Goal: Task Accomplishment & Management: Manage account settings

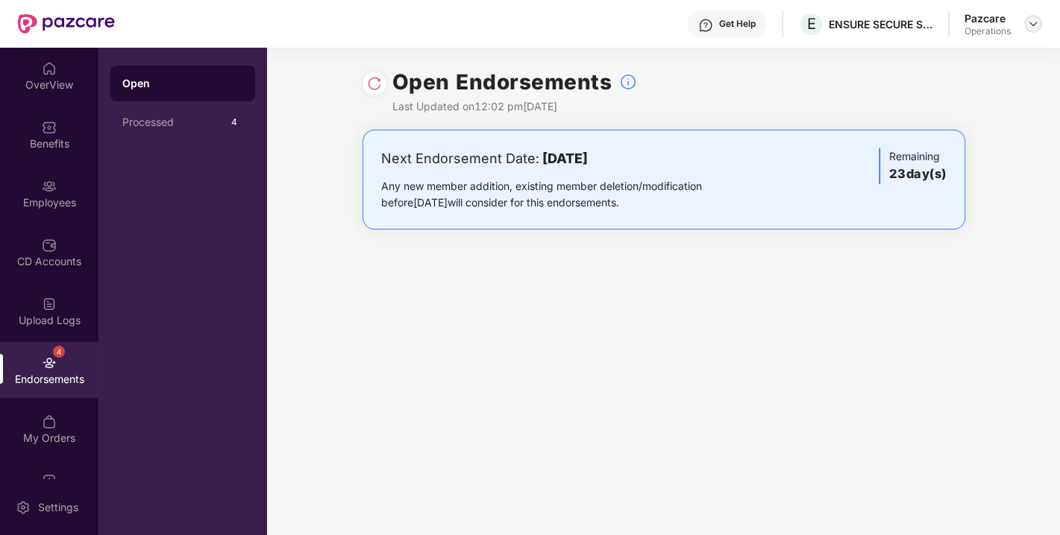
click at [1030, 31] on div at bounding box center [1033, 24] width 18 height 18
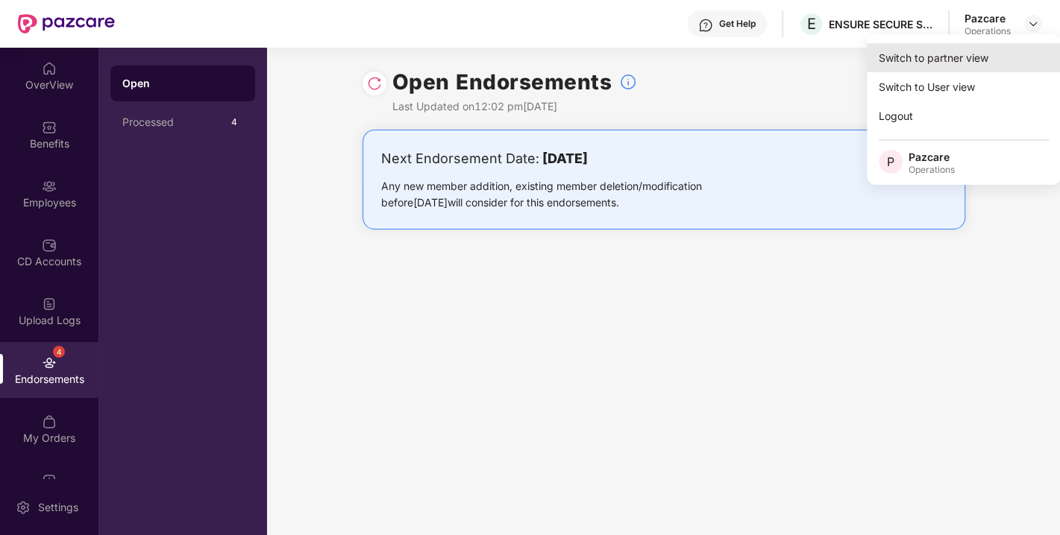
click at [948, 48] on div "Switch to partner view" at bounding box center [963, 57] width 194 height 29
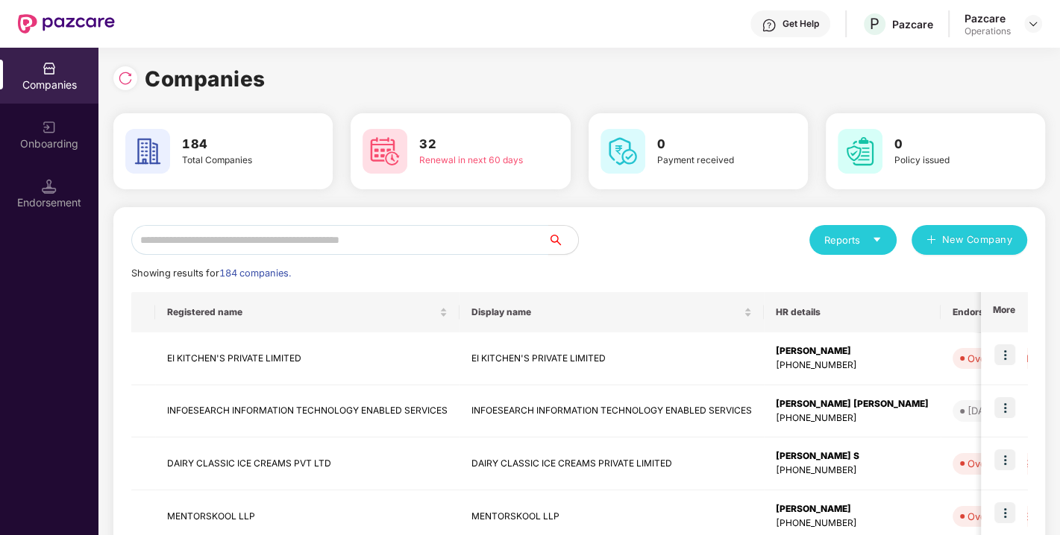
click at [342, 234] on input "text" at bounding box center [339, 240] width 417 height 30
paste input "**********"
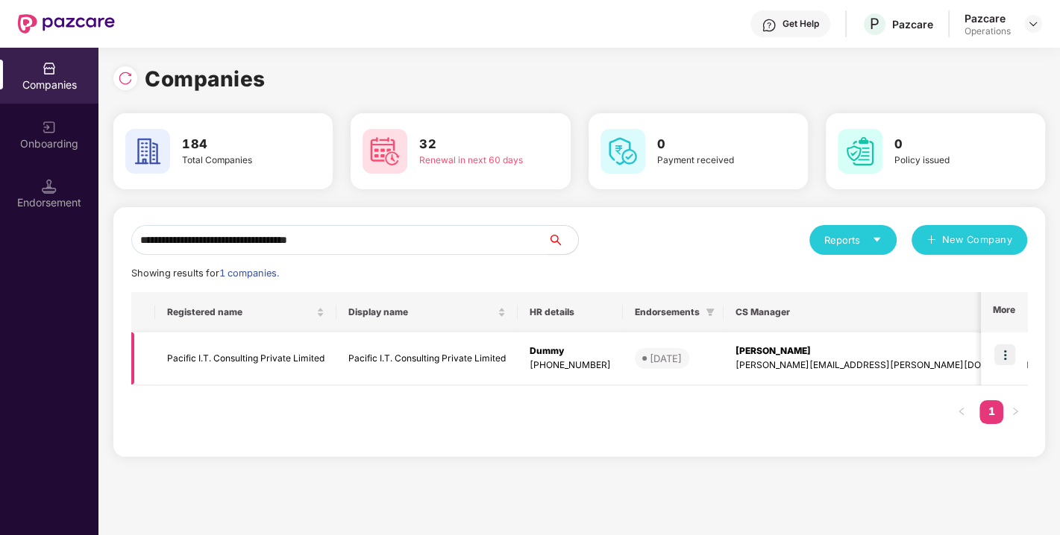
type input "**********"
click at [997, 355] on img at bounding box center [1004, 354] width 21 height 21
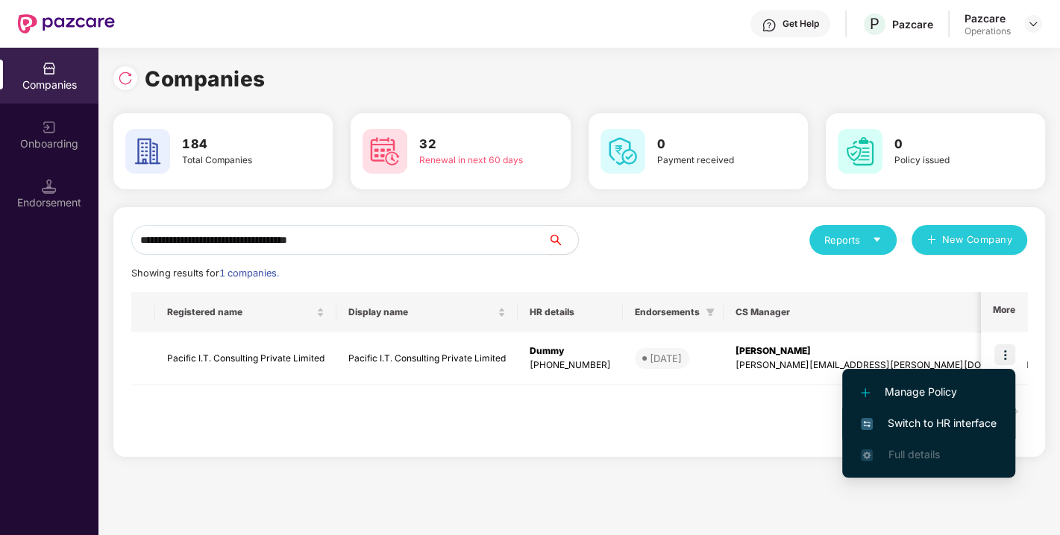
click at [941, 420] on span "Switch to HR interface" at bounding box center [928, 423] width 136 height 16
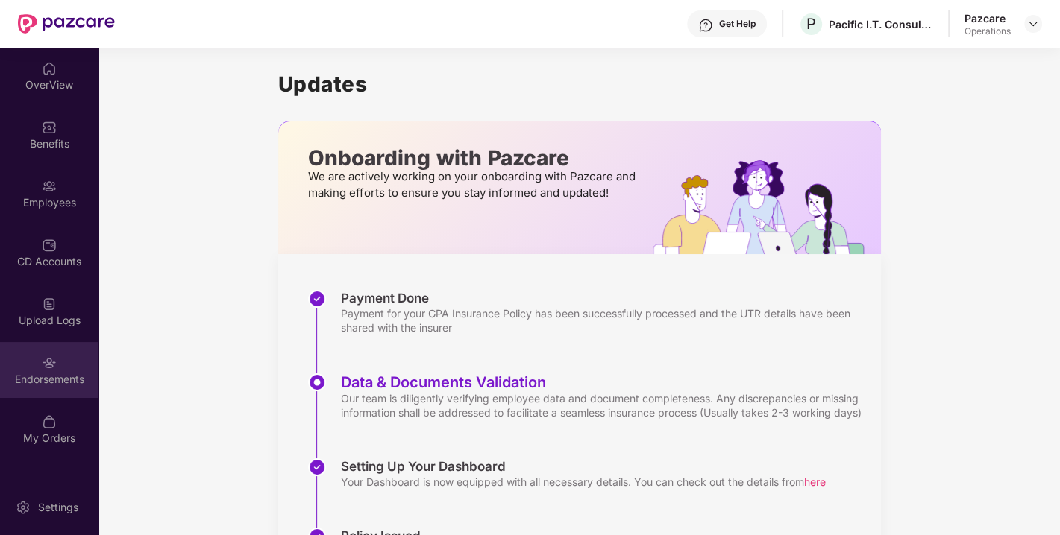
click at [25, 383] on div "Endorsements" at bounding box center [49, 379] width 98 height 15
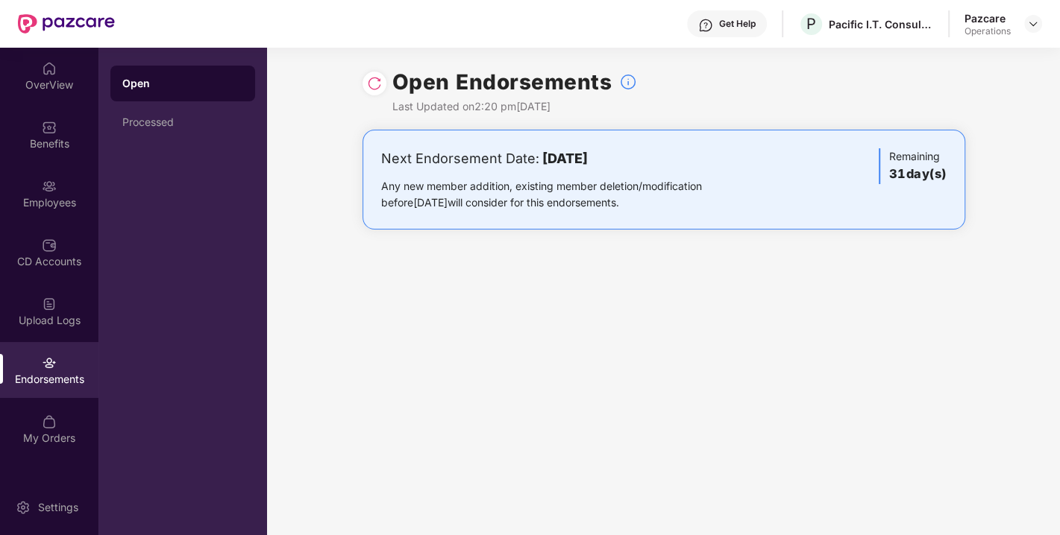
click at [379, 84] on img at bounding box center [374, 83] width 15 height 15
click at [1033, 19] on img at bounding box center [1033, 24] width 12 height 12
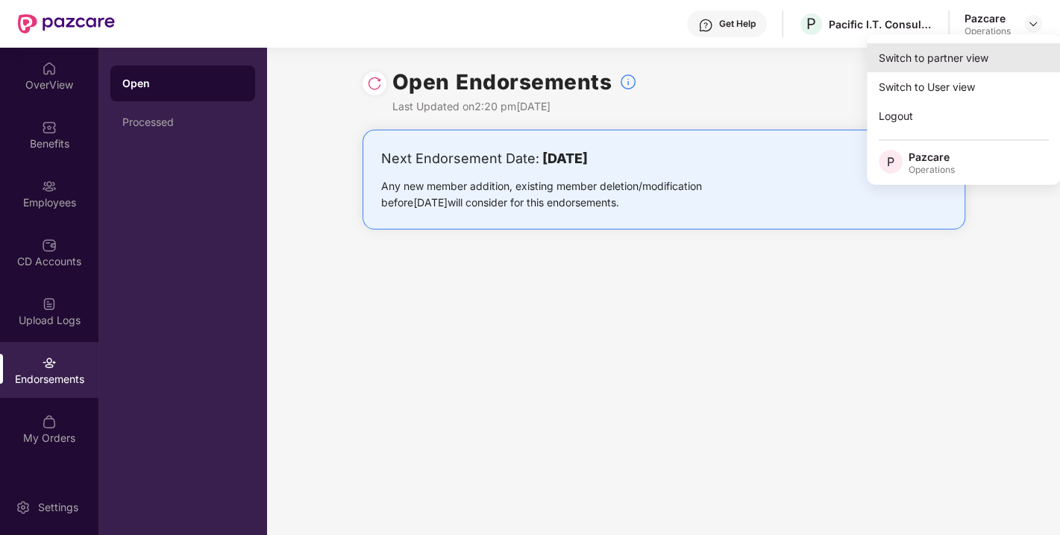
click at [944, 57] on div "Switch to partner view" at bounding box center [963, 57] width 194 height 29
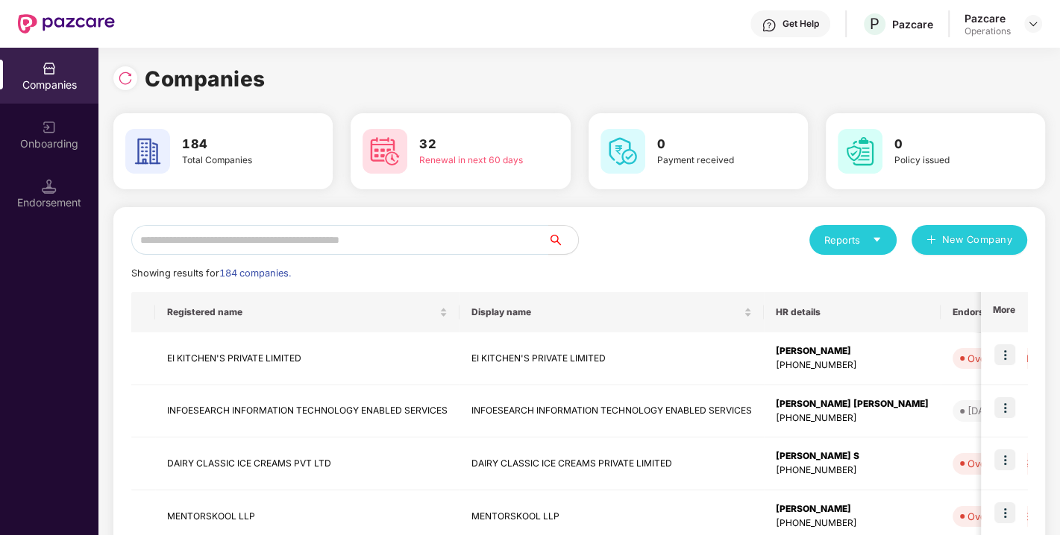
click at [259, 232] on input "text" at bounding box center [339, 240] width 417 height 30
paste input "**********"
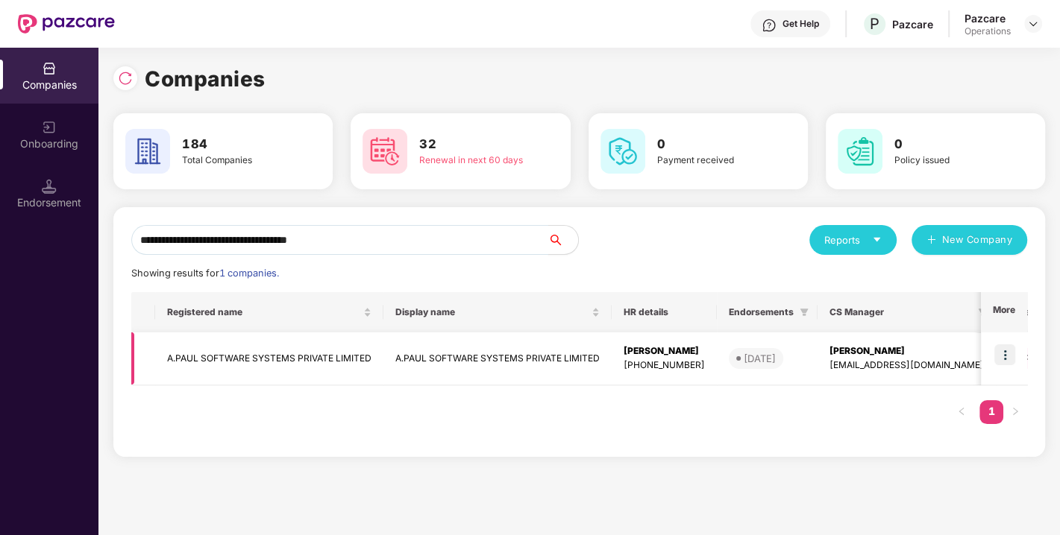
type input "**********"
click at [1003, 356] on img at bounding box center [1004, 354] width 21 height 21
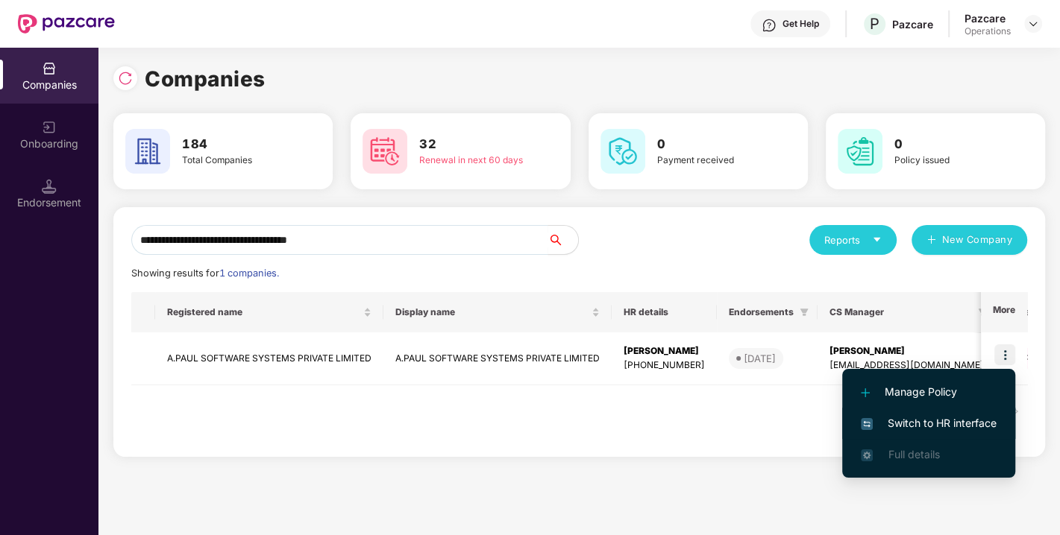
click at [935, 414] on li "Switch to HR interface" at bounding box center [928, 423] width 173 height 31
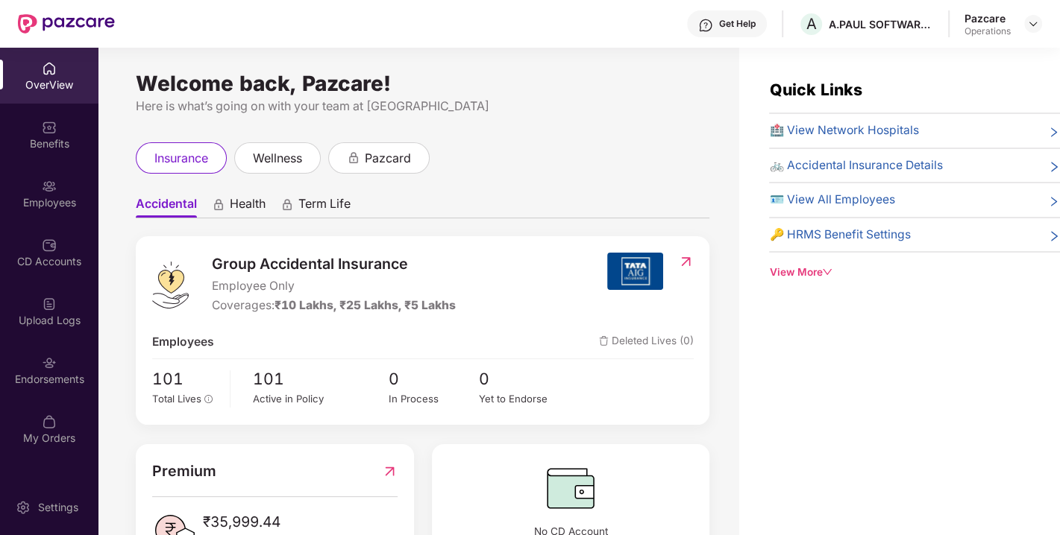
click at [51, 375] on div "Endorsements" at bounding box center [49, 379] width 98 height 15
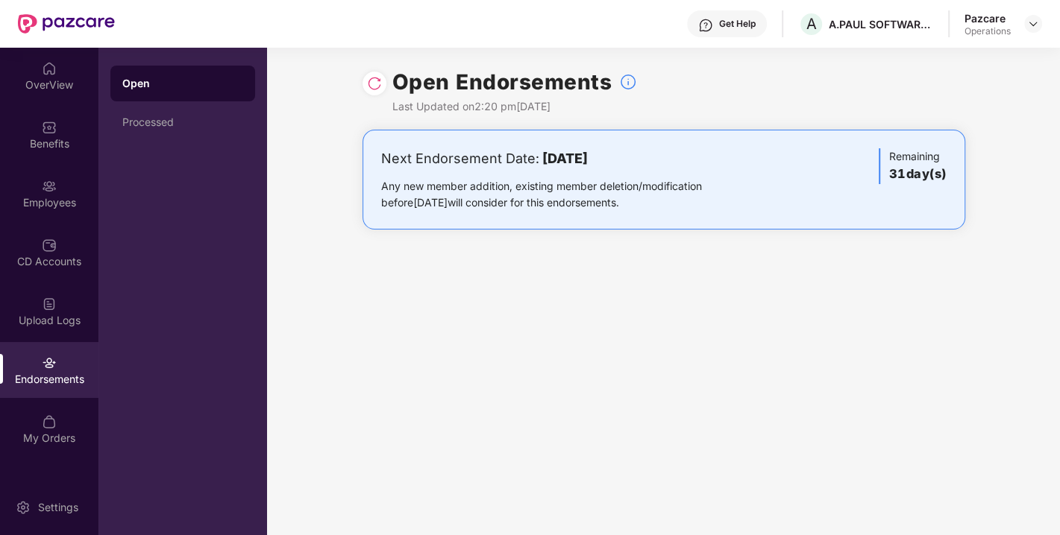
click at [371, 85] on img at bounding box center [374, 83] width 15 height 15
click at [1029, 26] on img at bounding box center [1033, 24] width 12 height 12
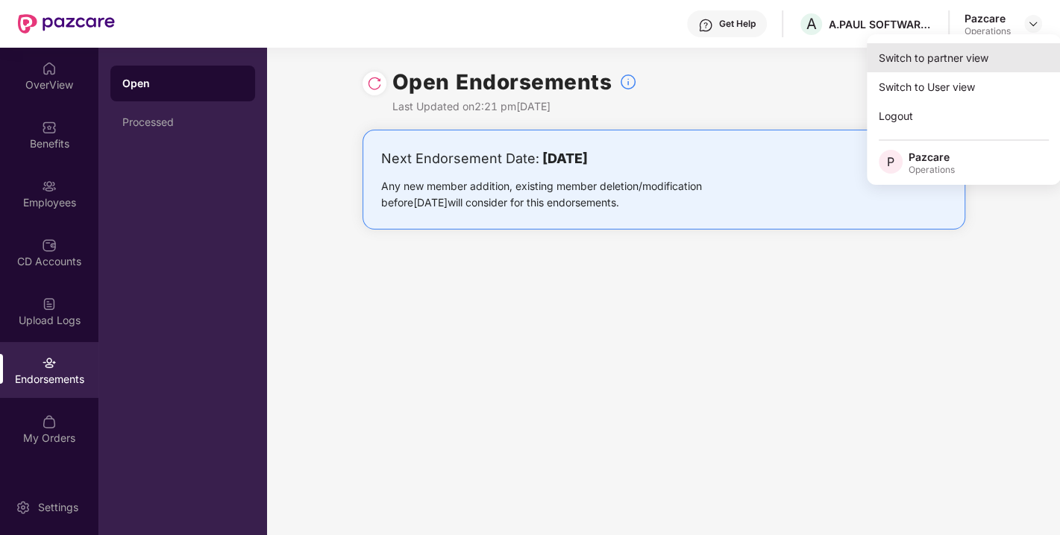
click at [978, 50] on div "Switch to partner view" at bounding box center [963, 57] width 194 height 29
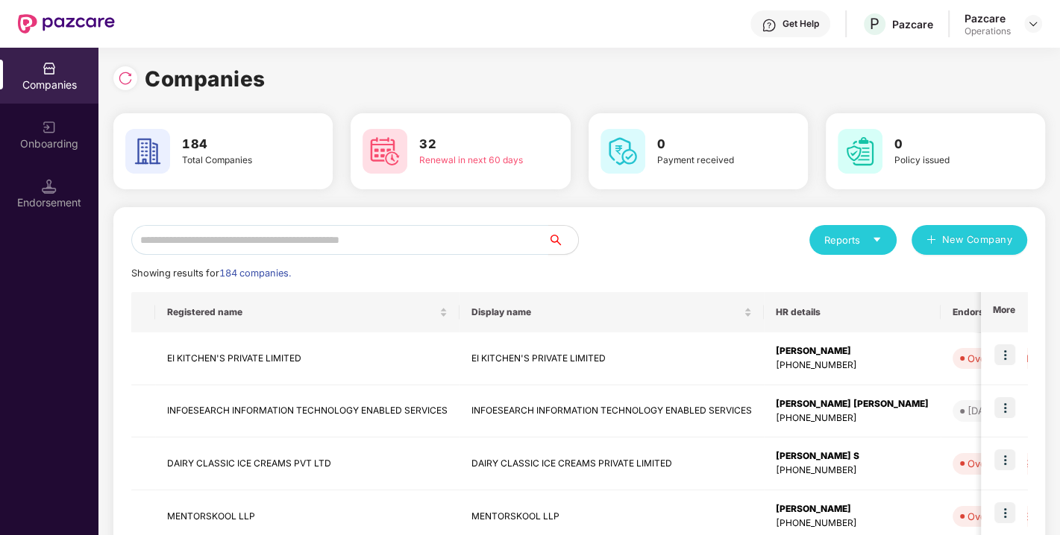
click at [328, 236] on input "text" at bounding box center [339, 240] width 417 height 30
click at [326, 234] on input "text" at bounding box center [339, 240] width 417 height 30
paste input "**********"
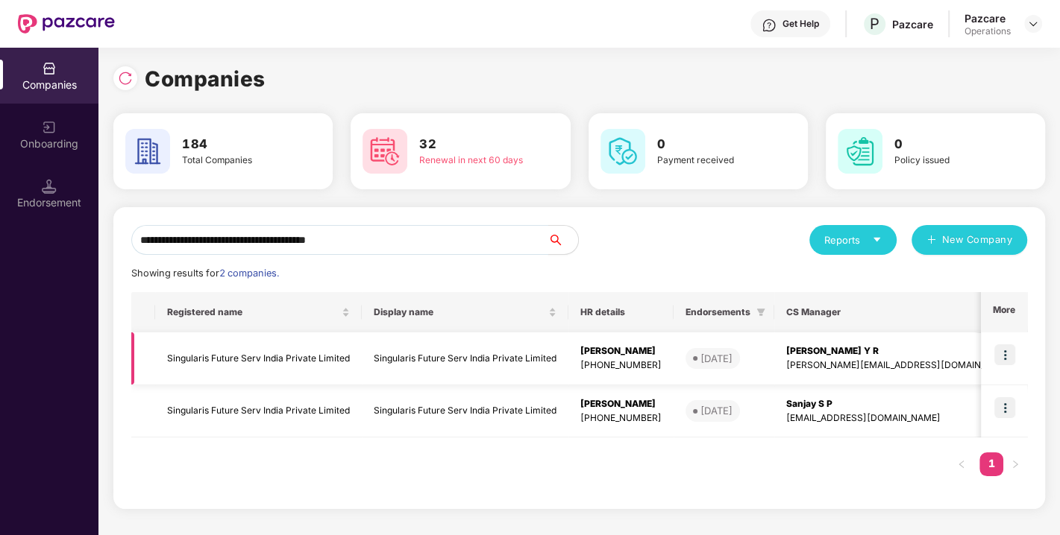
type input "**********"
click at [1001, 352] on img at bounding box center [1004, 354] width 21 height 21
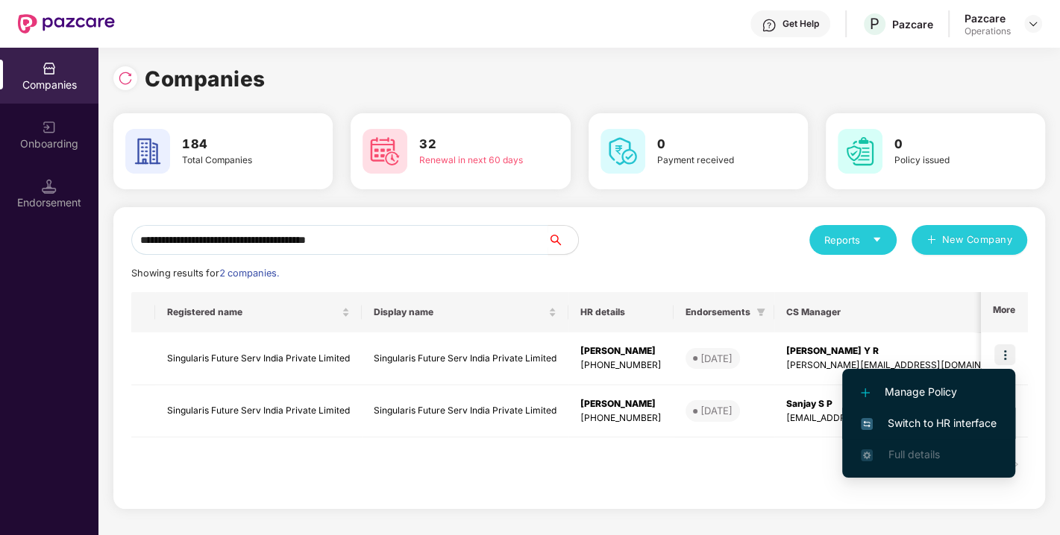
click at [914, 418] on span "Switch to HR interface" at bounding box center [928, 423] width 136 height 16
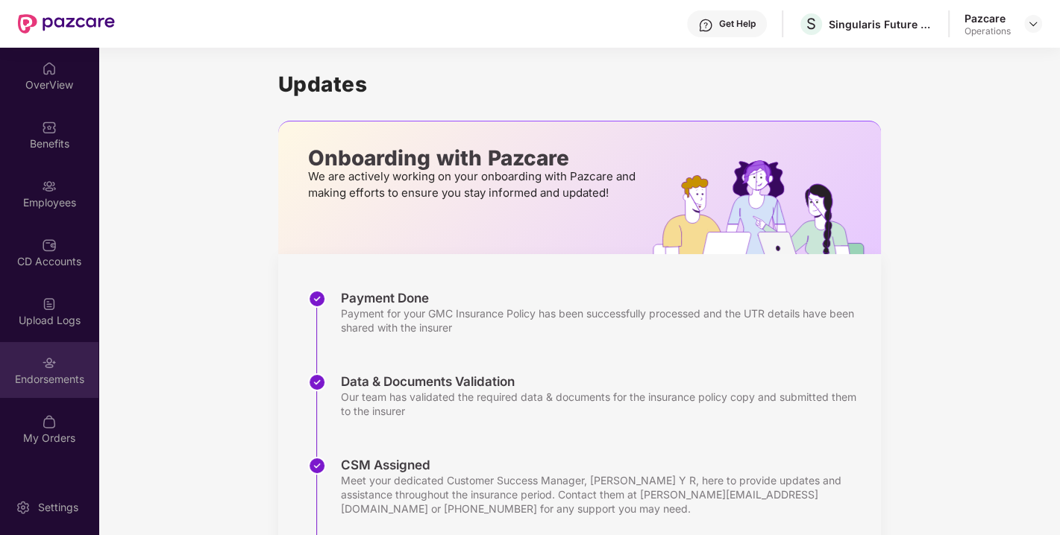
click at [47, 371] on div "Endorsements" at bounding box center [49, 370] width 98 height 56
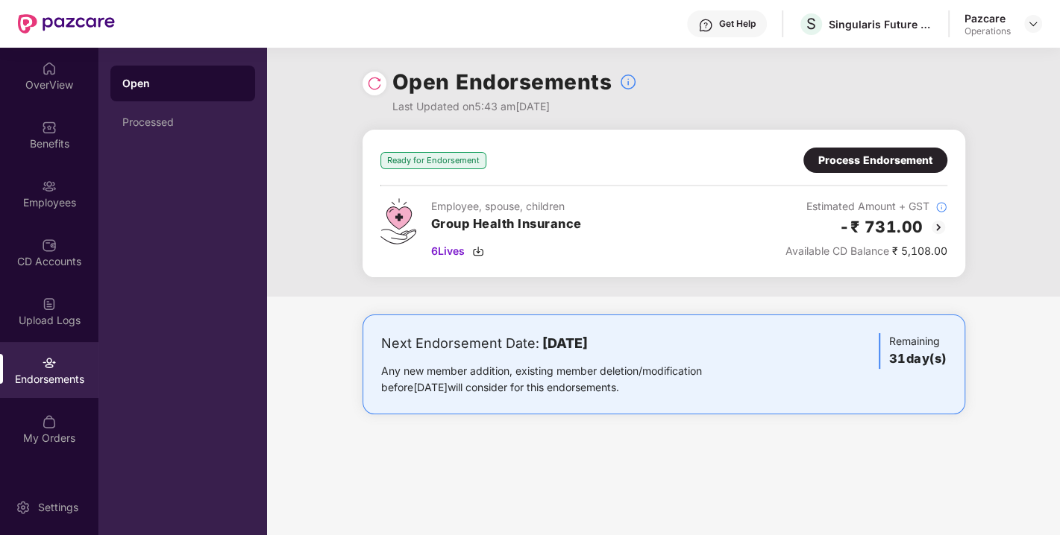
click at [374, 89] on img at bounding box center [374, 83] width 15 height 15
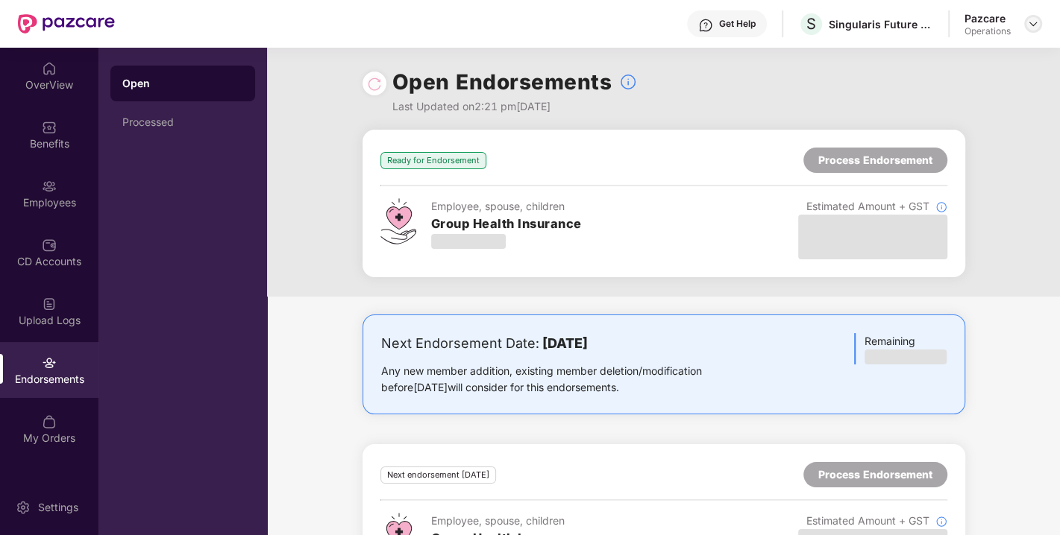
click at [1027, 23] on img at bounding box center [1033, 24] width 12 height 12
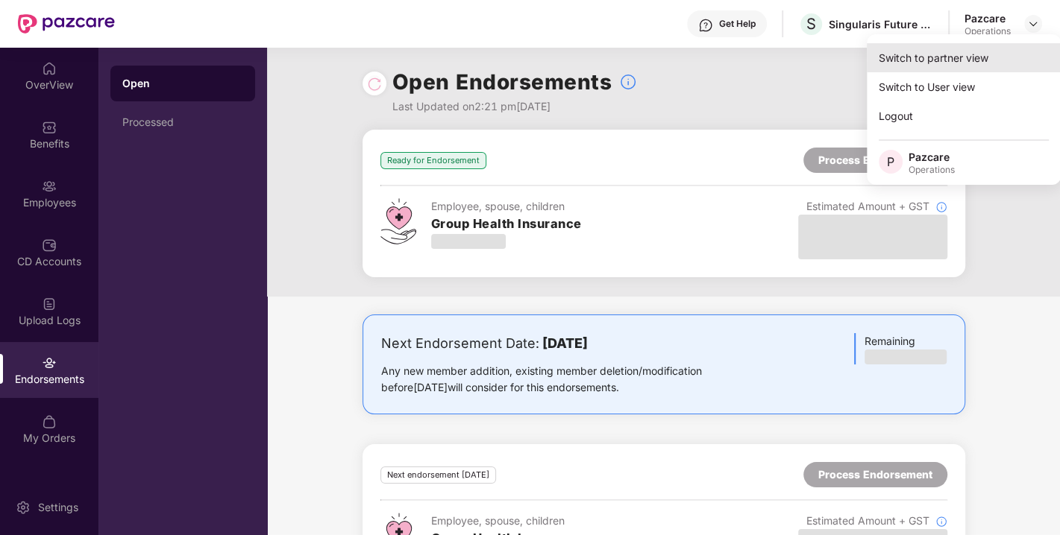
click at [945, 60] on div "Switch to partner view" at bounding box center [963, 57] width 194 height 29
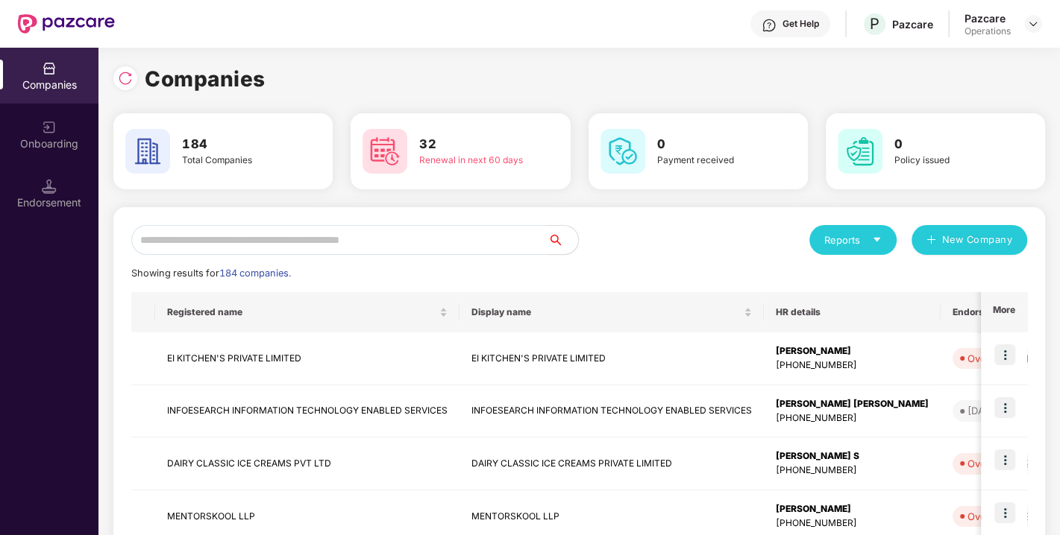
click at [352, 230] on input "text" at bounding box center [339, 240] width 417 height 30
paste input "**********"
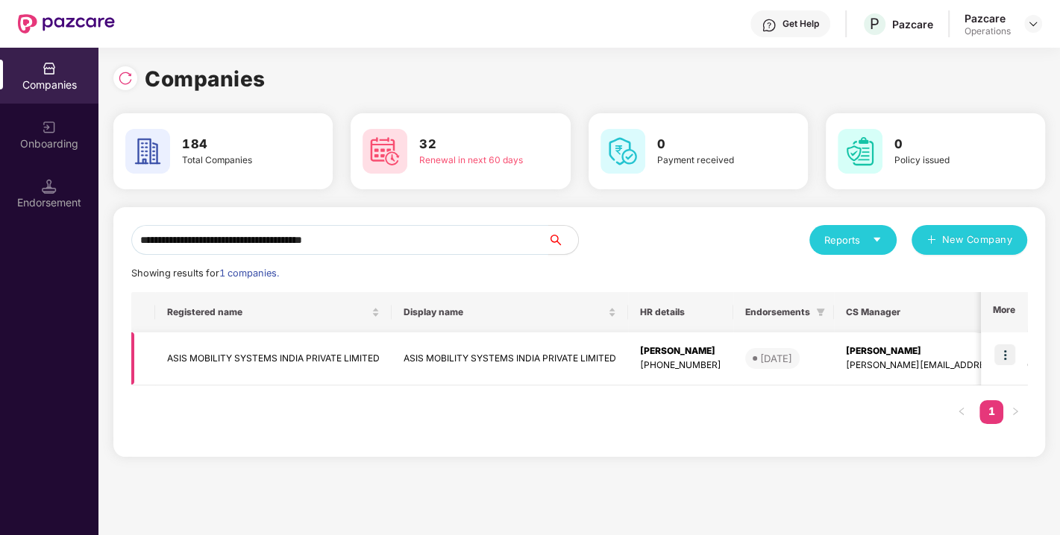
type input "**********"
click at [1007, 351] on img at bounding box center [1004, 354] width 21 height 21
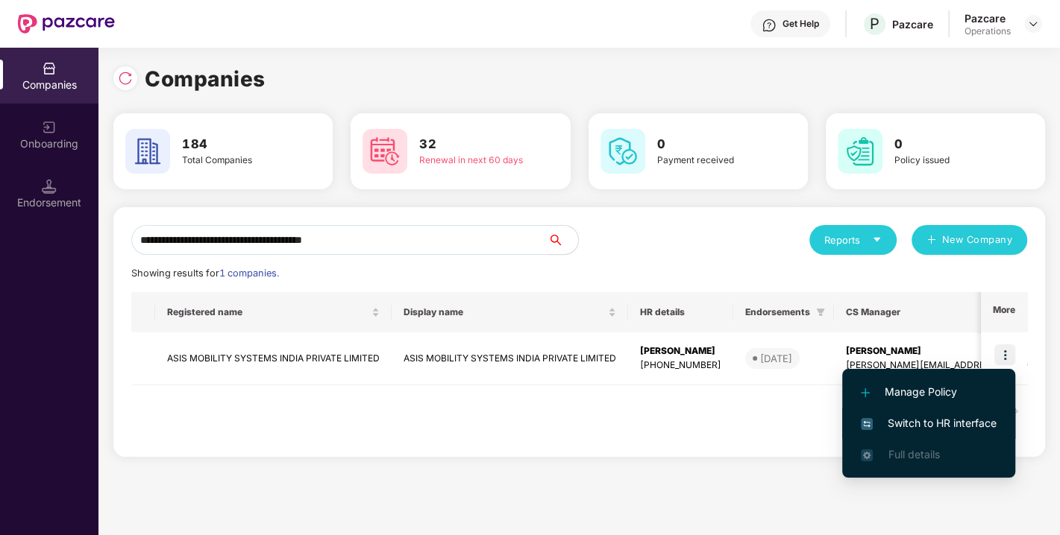
click at [929, 418] on span "Switch to HR interface" at bounding box center [928, 423] width 136 height 16
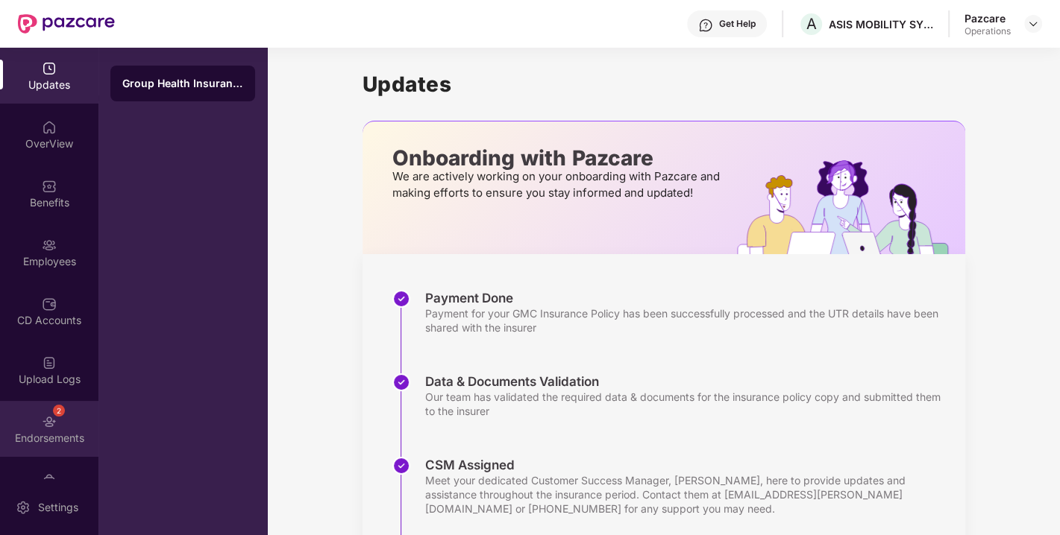
click at [66, 418] on div "2 Endorsements" at bounding box center [49, 429] width 98 height 56
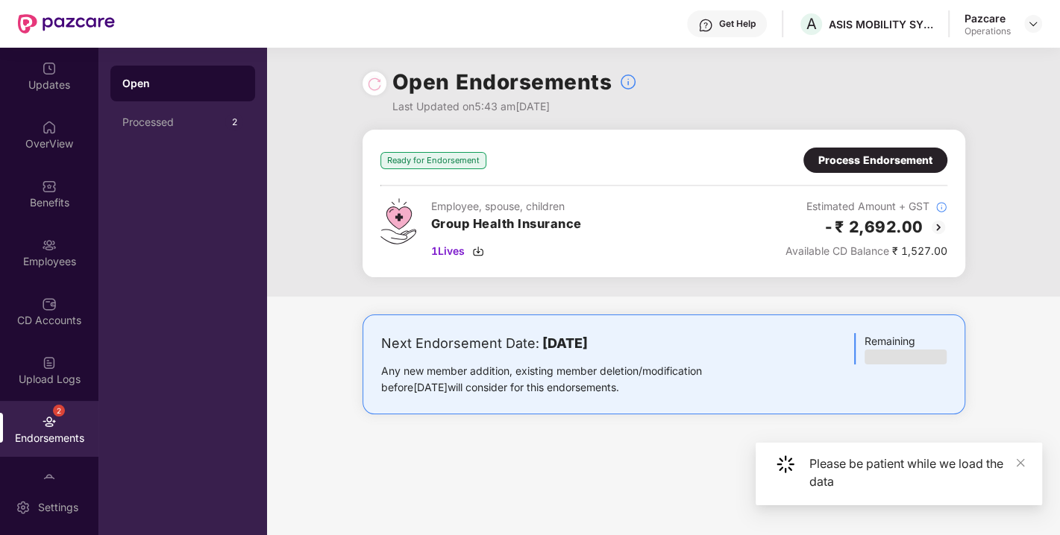
click at [855, 169] on div "Process Endorsement" at bounding box center [875, 160] width 144 height 25
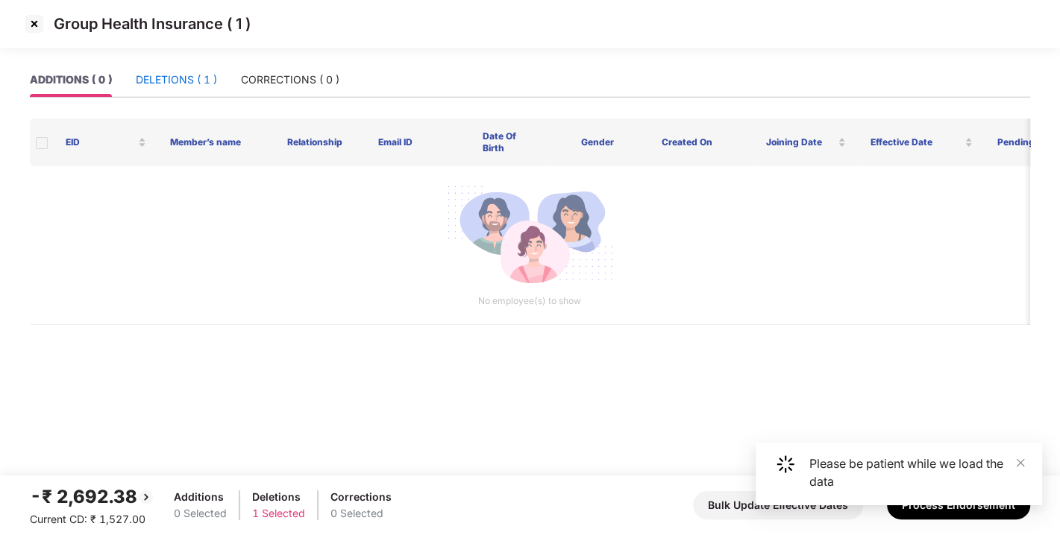
click at [159, 86] on div "DELETIONS ( 1 )" at bounding box center [176, 80] width 81 height 16
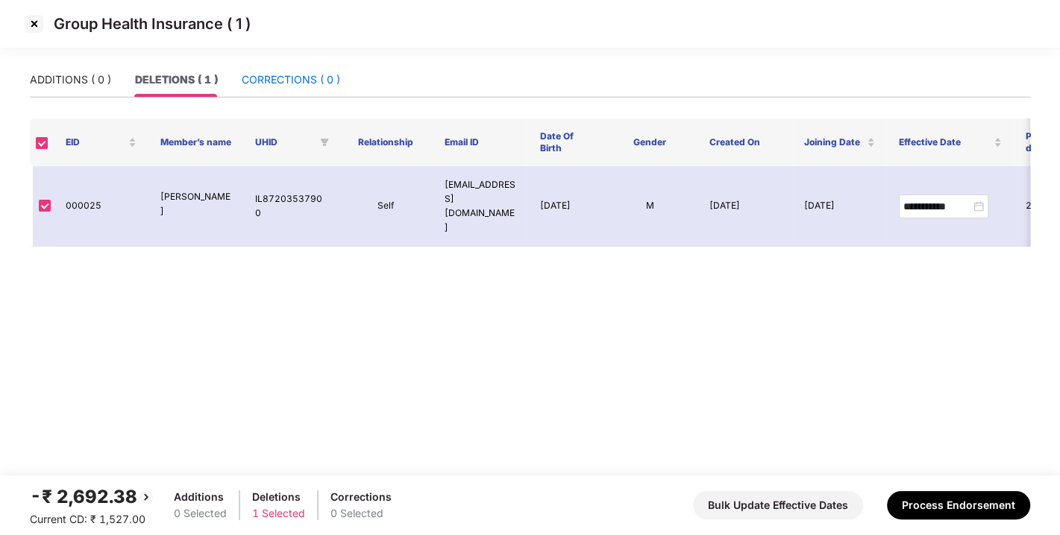
click at [268, 85] on div "CORRECTIONS ( 0 )" at bounding box center [291, 80] width 98 height 16
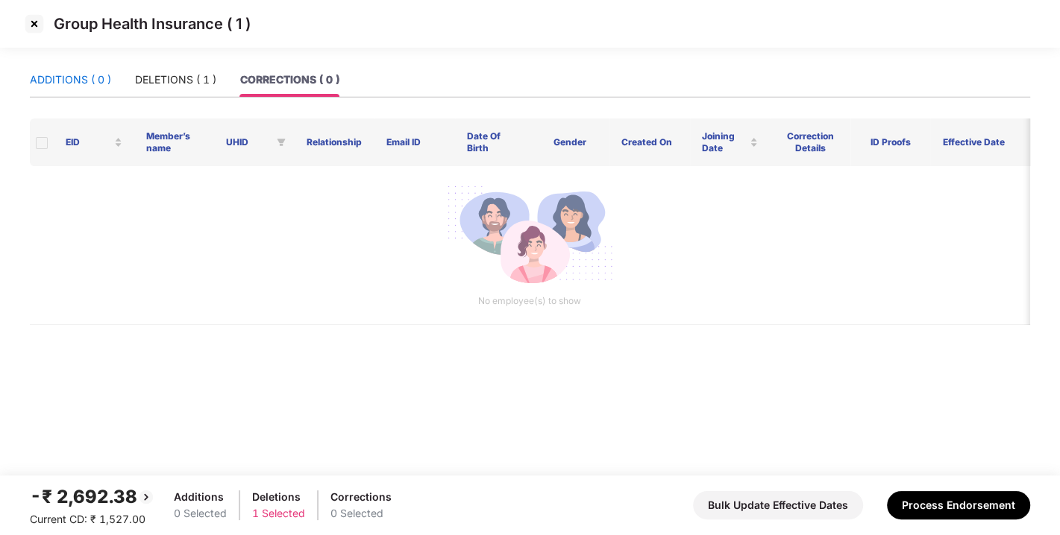
click at [78, 83] on div "ADDITIONS ( 0 )" at bounding box center [70, 80] width 81 height 16
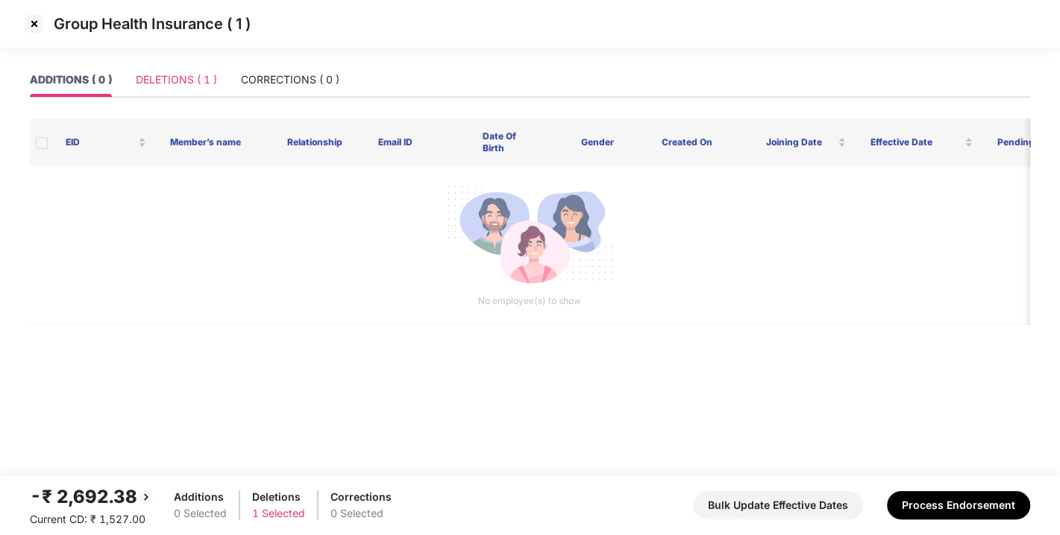
click at [183, 92] on div "DELETIONS ( 1 )" at bounding box center [176, 80] width 81 height 34
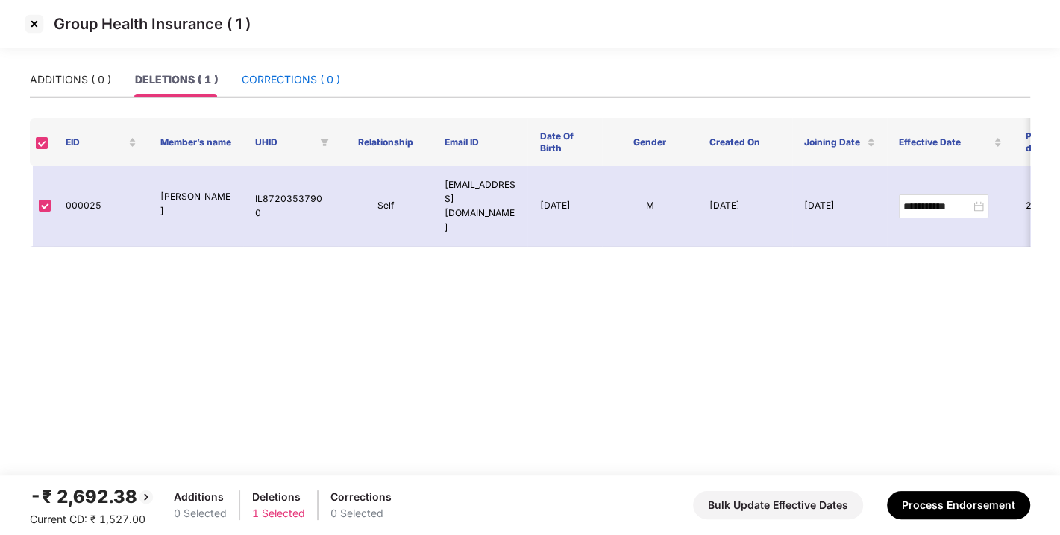
click at [271, 85] on div "CORRECTIONS ( 0 )" at bounding box center [291, 80] width 98 height 16
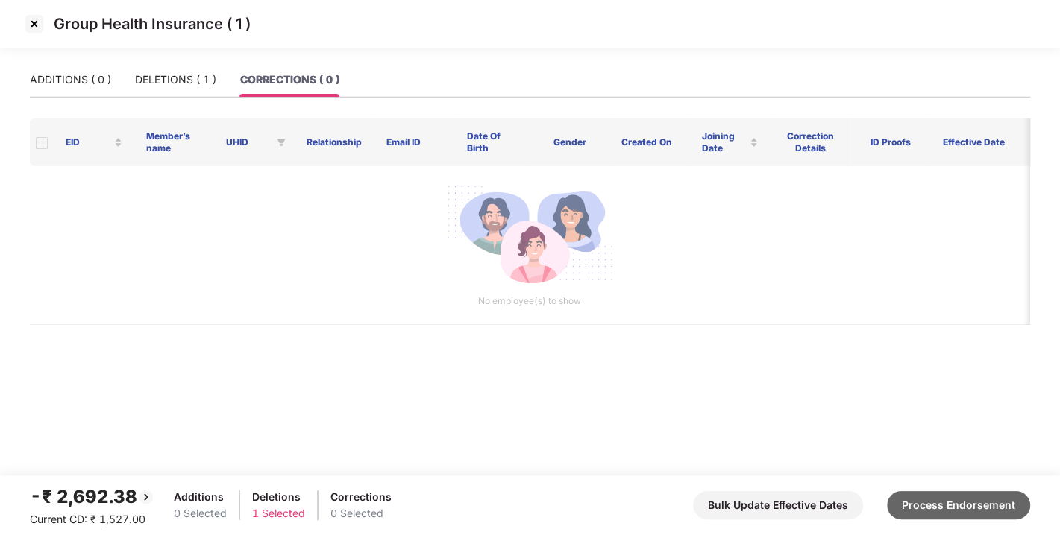
click at [979, 503] on button "Process Endorsement" at bounding box center [958, 505] width 143 height 28
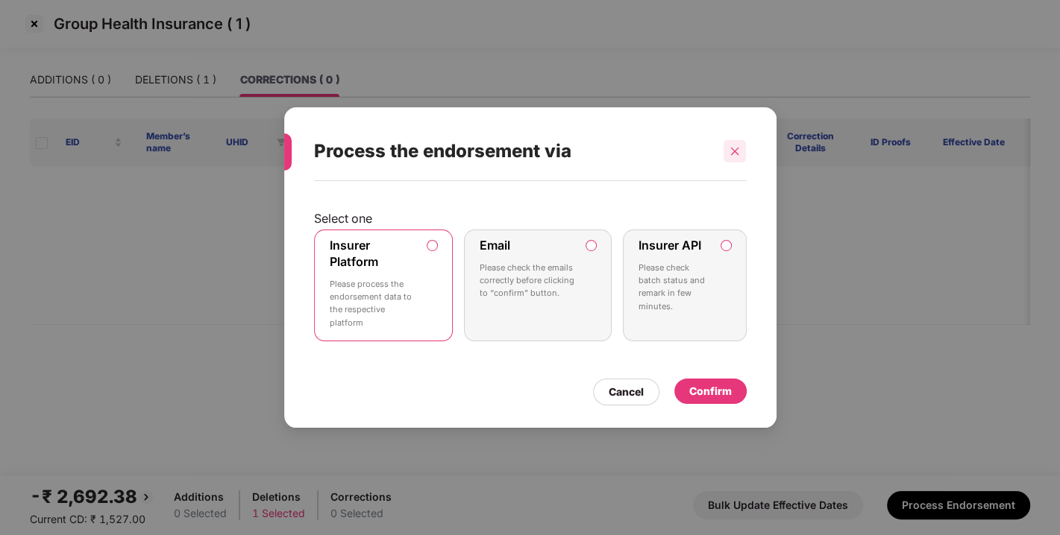
click at [733, 149] on icon "close" at bounding box center [734, 151] width 10 height 10
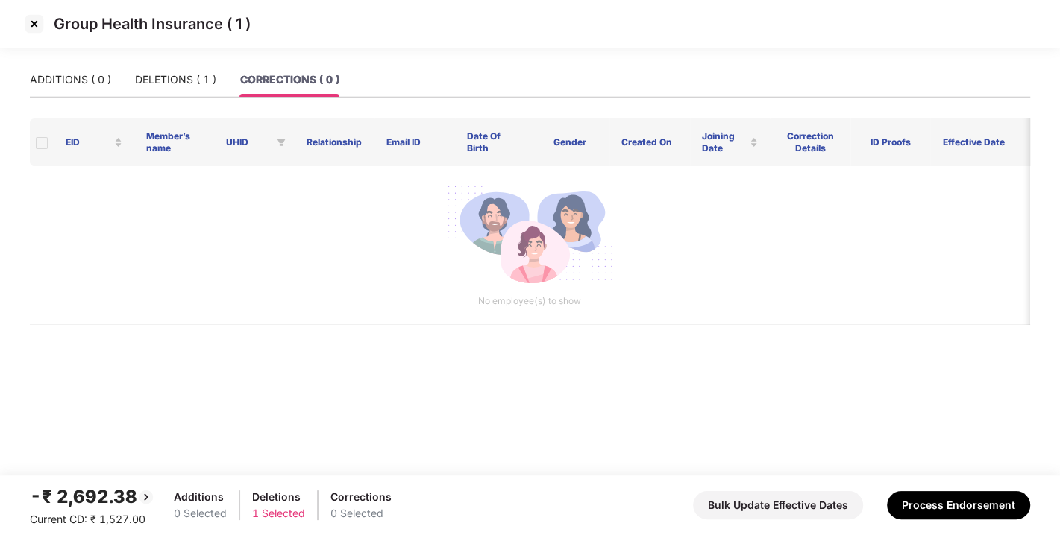
click at [25, 18] on img at bounding box center [34, 24] width 24 height 24
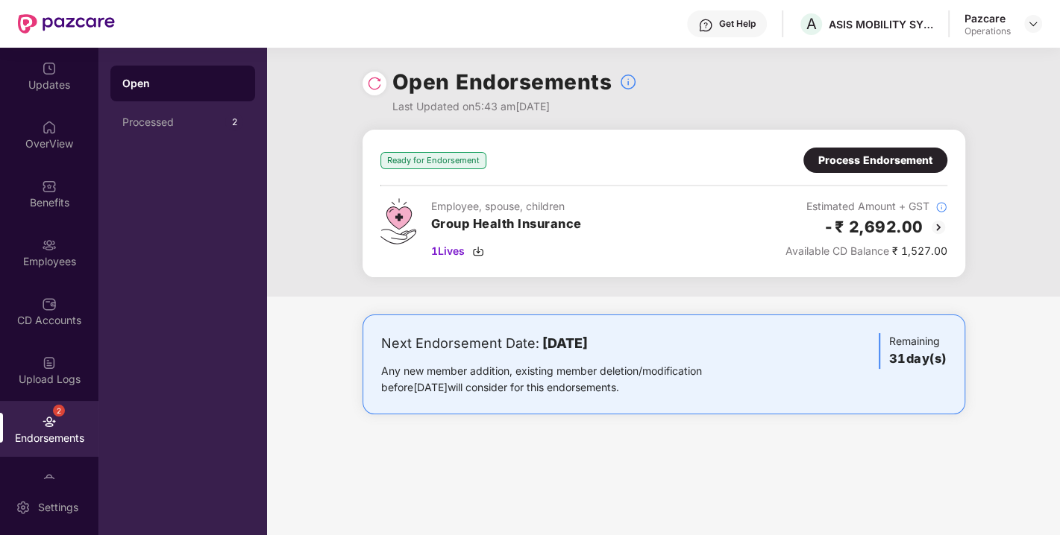
click at [369, 83] on img at bounding box center [374, 83] width 15 height 15
click at [575, 247] on div "1 Lives" at bounding box center [506, 251] width 151 height 16
click at [483, 251] on img at bounding box center [478, 251] width 12 height 12
click at [860, 164] on div "Process Endorsement" at bounding box center [875, 160] width 114 height 16
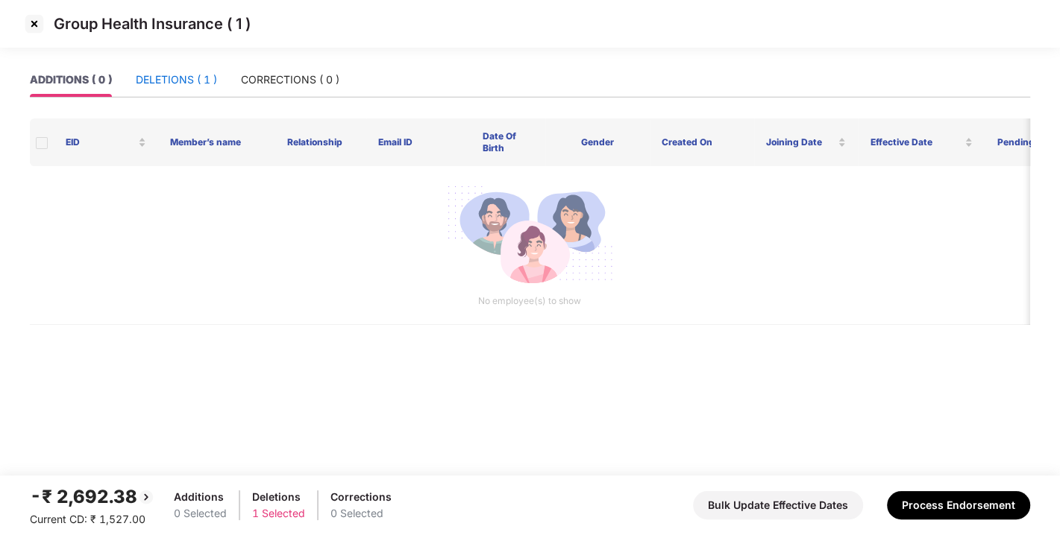
click at [150, 82] on div "DELETIONS ( 1 )" at bounding box center [176, 80] width 81 height 16
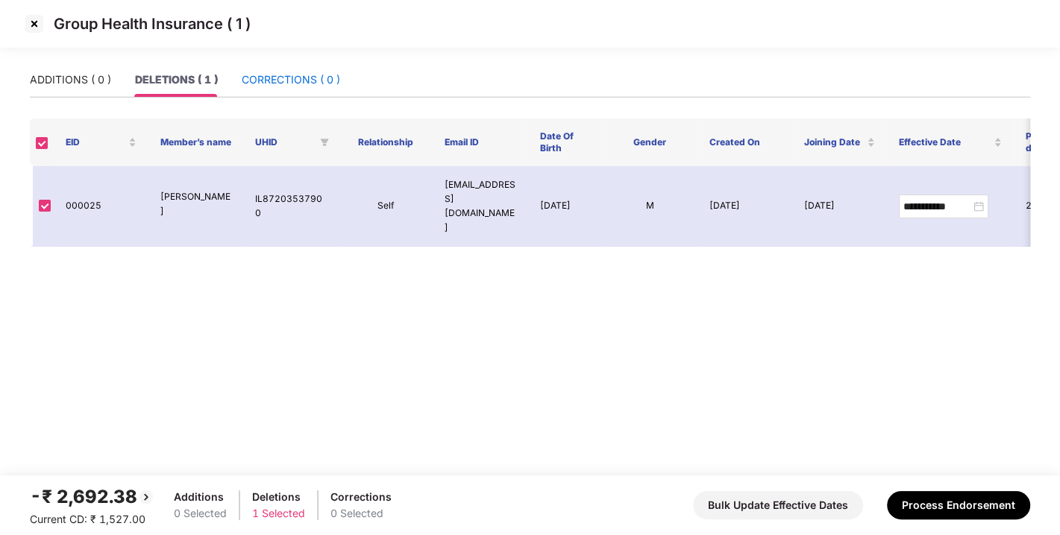
click at [315, 72] on div "CORRECTIONS ( 0 )" at bounding box center [291, 80] width 98 height 16
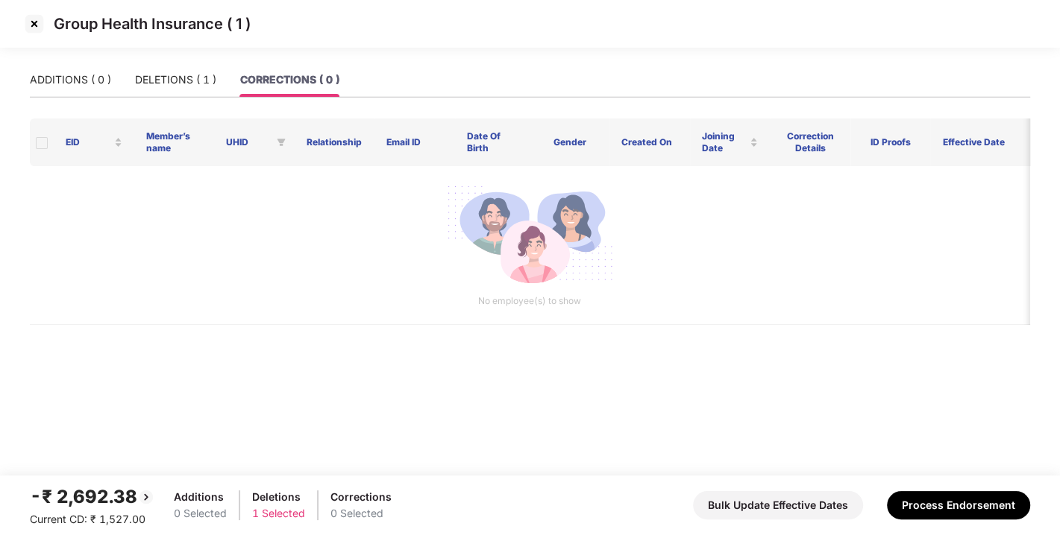
click at [112, 70] on div "ADDITIONS ( 0 ) DELETIONS ( 1 ) CORRECTIONS ( 0 )" at bounding box center [184, 80] width 309 height 34
click at [63, 86] on div "ADDITIONS ( 0 )" at bounding box center [70, 80] width 81 height 16
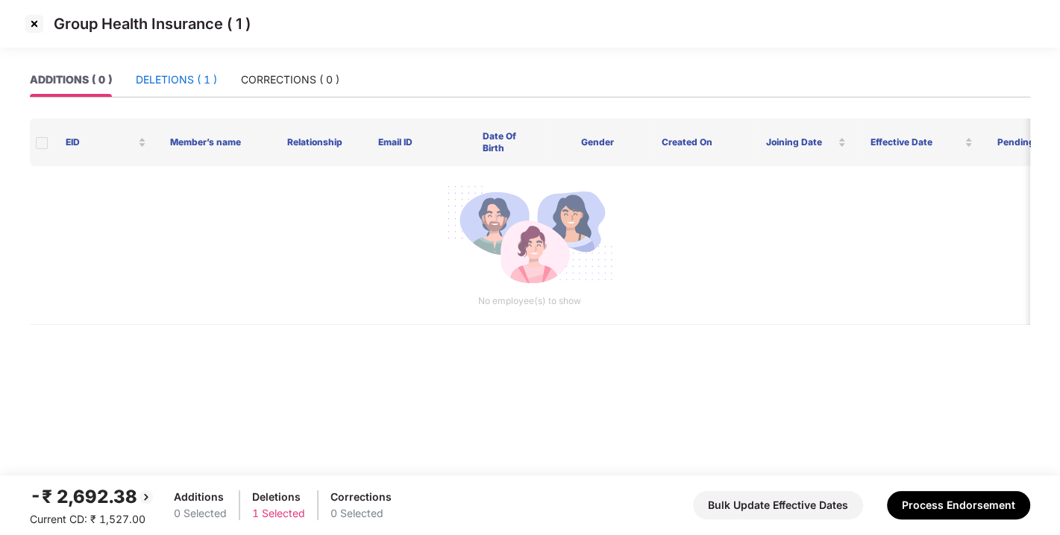
click at [164, 81] on div "DELETIONS ( 1 )" at bounding box center [176, 80] width 81 height 16
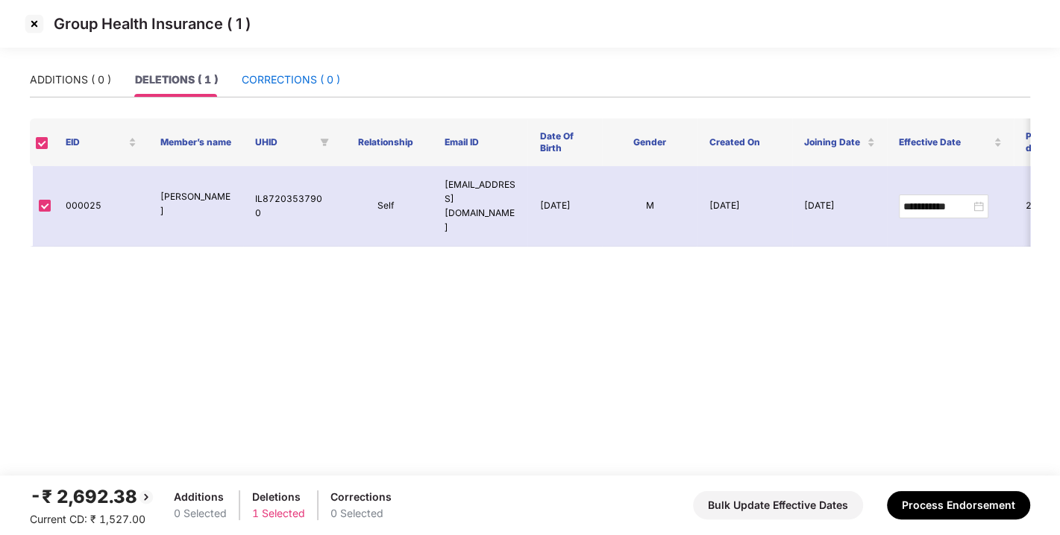
click at [274, 74] on div "CORRECTIONS ( 0 )" at bounding box center [291, 80] width 98 height 16
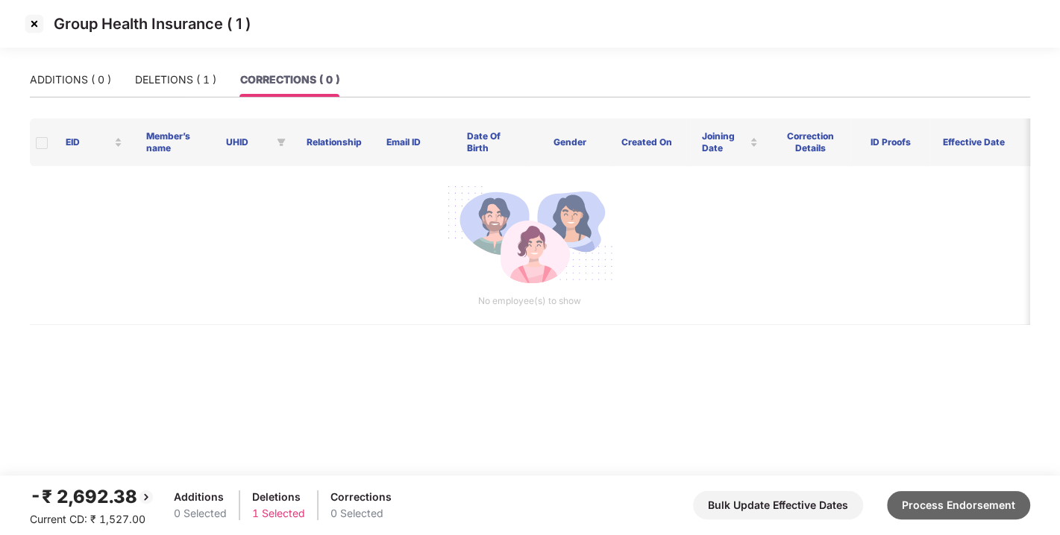
click at [942, 498] on button "Process Endorsement" at bounding box center [958, 505] width 143 height 28
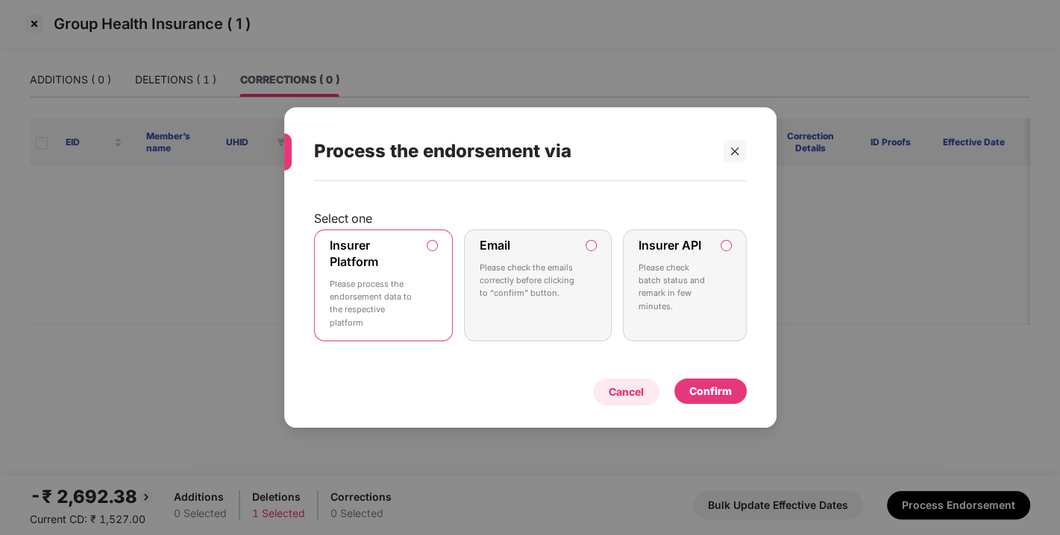
click at [630, 386] on div "Cancel" at bounding box center [625, 392] width 35 height 16
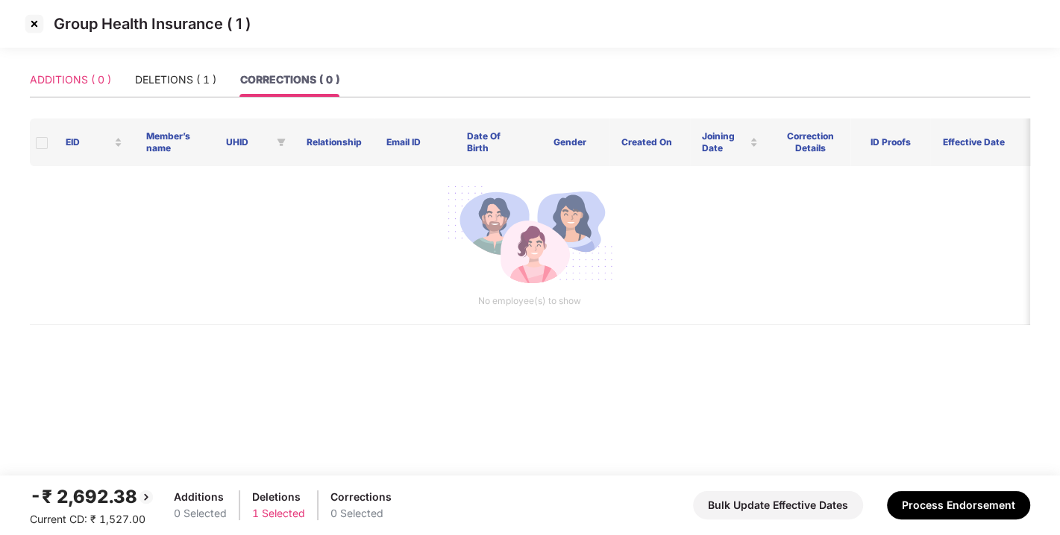
click at [56, 65] on div "ADDITIONS ( 0 )" at bounding box center [70, 80] width 81 height 34
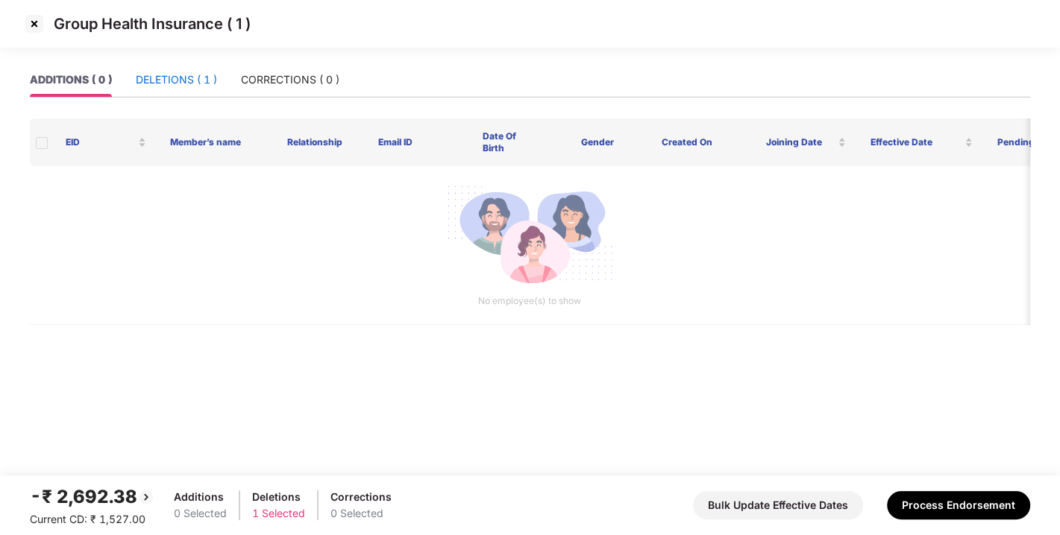
click at [164, 77] on div "DELETIONS ( 1 )" at bounding box center [176, 80] width 81 height 16
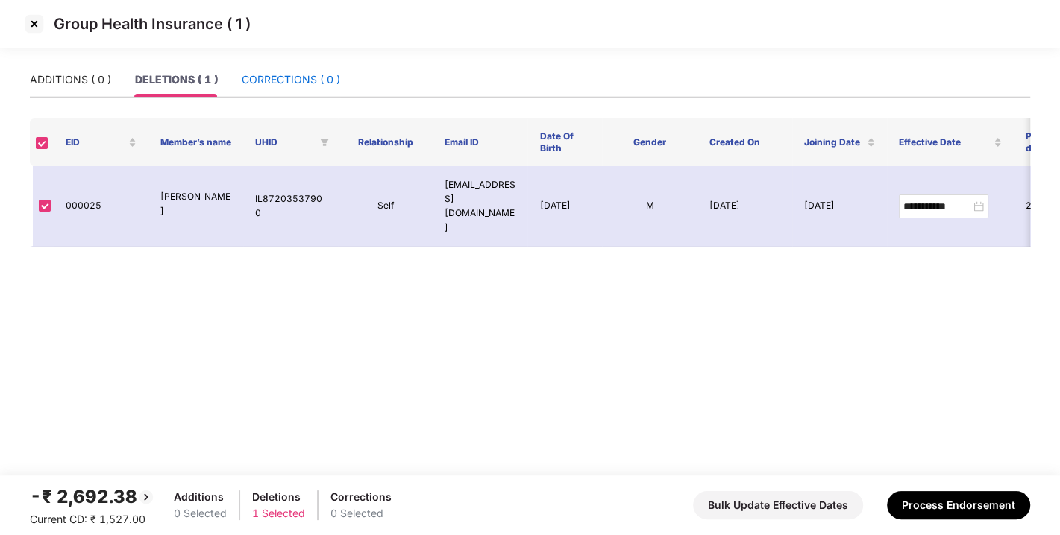
click at [262, 78] on div "CORRECTIONS ( 0 )" at bounding box center [291, 80] width 98 height 16
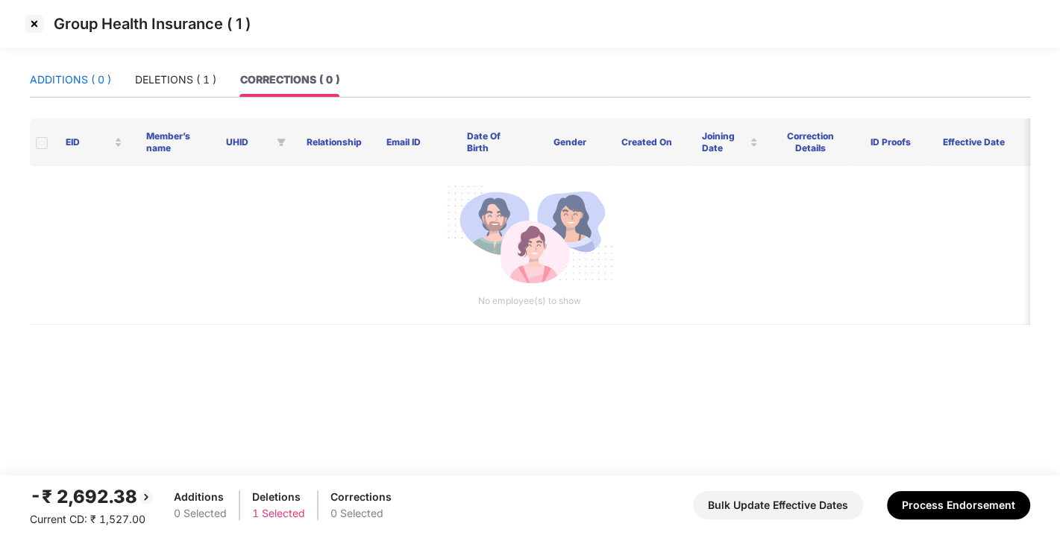
click at [66, 81] on div "ADDITIONS ( 0 )" at bounding box center [70, 80] width 81 height 16
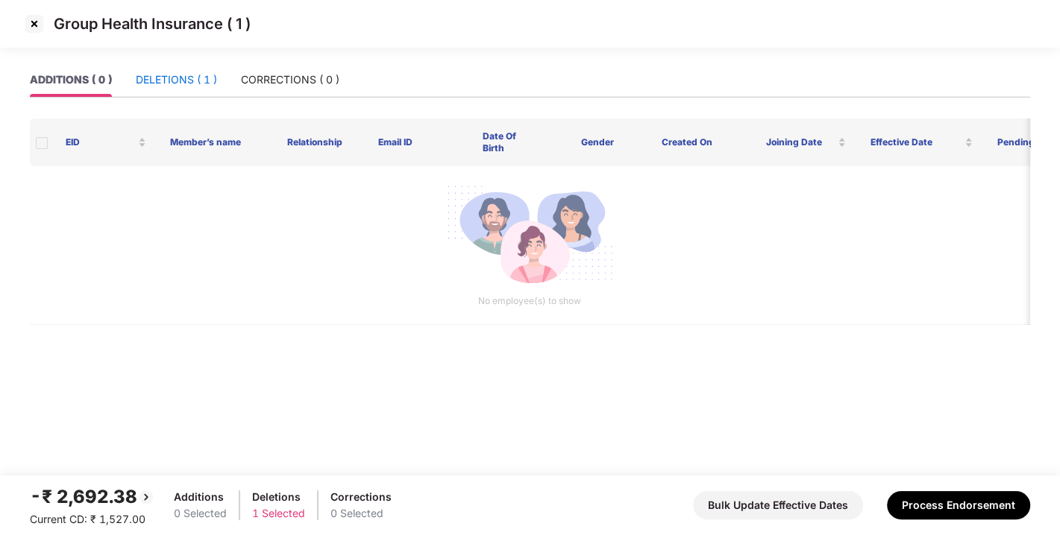
click at [142, 77] on div "DELETIONS ( 1 )" at bounding box center [176, 80] width 81 height 16
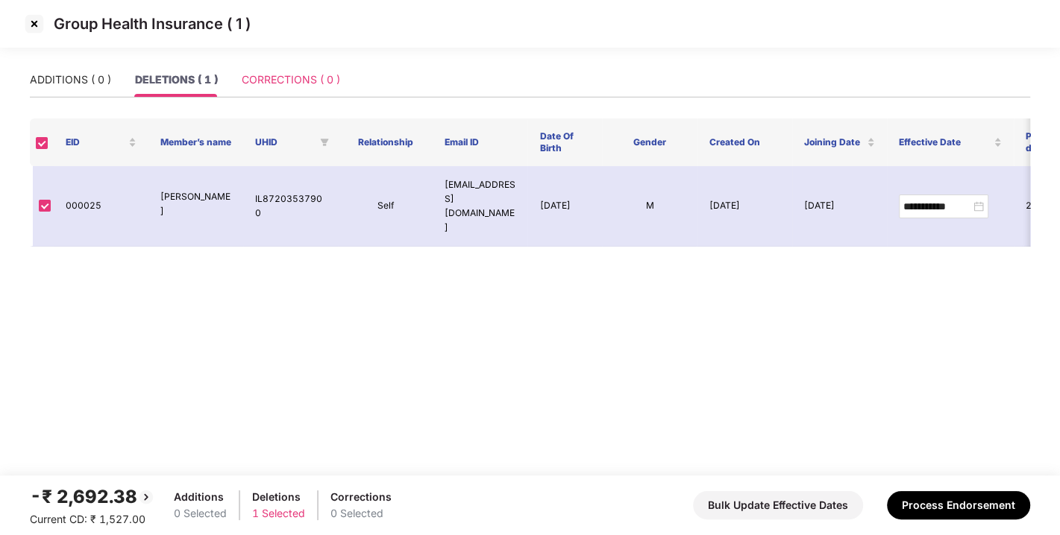
click at [336, 63] on div "CORRECTIONS ( 0 )" at bounding box center [291, 80] width 98 height 34
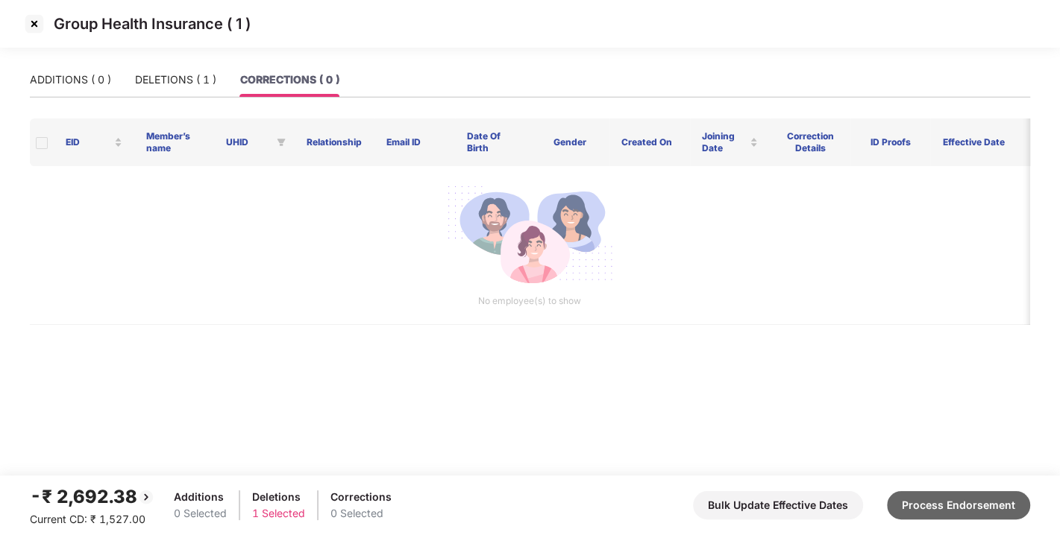
click at [931, 497] on button "Process Endorsement" at bounding box center [958, 505] width 143 height 28
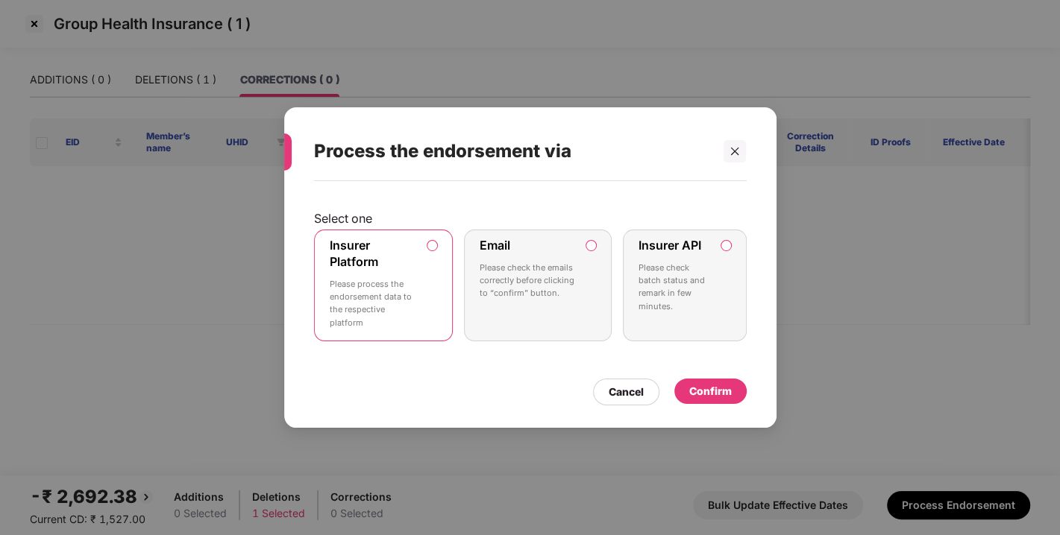
click at [731, 245] on label "Insurer API Please check batch status and remark in few minutes." at bounding box center [684, 286] width 123 height 112
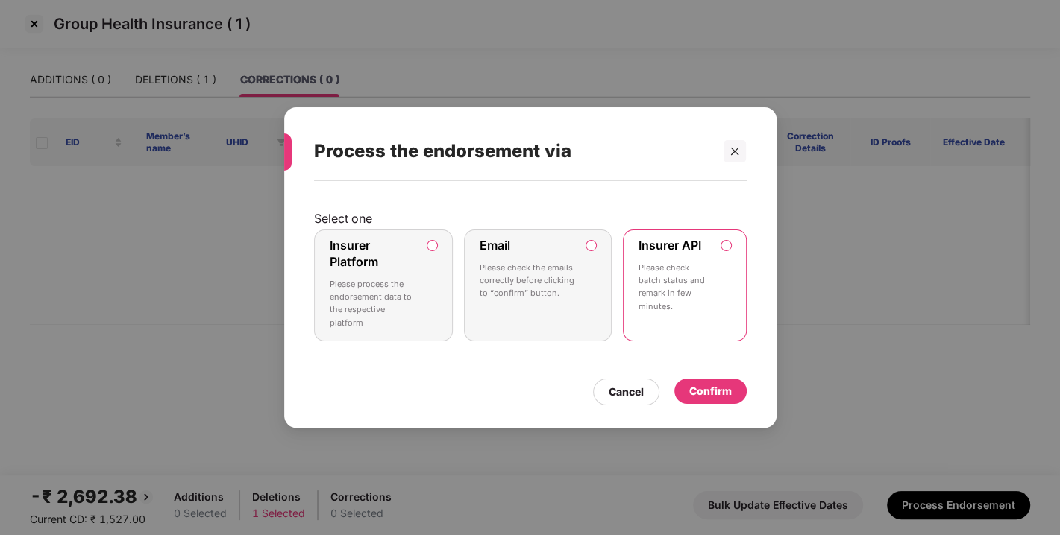
click at [709, 384] on div "Confirm" at bounding box center [710, 391] width 43 height 16
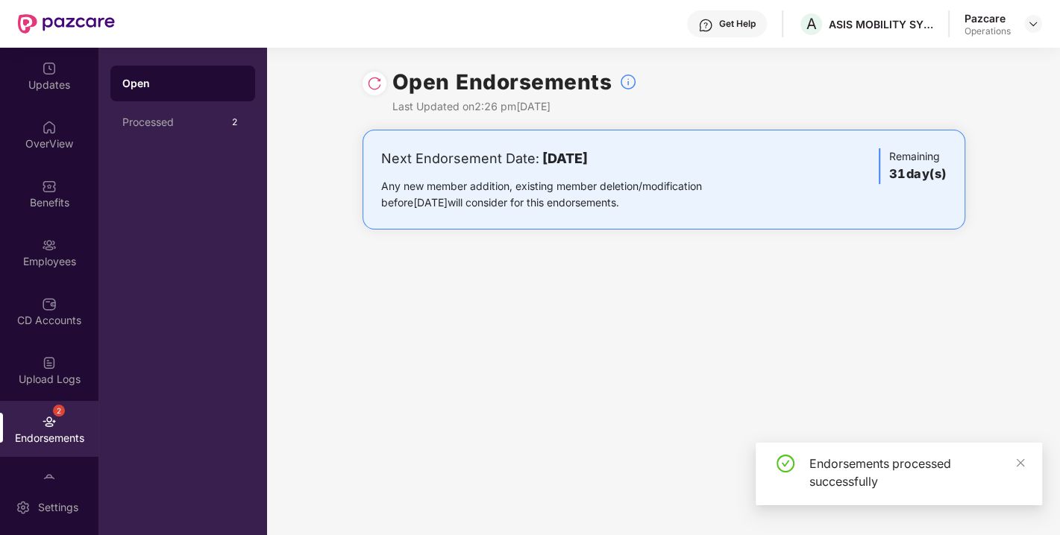
click at [373, 86] on img at bounding box center [374, 83] width 15 height 15
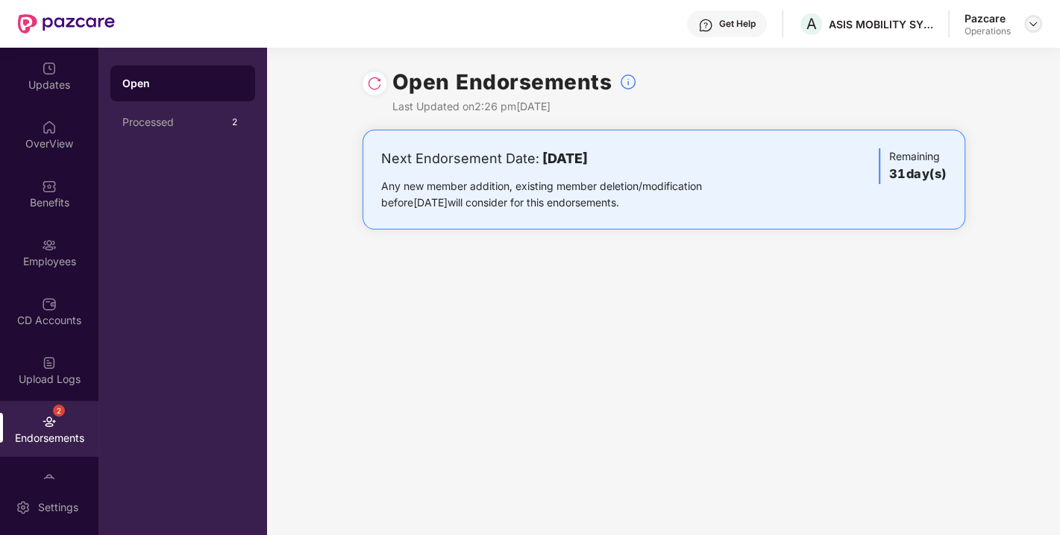
click at [1033, 25] on img at bounding box center [1033, 24] width 12 height 12
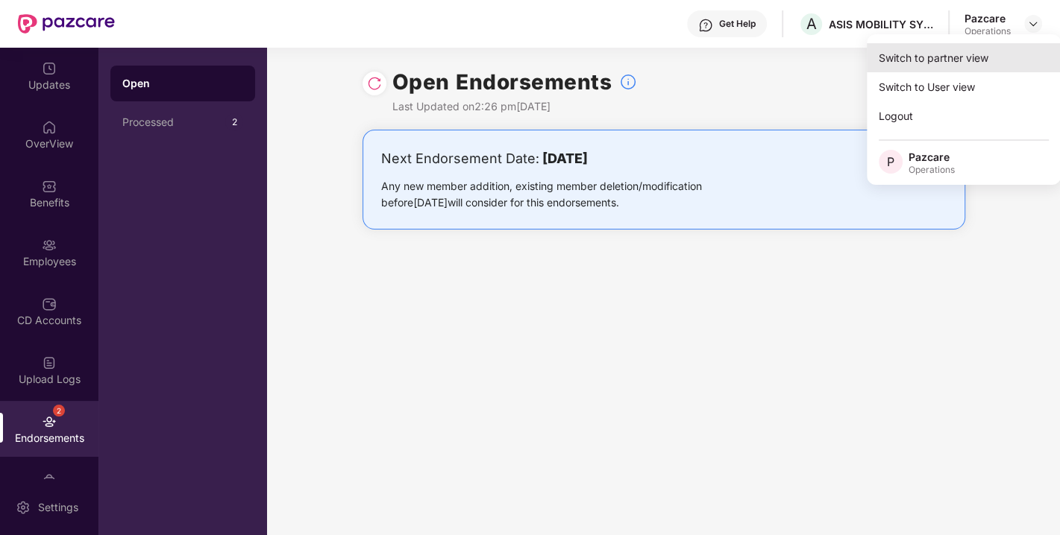
click at [928, 55] on div "Switch to partner view" at bounding box center [963, 57] width 194 height 29
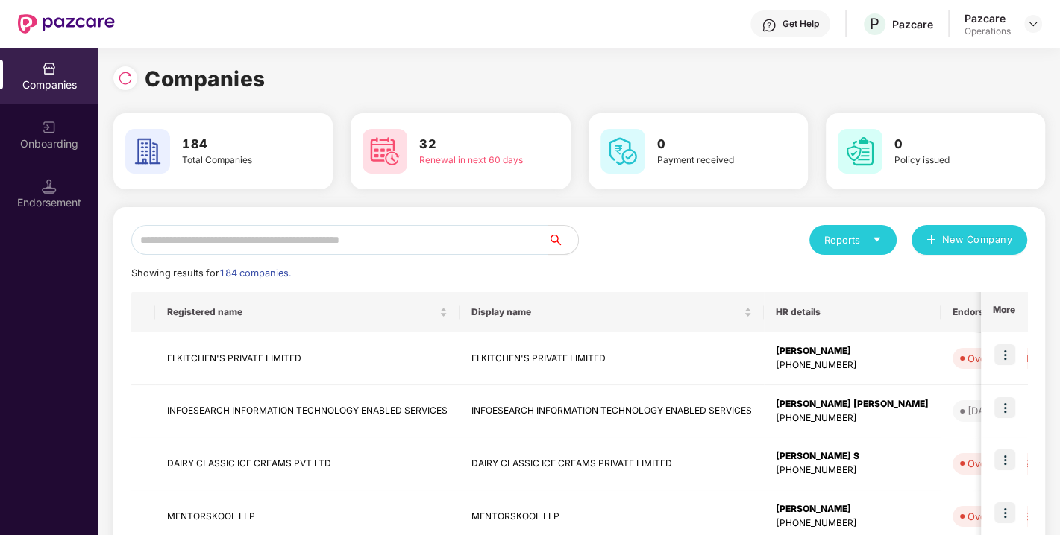
click at [341, 236] on input "text" at bounding box center [339, 240] width 417 height 30
paste input "**********"
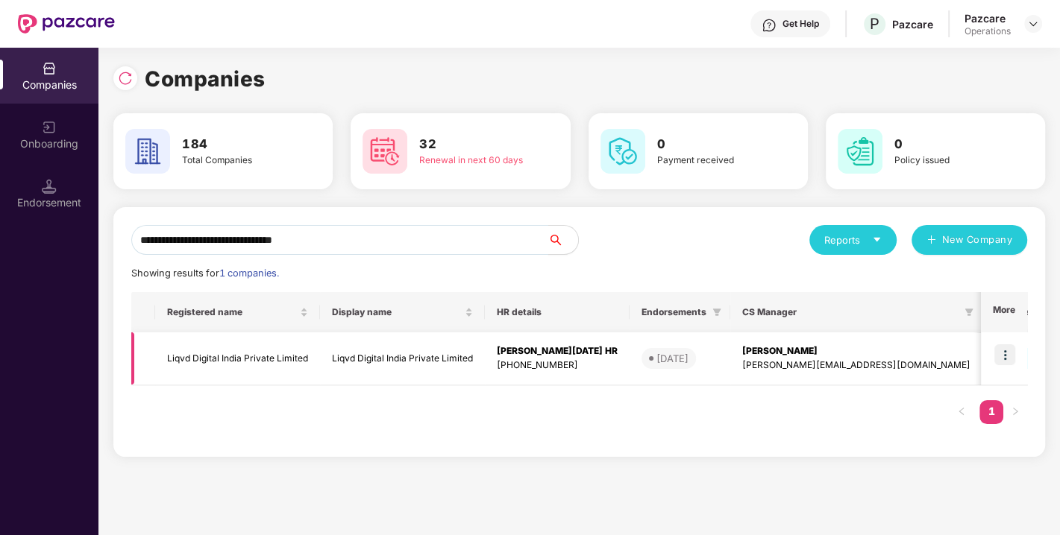
type input "**********"
click at [1003, 354] on img at bounding box center [1004, 354] width 21 height 21
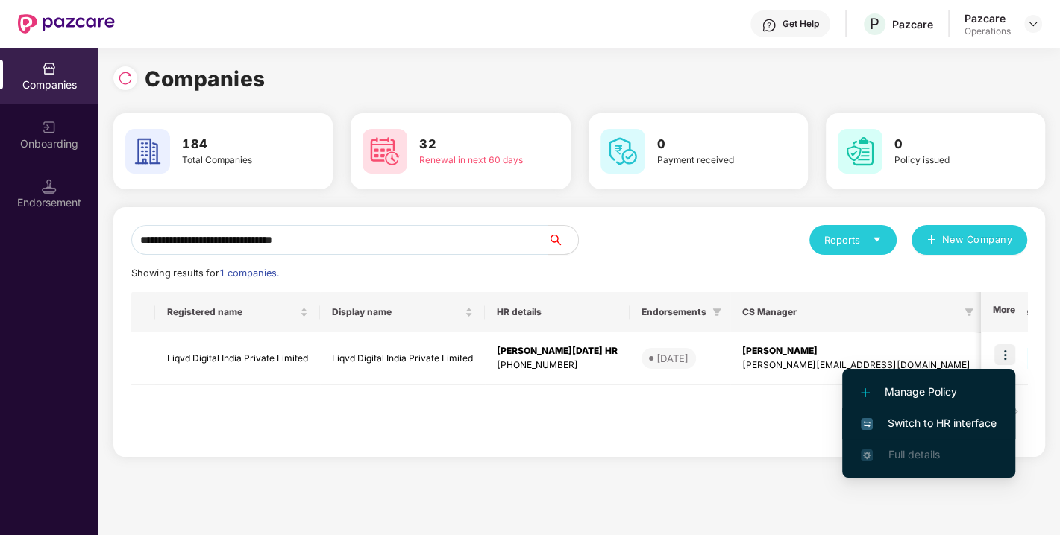
click at [931, 428] on span "Switch to HR interface" at bounding box center [928, 423] width 136 height 16
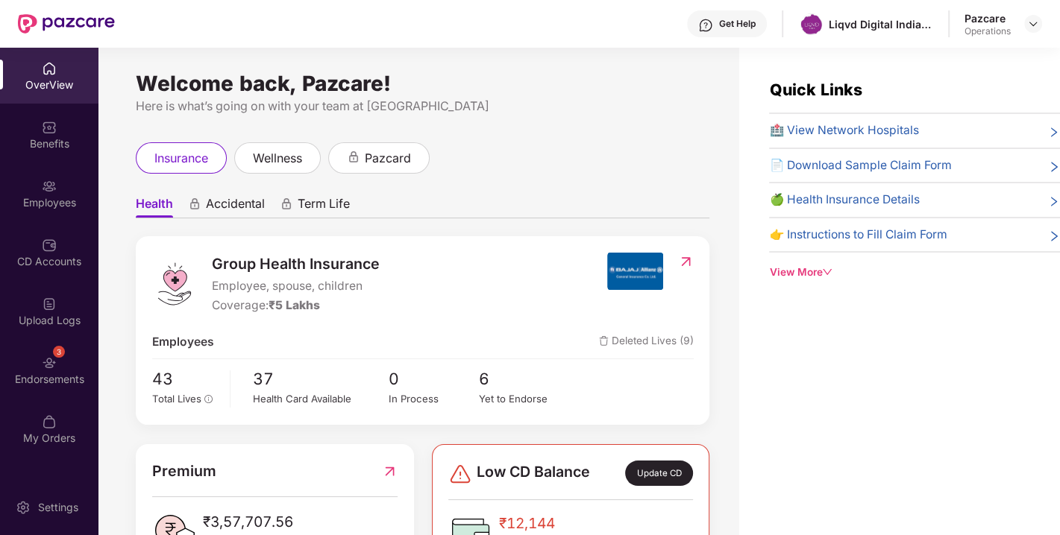
click at [48, 362] on img at bounding box center [49, 363] width 15 height 15
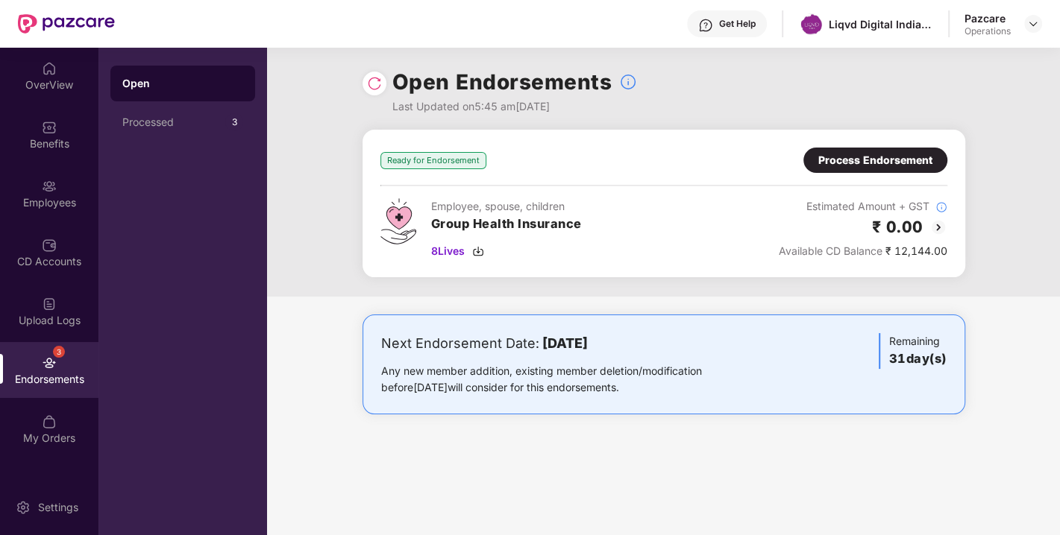
click at [371, 73] on div at bounding box center [374, 84] width 24 height 24
click at [371, 87] on img at bounding box center [374, 83] width 15 height 15
click at [872, 160] on div "Process Endorsement" at bounding box center [875, 160] width 114 height 16
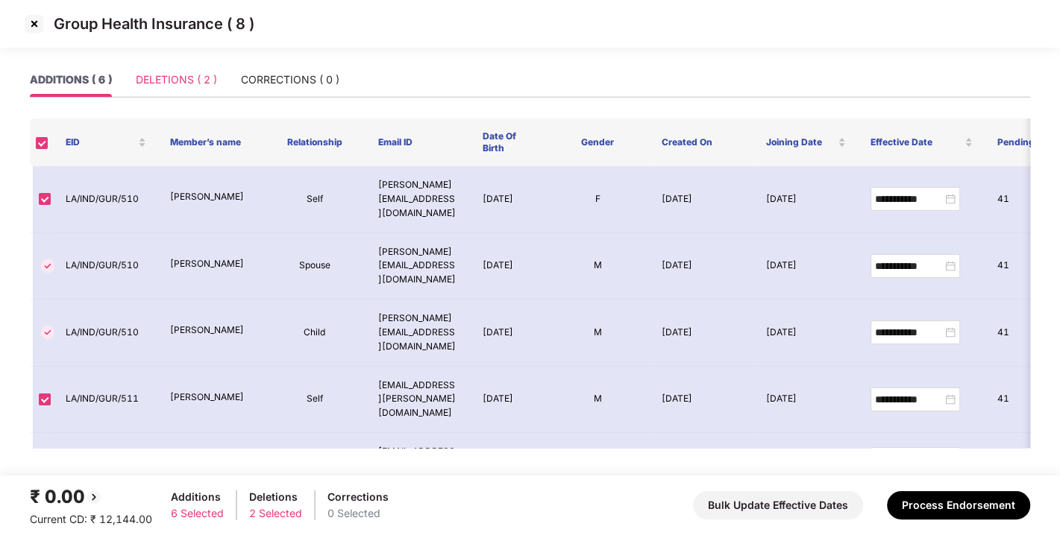
scroll to position [1, 0]
click at [189, 75] on div "DELETIONS ( 2 )" at bounding box center [176, 80] width 81 height 16
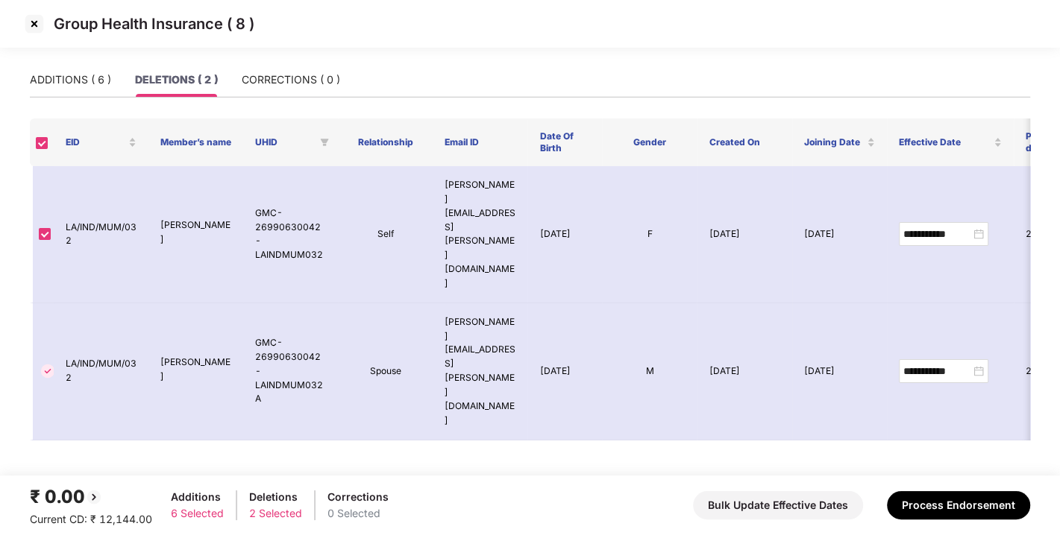
scroll to position [0, 0]
click at [75, 78] on div "ADDITIONS ( 6 )" at bounding box center [70, 80] width 81 height 16
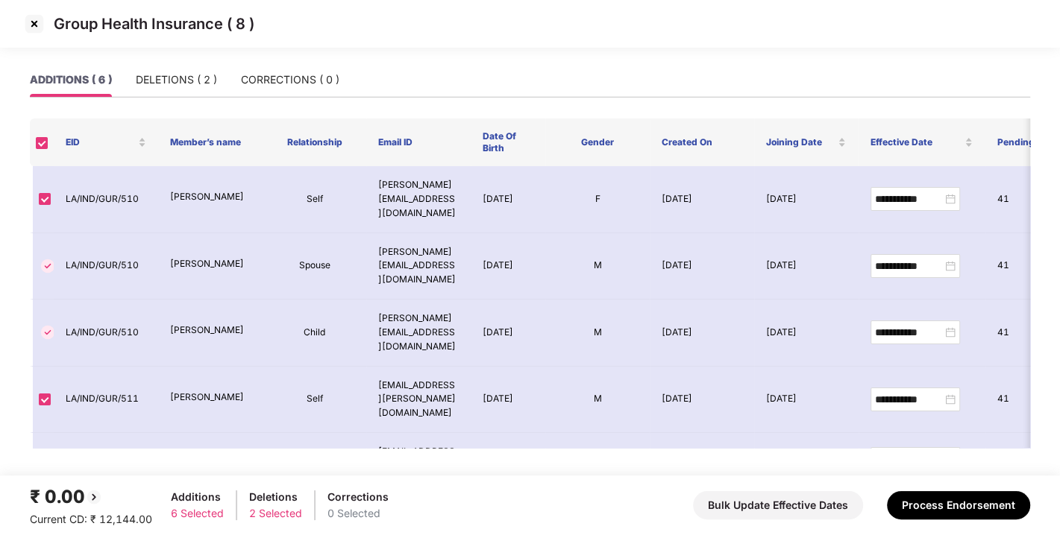
click at [34, 23] on img at bounding box center [34, 24] width 24 height 24
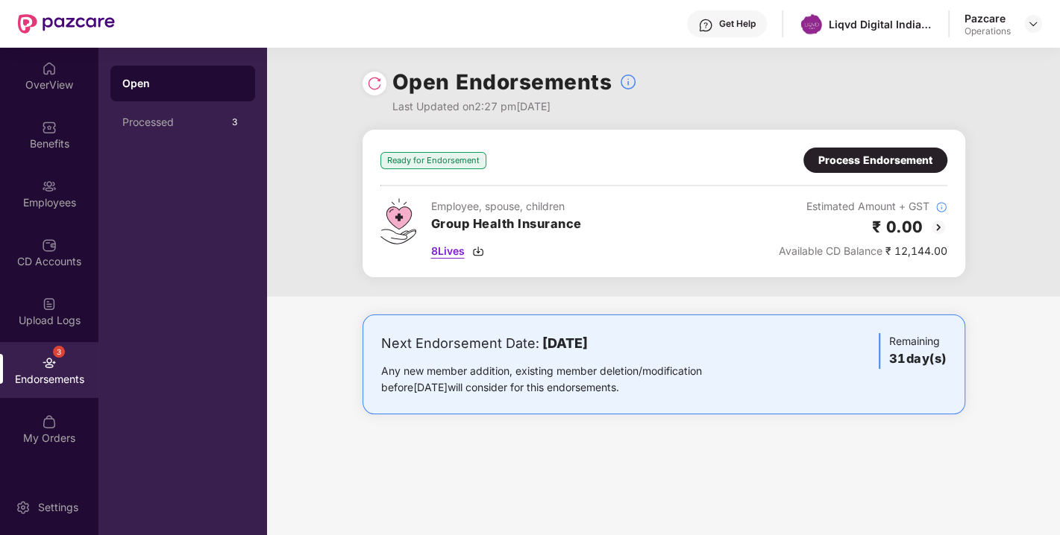
click at [480, 252] on img at bounding box center [478, 251] width 12 height 12
click at [1037, 25] on img at bounding box center [1033, 24] width 12 height 12
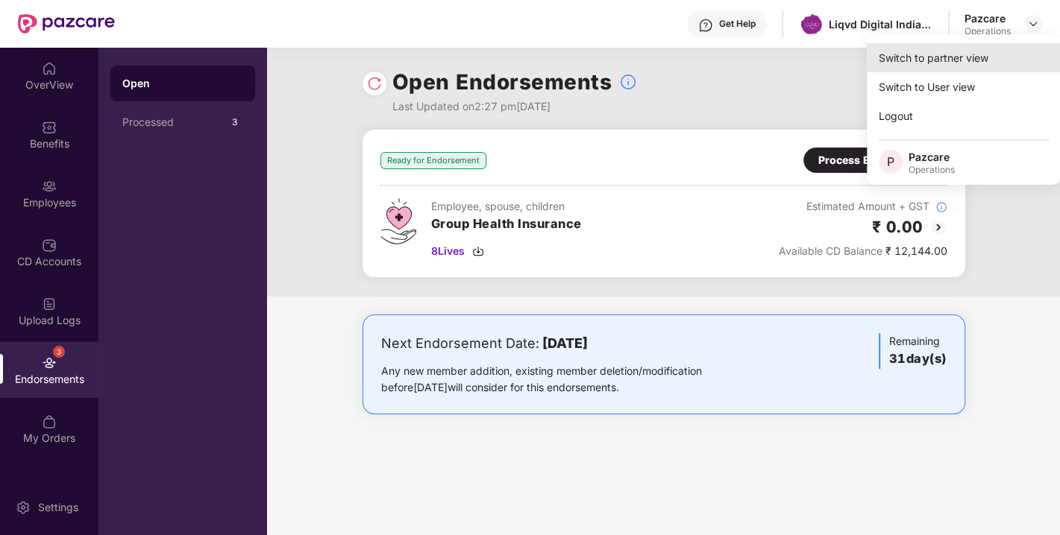
click at [937, 57] on div "Switch to partner view" at bounding box center [963, 57] width 194 height 29
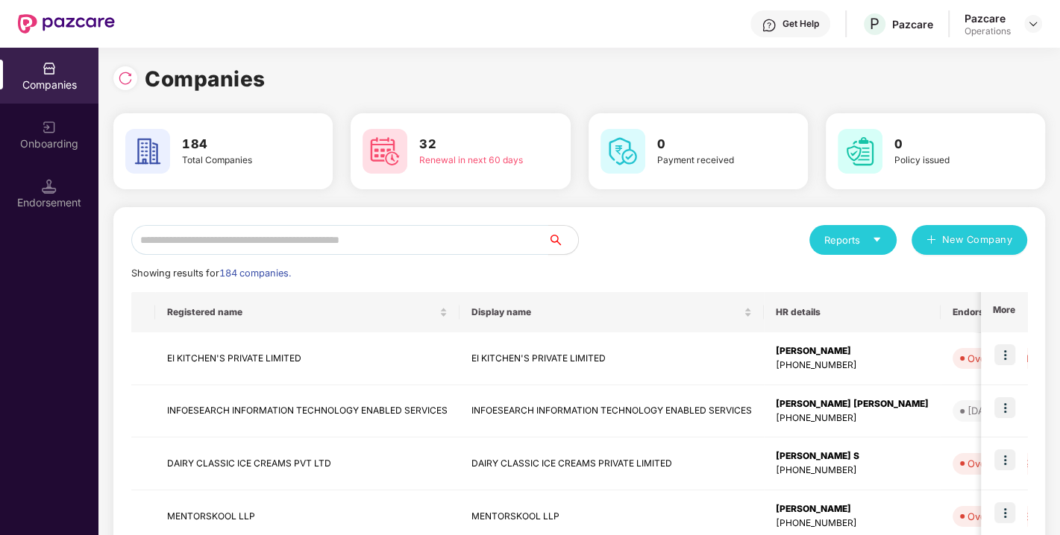
click at [321, 242] on input "text" at bounding box center [339, 240] width 417 height 30
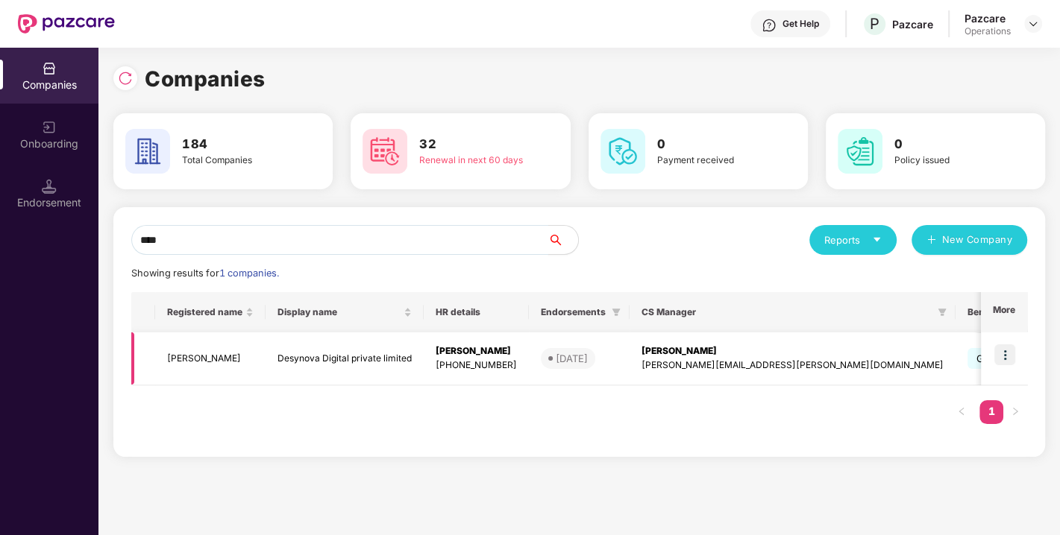
type input "****"
click at [1007, 353] on img at bounding box center [1004, 354] width 21 height 21
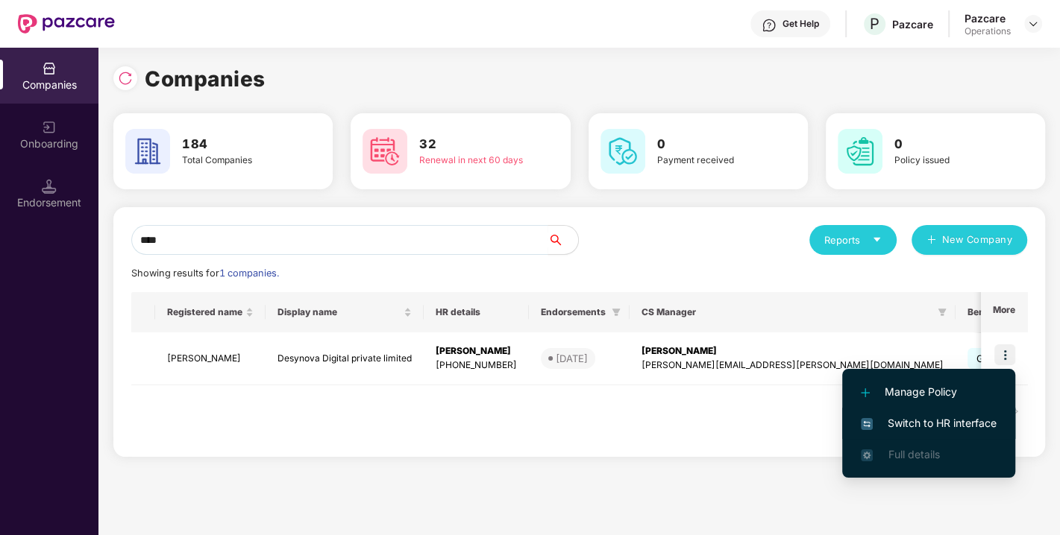
click at [926, 422] on span "Switch to HR interface" at bounding box center [928, 423] width 136 height 16
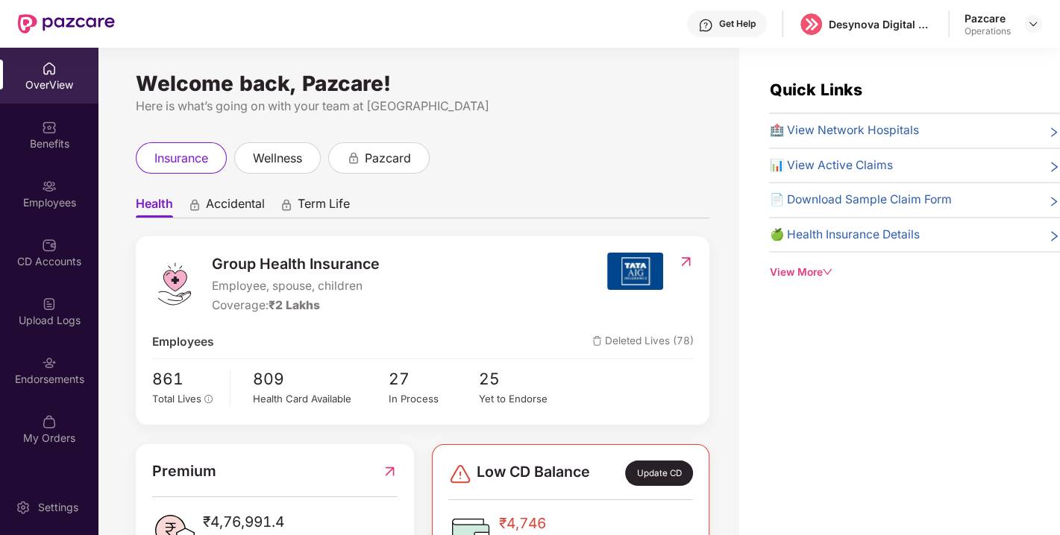
click at [61, 374] on div "Endorsements" at bounding box center [49, 379] width 98 height 15
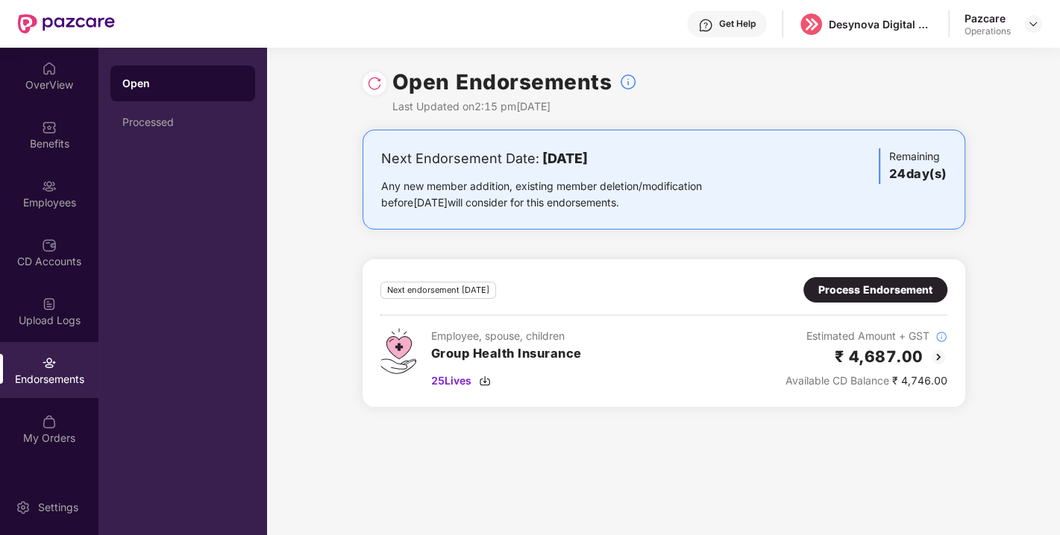
click at [371, 79] on img at bounding box center [374, 83] width 15 height 15
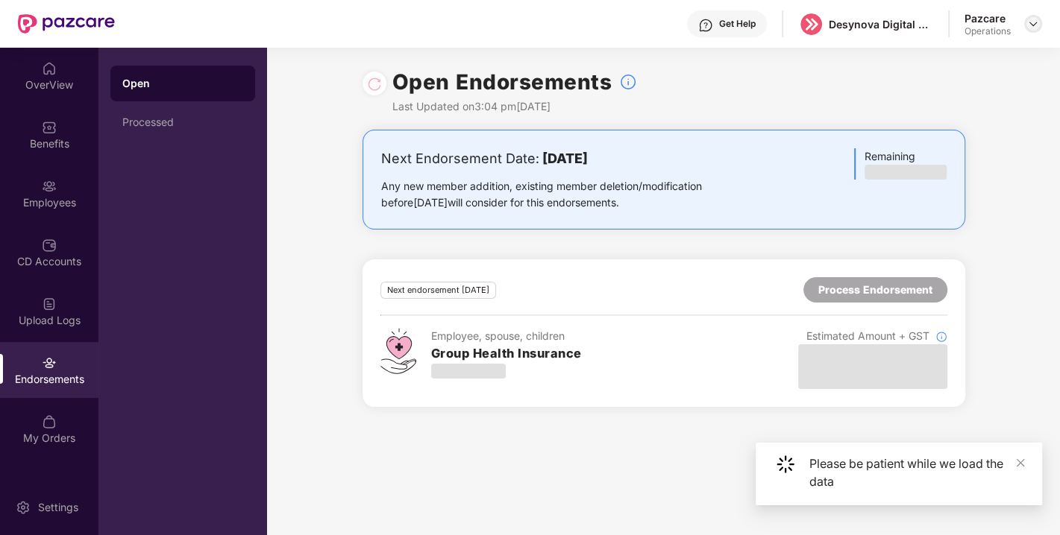
click at [1027, 27] on img at bounding box center [1033, 24] width 12 height 12
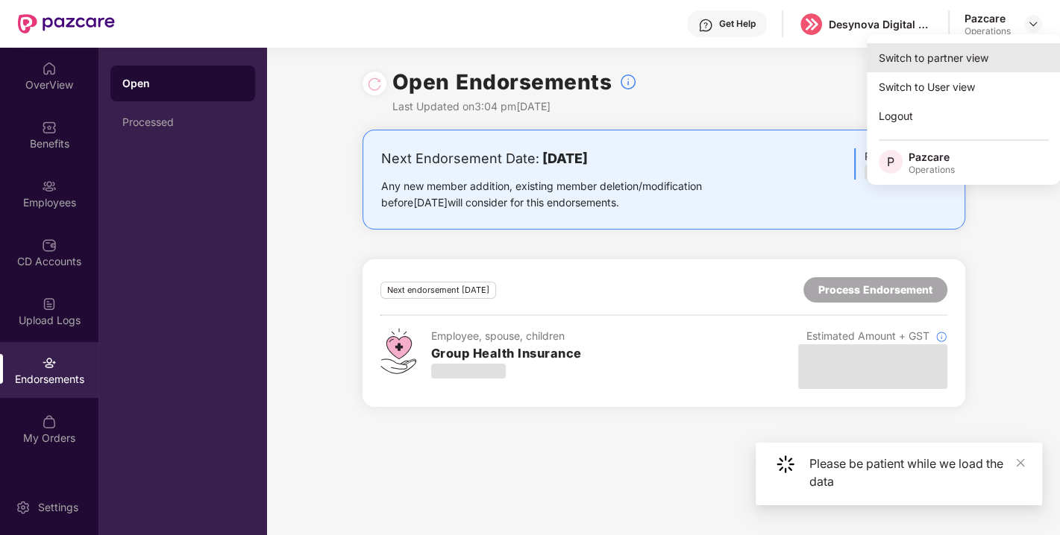
click at [922, 56] on div "Switch to partner view" at bounding box center [963, 57] width 194 height 29
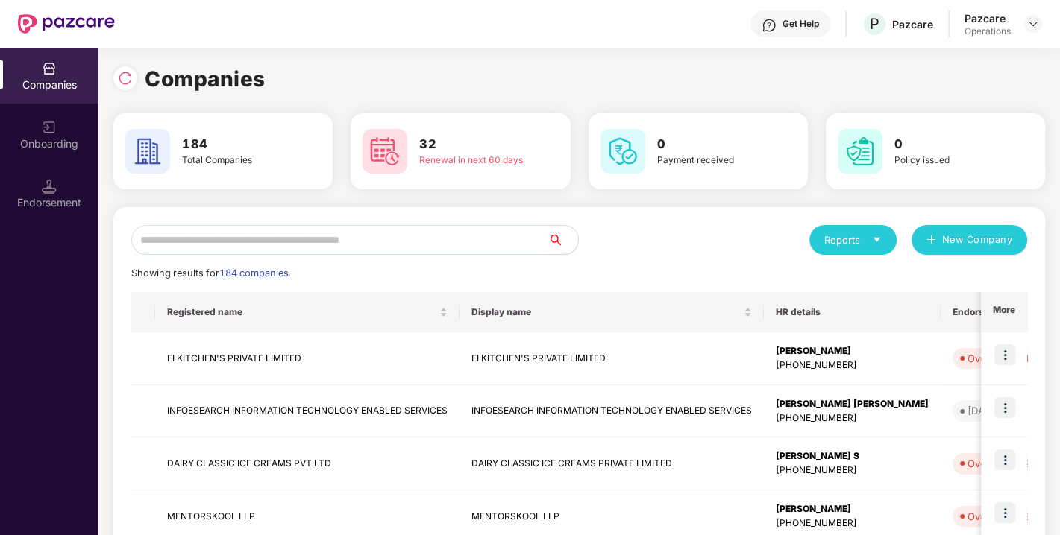
click at [456, 232] on input "text" at bounding box center [339, 240] width 417 height 30
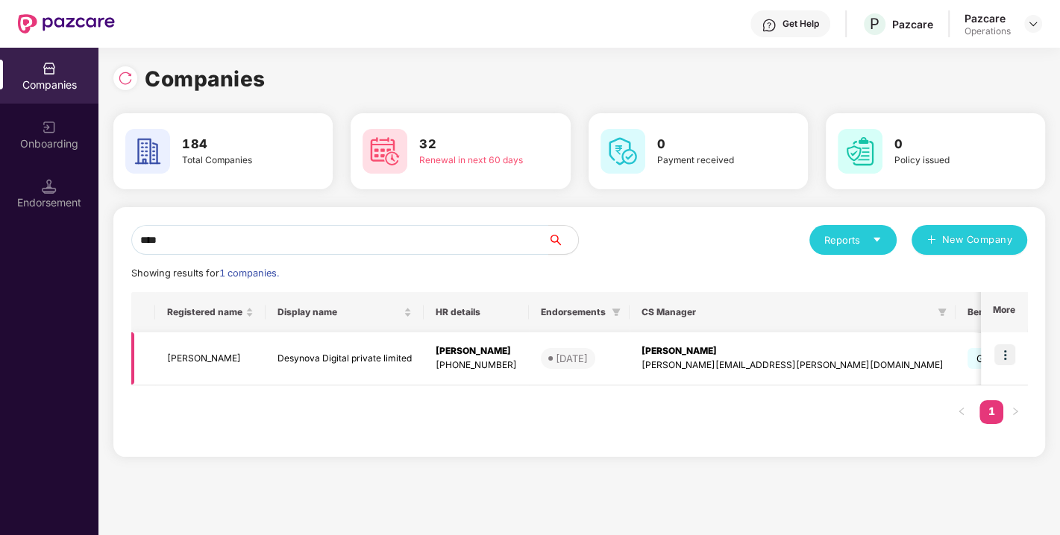
type input "****"
click at [1000, 353] on img at bounding box center [1004, 354] width 21 height 21
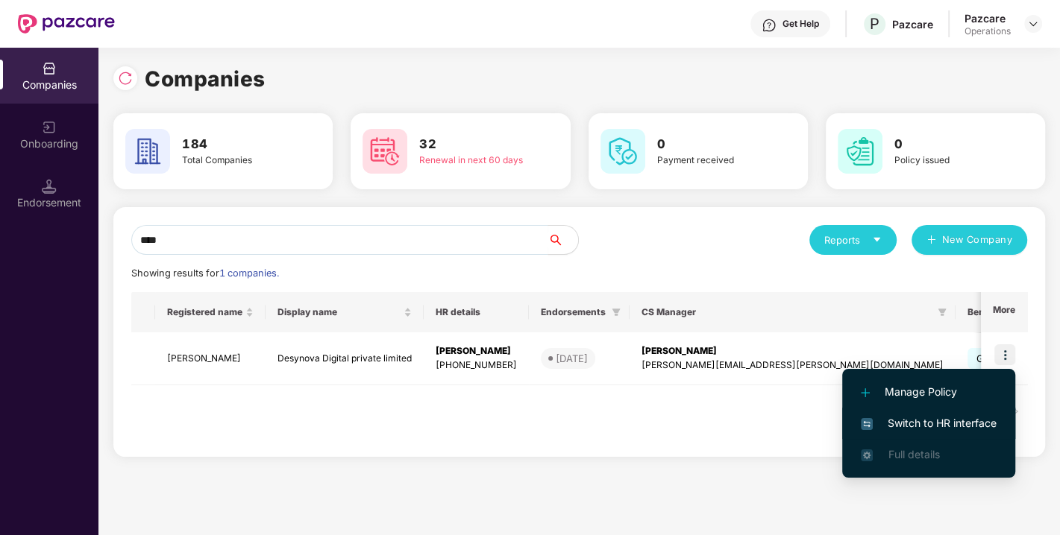
click at [905, 421] on span "Switch to HR interface" at bounding box center [928, 423] width 136 height 16
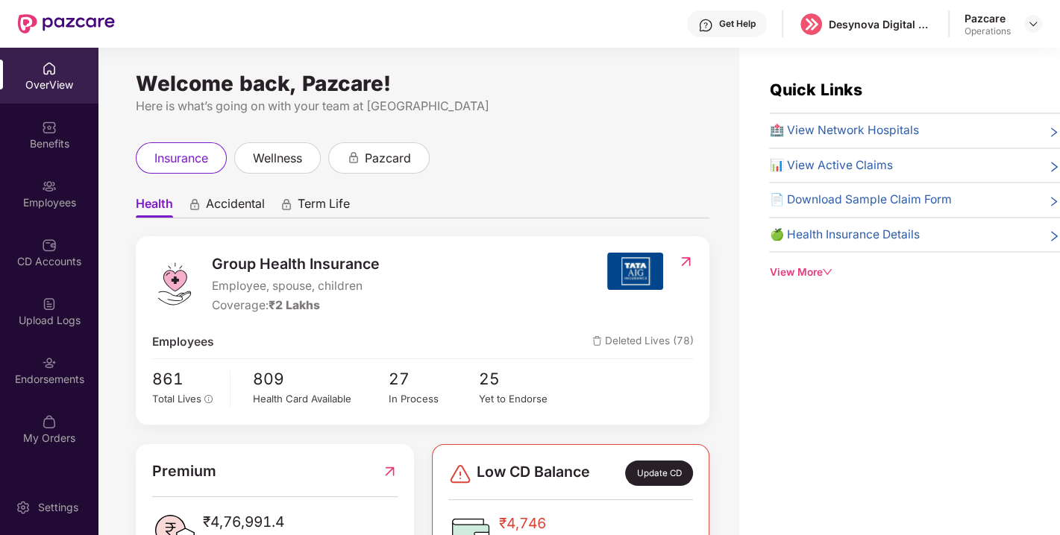
click at [38, 353] on div "Endorsements" at bounding box center [49, 370] width 98 height 56
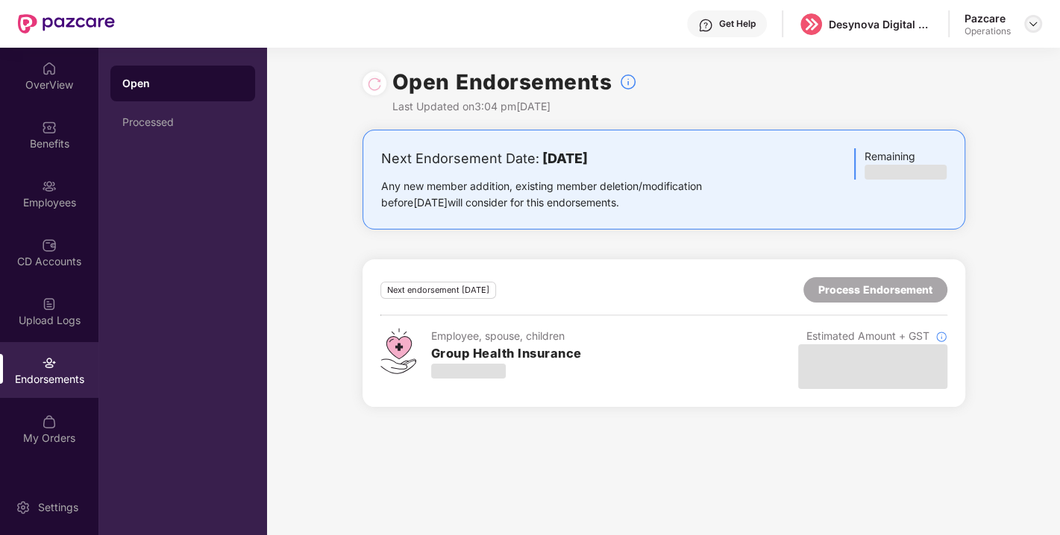
click at [1030, 27] on img at bounding box center [1033, 24] width 12 height 12
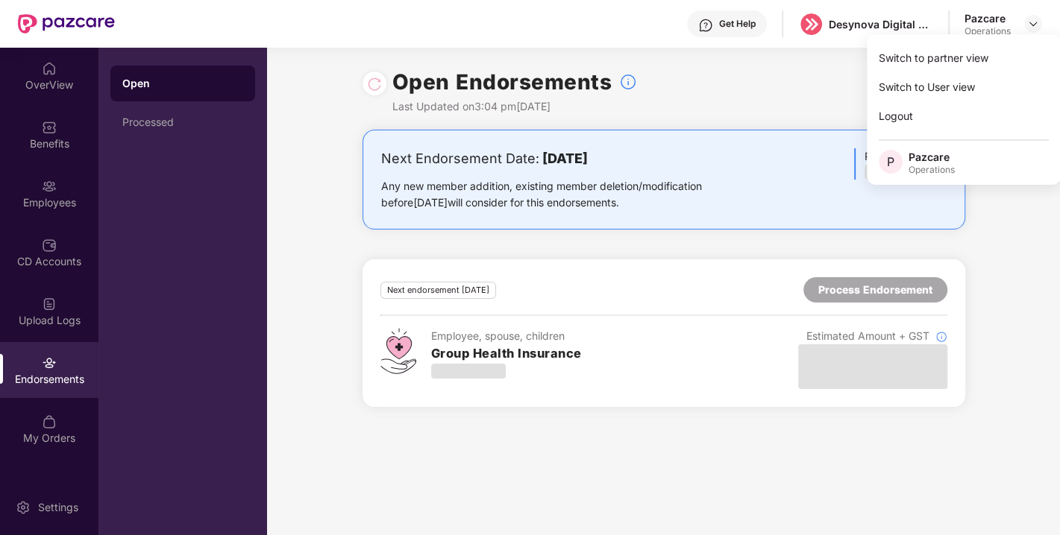
click at [845, 66] on div "Open Endorsements Last Updated on 3:04 pm[DATE]" at bounding box center [663, 89] width 602 height 82
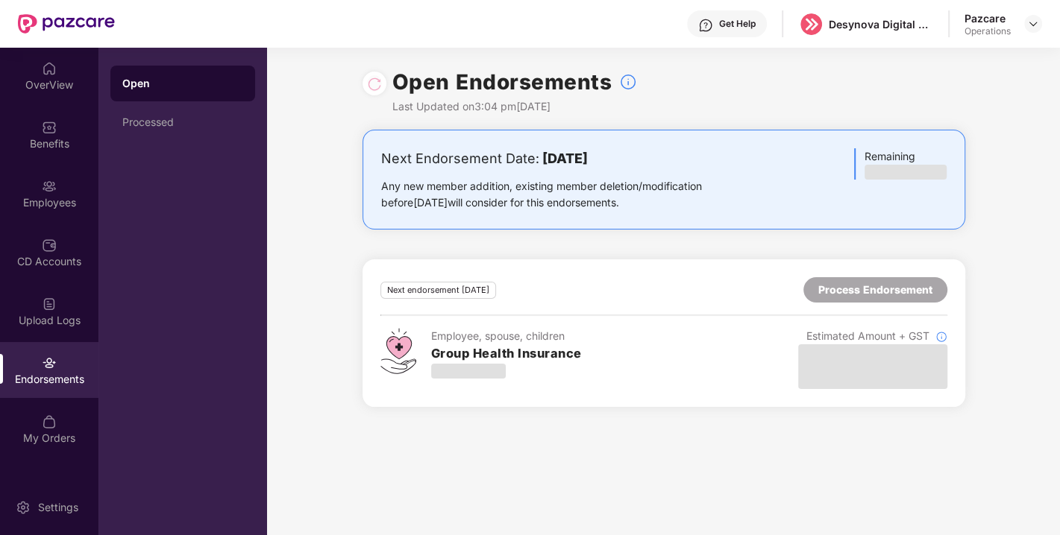
click at [1018, 99] on div "Open Endorsements Last Updated on 3:04 pm[DATE]" at bounding box center [663, 89] width 793 height 82
click at [1035, 26] on img at bounding box center [1033, 24] width 12 height 12
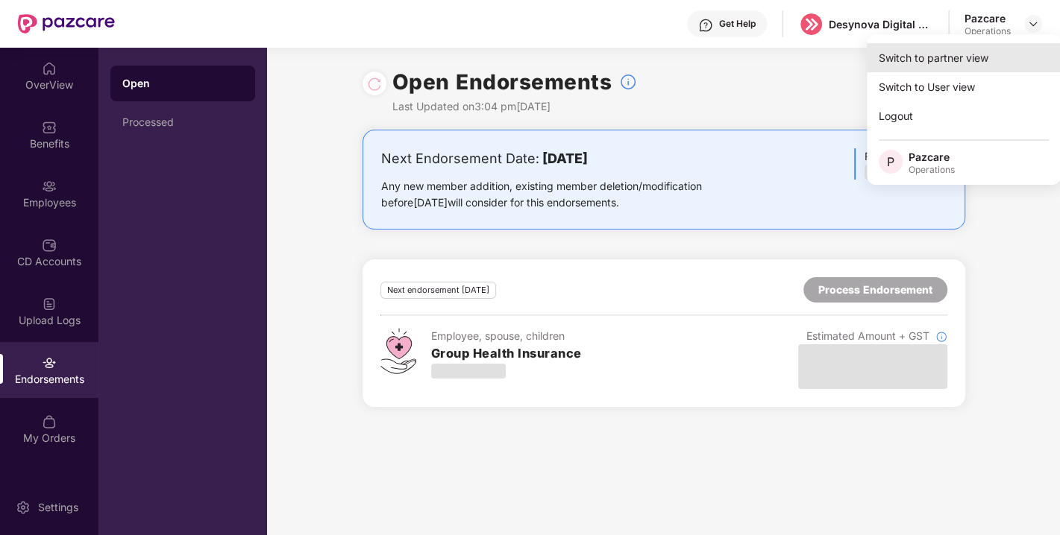
click at [915, 58] on div "Switch to partner view" at bounding box center [963, 57] width 194 height 29
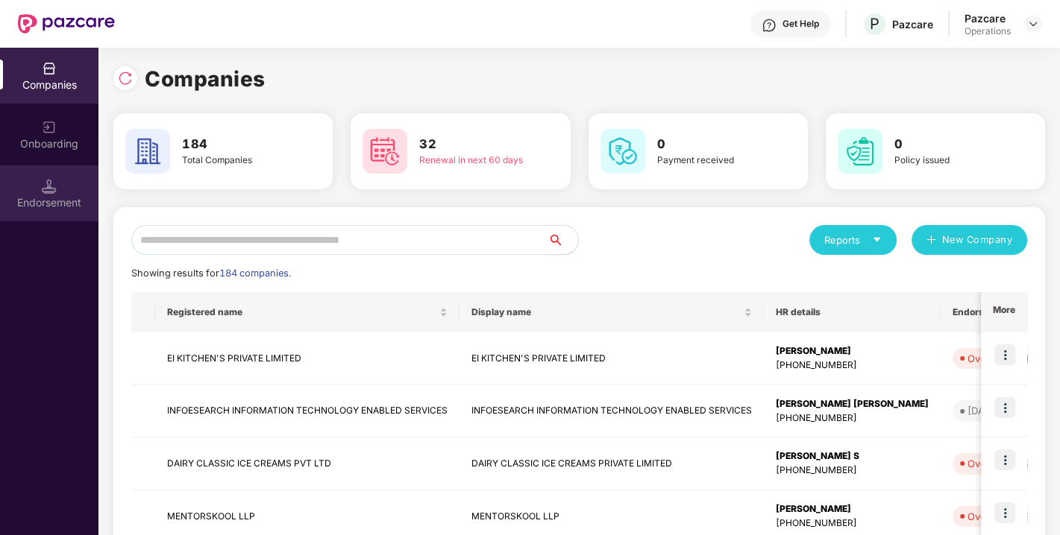
click at [50, 195] on div "Endorsement" at bounding box center [49, 202] width 98 height 15
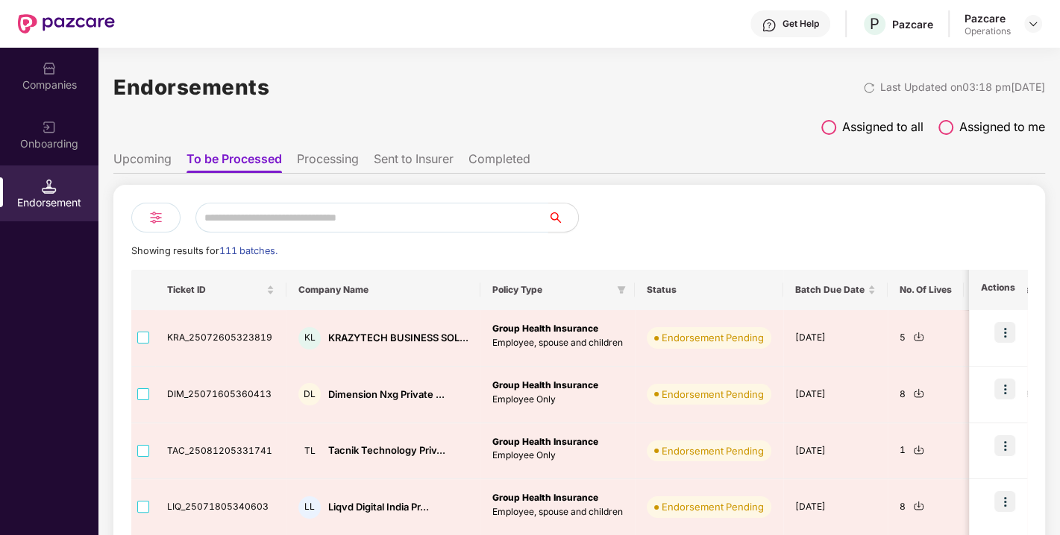
click at [241, 214] on input "text" at bounding box center [371, 218] width 353 height 30
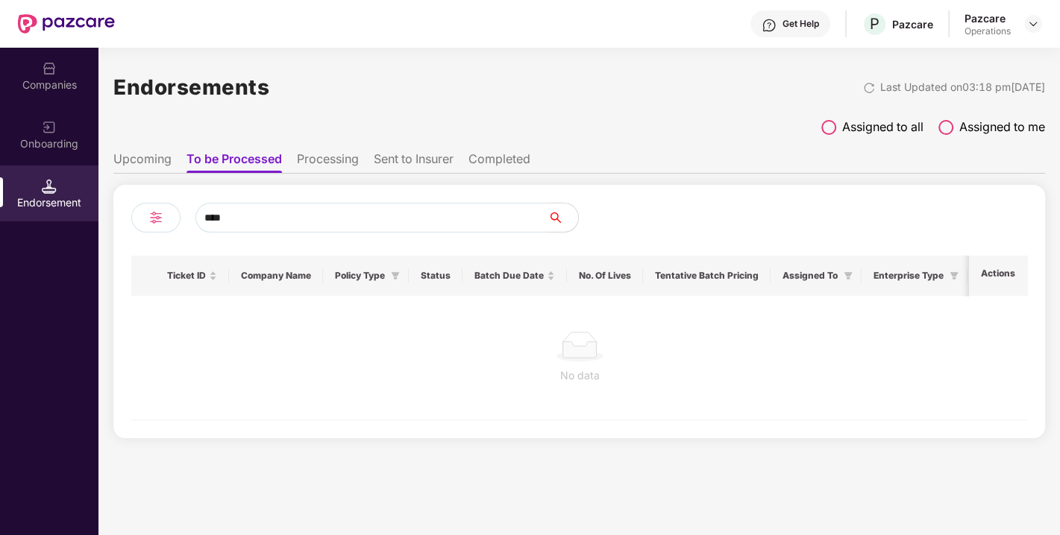
type input "****"
click at [149, 151] on li "Upcoming" at bounding box center [142, 162] width 58 height 22
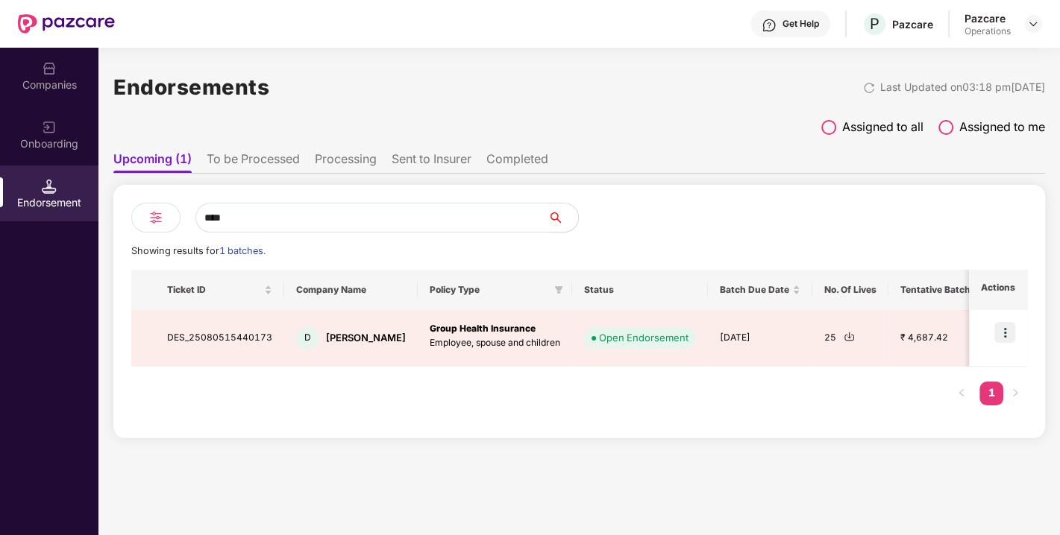
click at [356, 219] on input "****" at bounding box center [371, 218] width 353 height 30
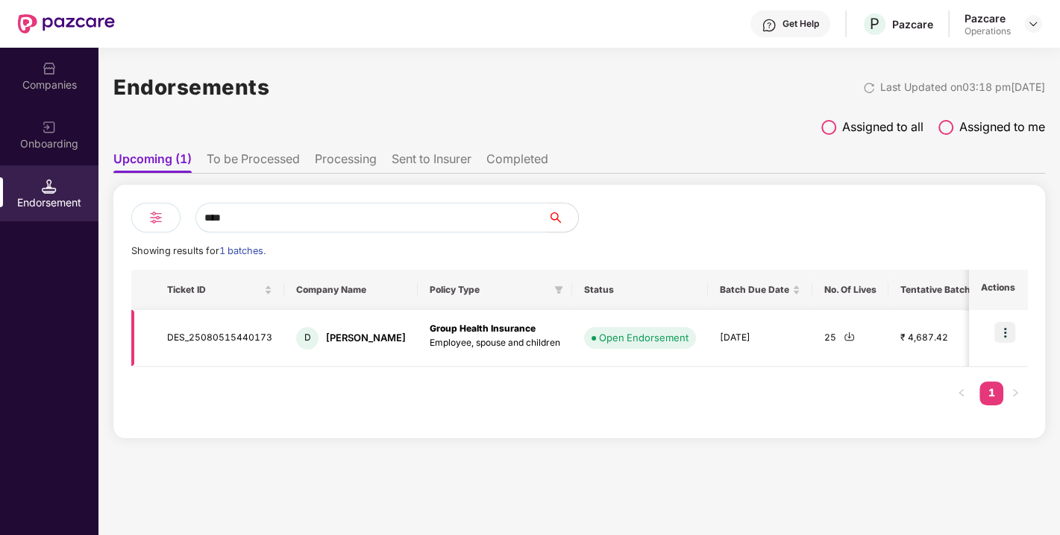
click at [843, 336] on img at bounding box center [848, 336] width 11 height 11
click at [1000, 330] on img at bounding box center [1004, 332] width 21 height 21
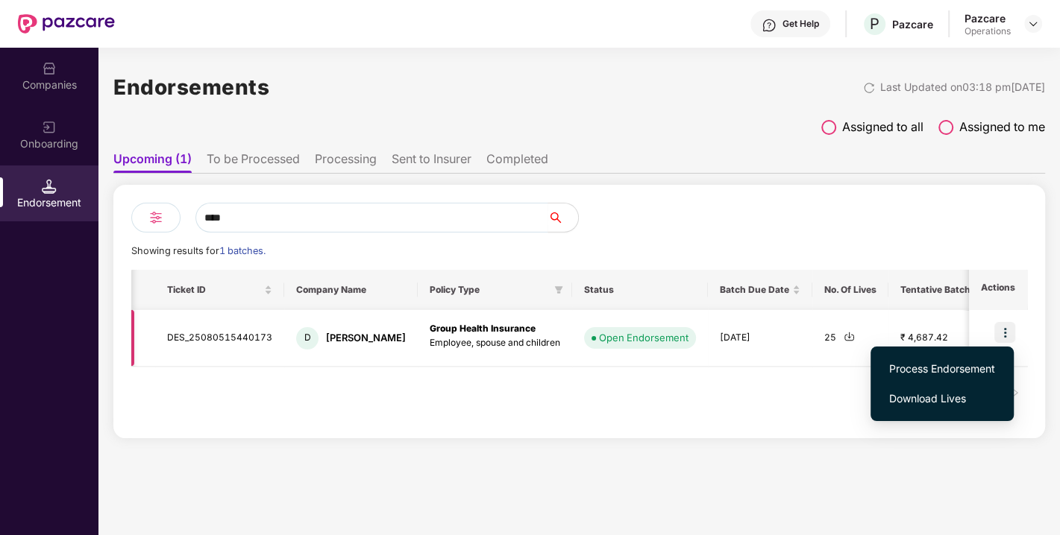
scroll to position [0, 37]
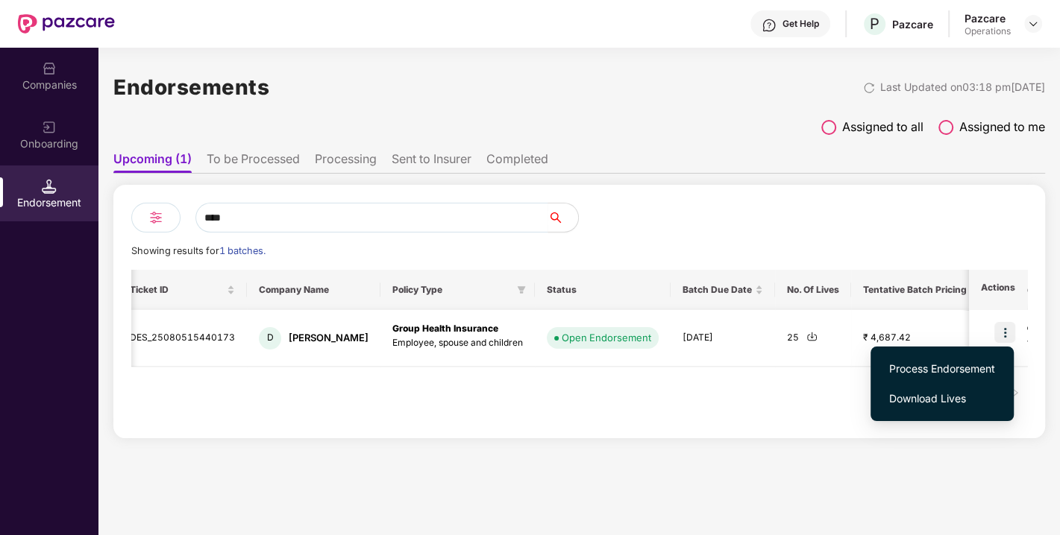
click at [1007, 329] on img at bounding box center [1004, 332] width 21 height 21
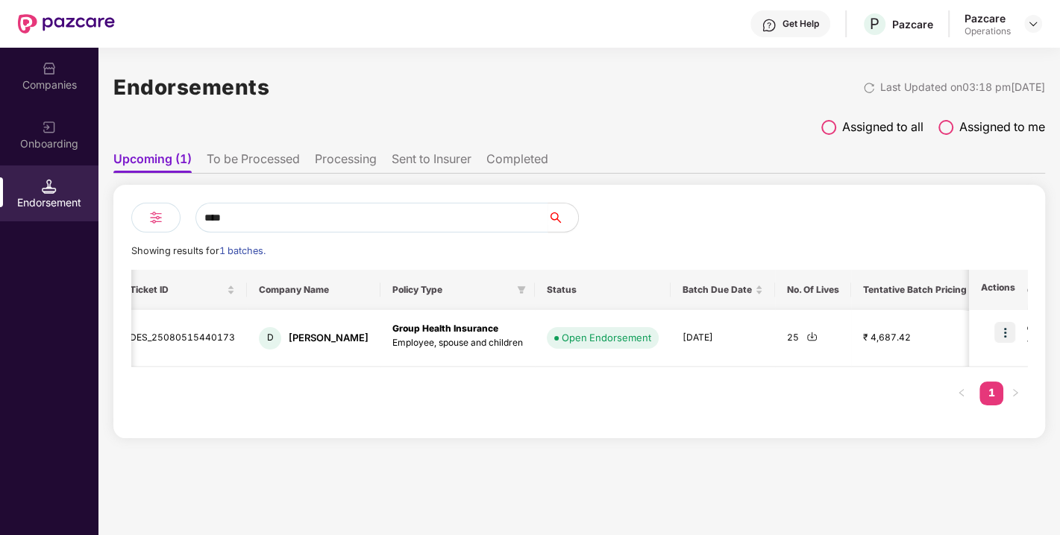
drag, startPoint x: 1007, startPoint y: 329, endPoint x: 1007, endPoint y: 336, distance: 7.5
click at [1007, 336] on img at bounding box center [1004, 332] width 21 height 21
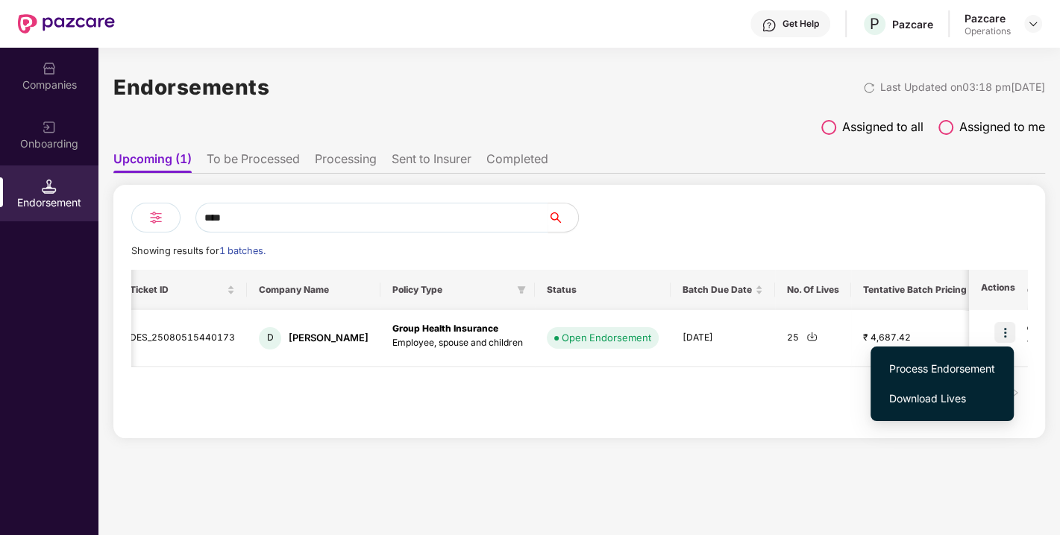
click at [1007, 339] on div "Process Endorsement Download Lives" at bounding box center [941, 383] width 143 height 89
click at [952, 365] on span "Process Endorsement" at bounding box center [942, 369] width 106 height 16
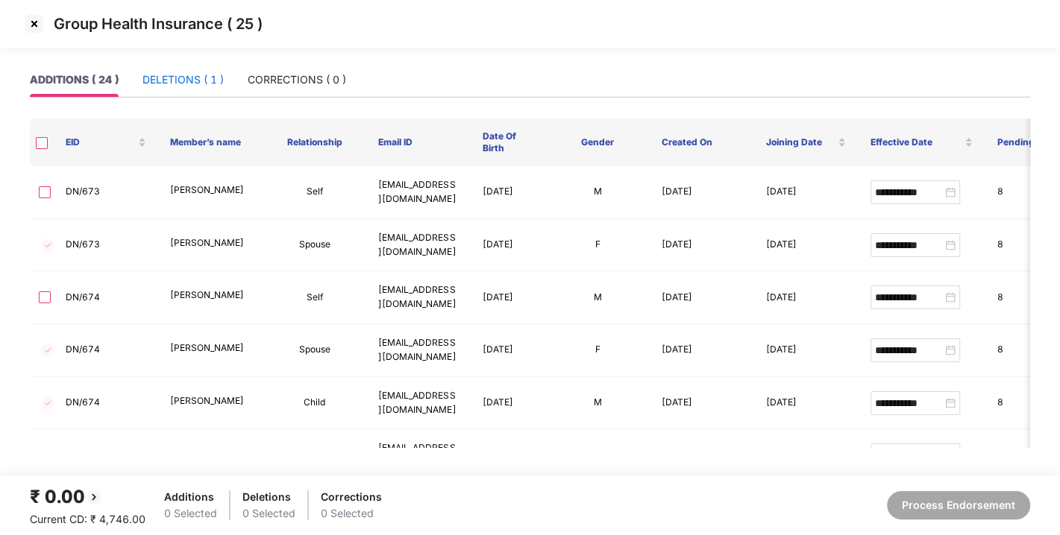
click at [174, 75] on div "DELETIONS ( 1 )" at bounding box center [182, 80] width 81 height 16
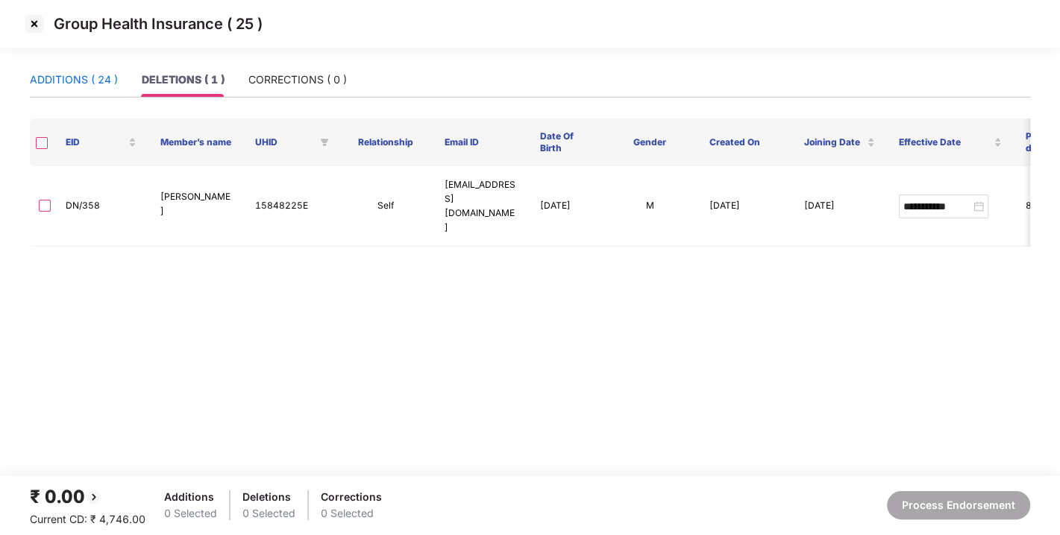
click at [89, 75] on div "ADDITIONS ( 24 )" at bounding box center [74, 80] width 88 height 16
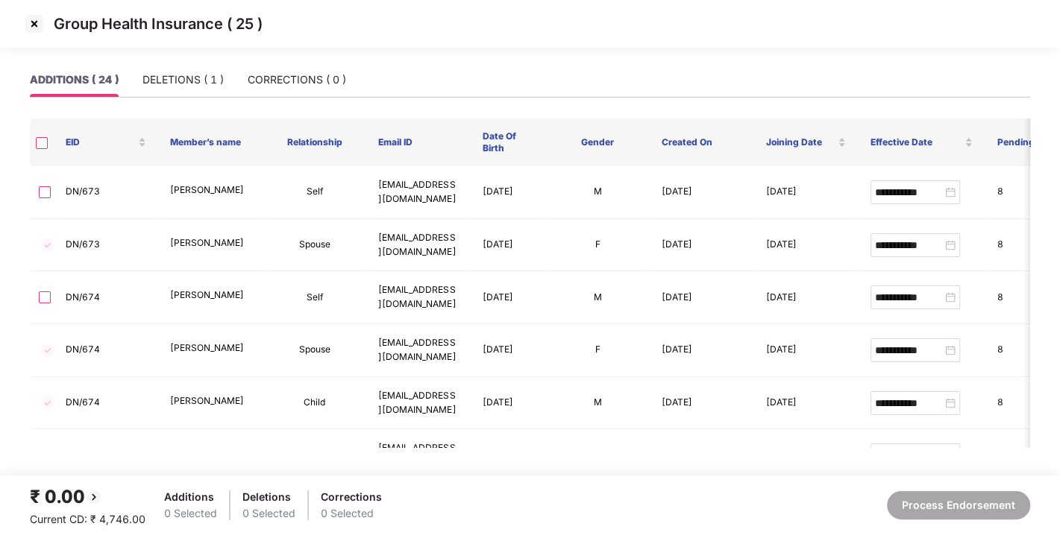
click at [36, 19] on img at bounding box center [34, 24] width 24 height 24
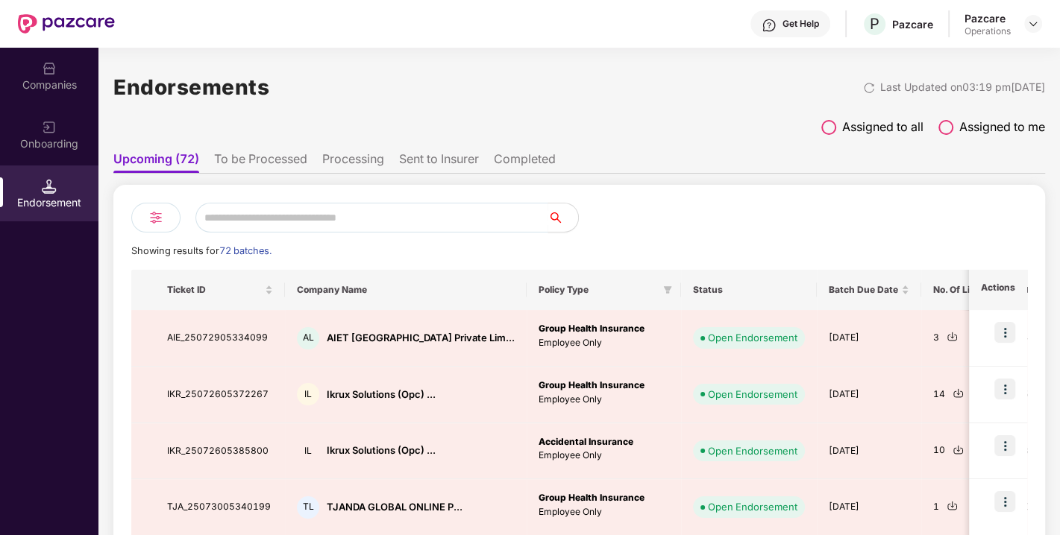
click at [50, 69] on img at bounding box center [49, 68] width 15 height 15
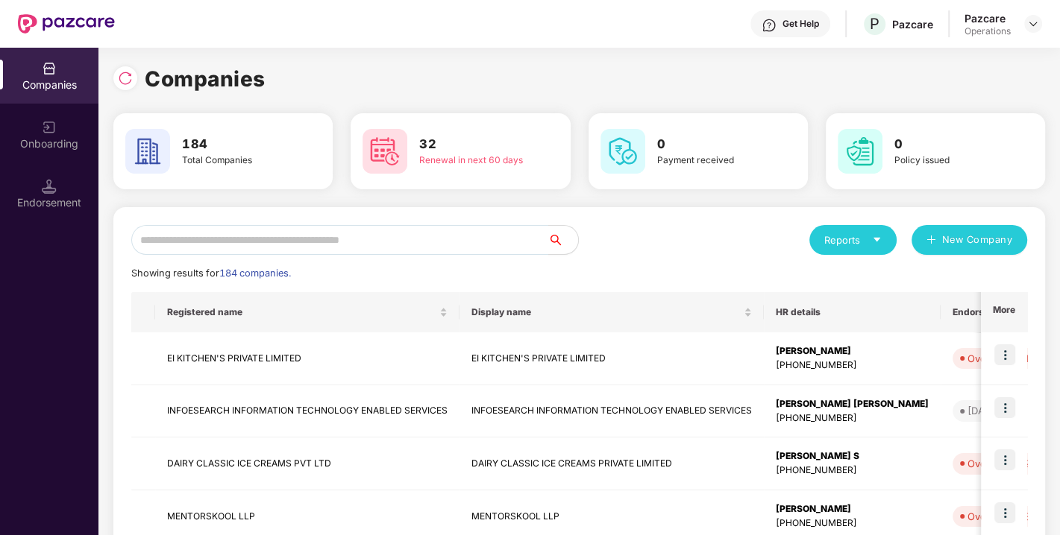
click at [244, 248] on input "text" at bounding box center [339, 240] width 417 height 30
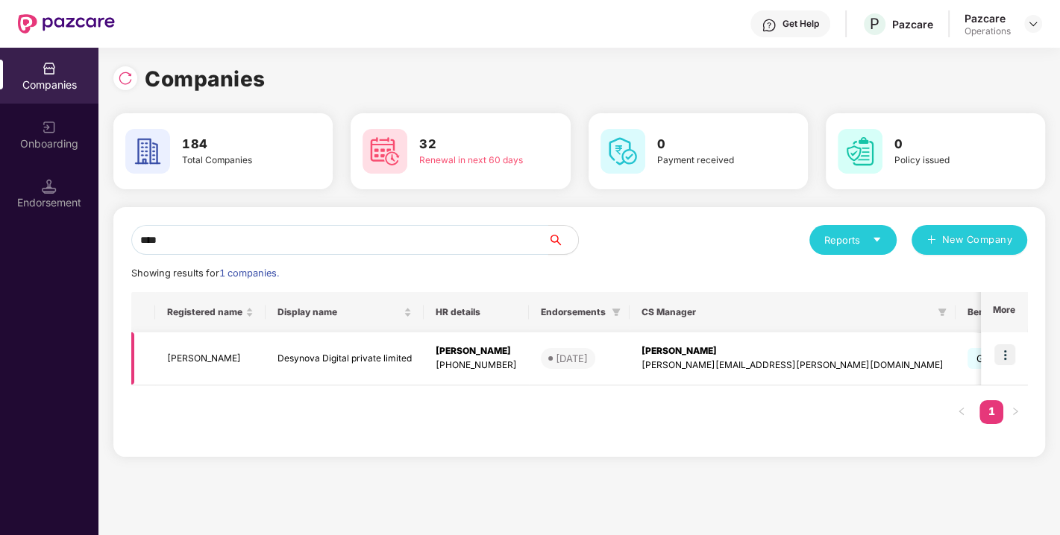
type input "****"
click at [996, 353] on img at bounding box center [1004, 354] width 21 height 21
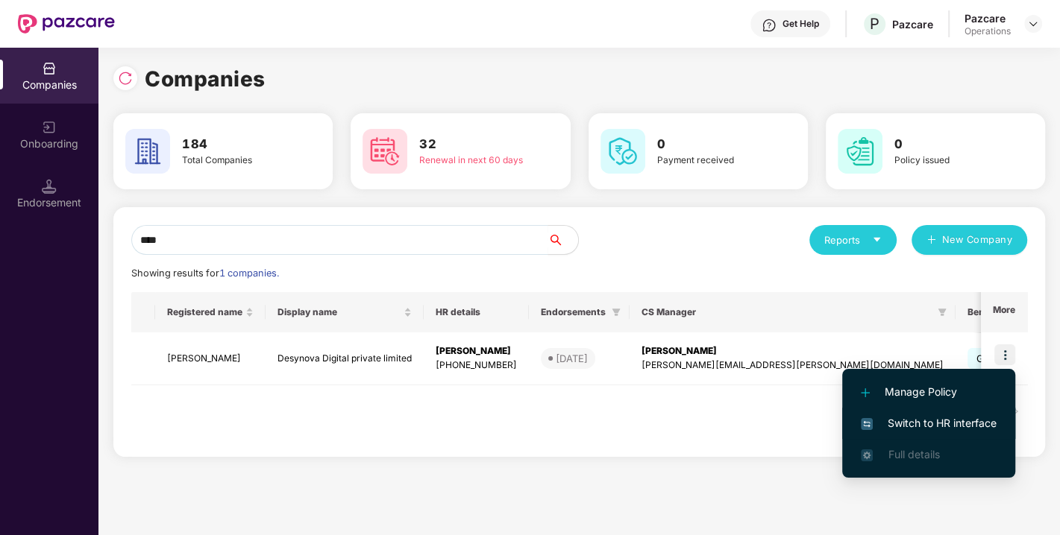
click at [926, 424] on span "Switch to HR interface" at bounding box center [928, 423] width 136 height 16
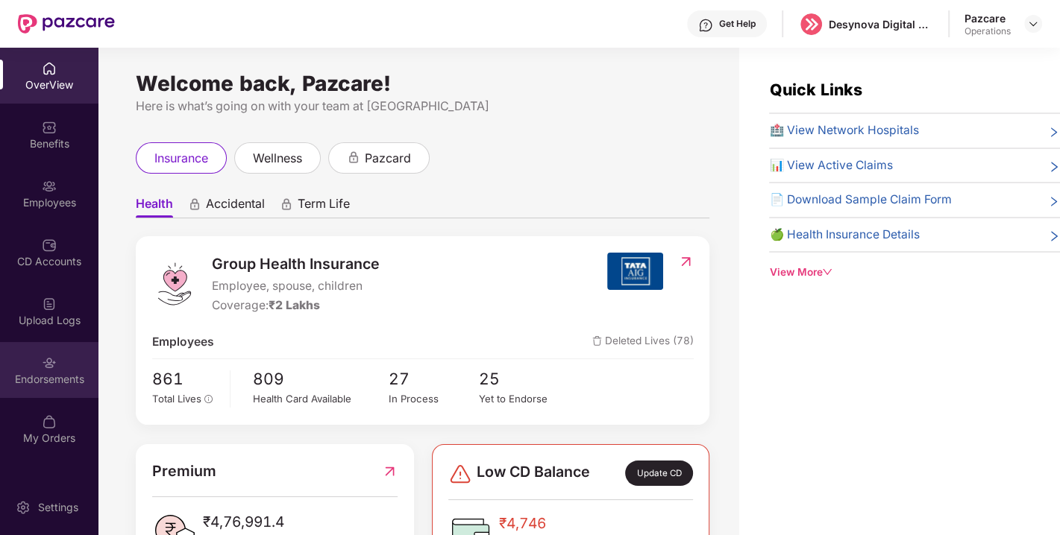
click at [43, 378] on div "Endorsements" at bounding box center [49, 379] width 98 height 15
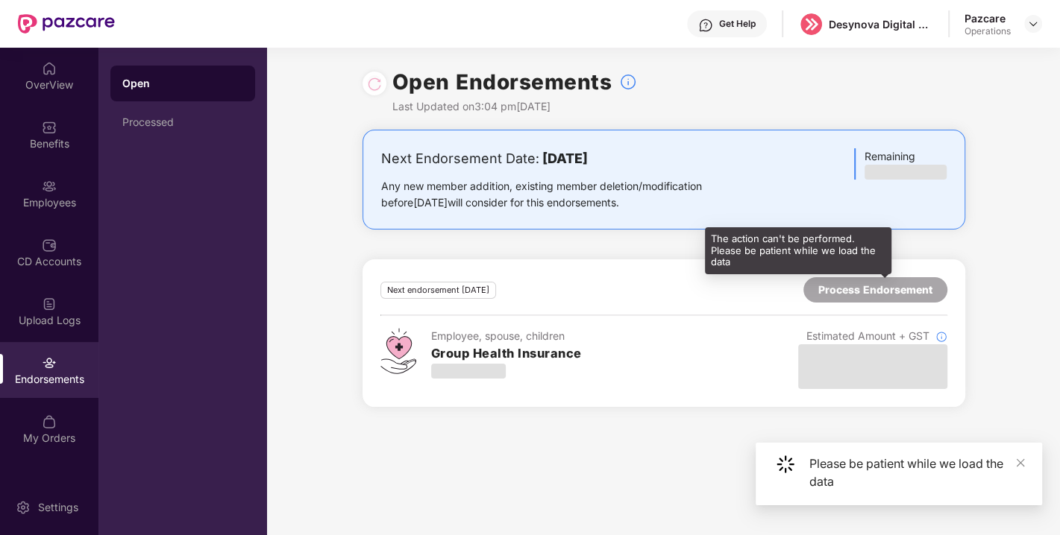
click at [873, 285] on div "Process Endorsement" at bounding box center [875, 290] width 114 height 16
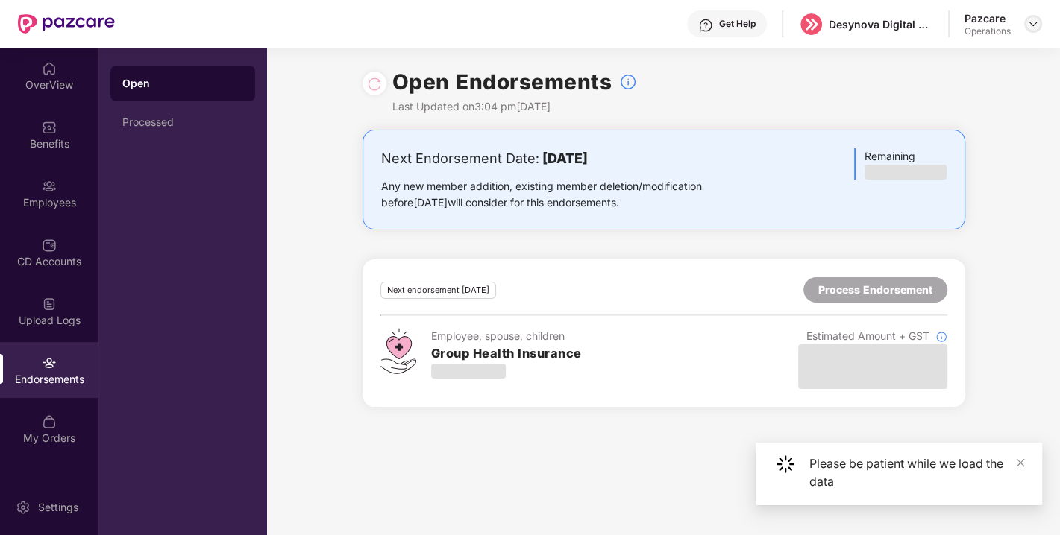
click at [1027, 27] on img at bounding box center [1033, 24] width 12 height 12
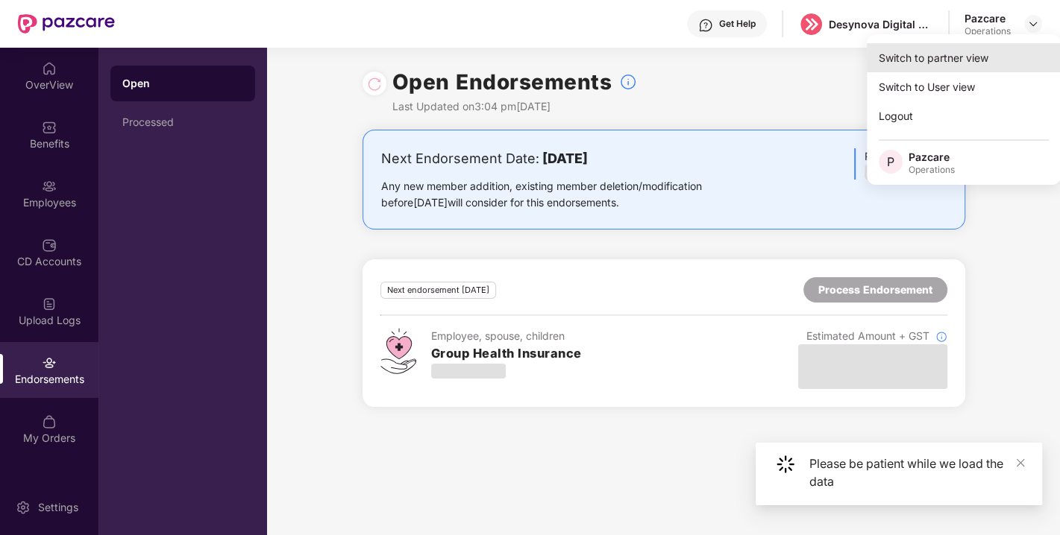
click at [954, 61] on div "Switch to partner view" at bounding box center [963, 57] width 194 height 29
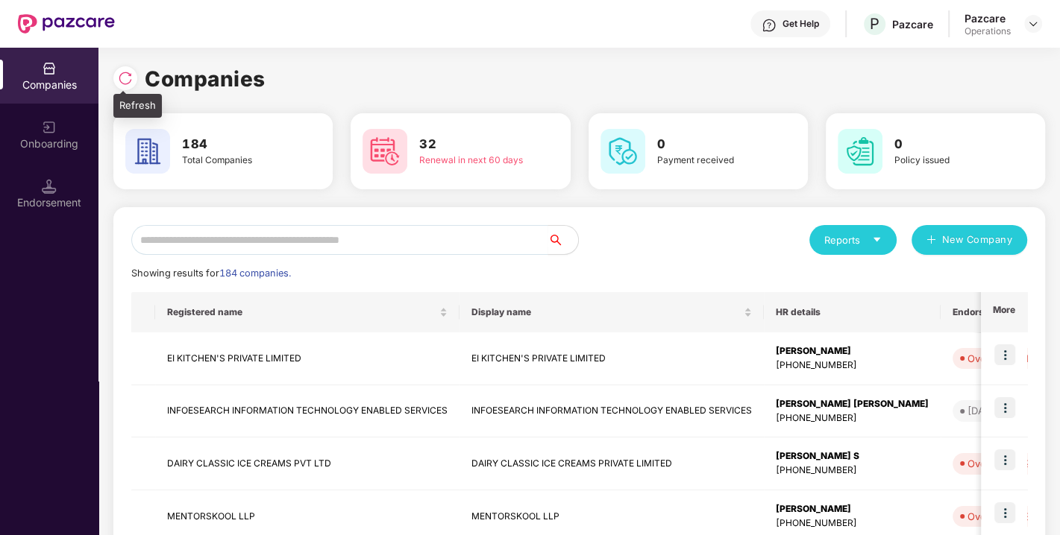
click at [124, 72] on img at bounding box center [125, 78] width 15 height 15
click at [221, 234] on input "text" at bounding box center [339, 240] width 417 height 30
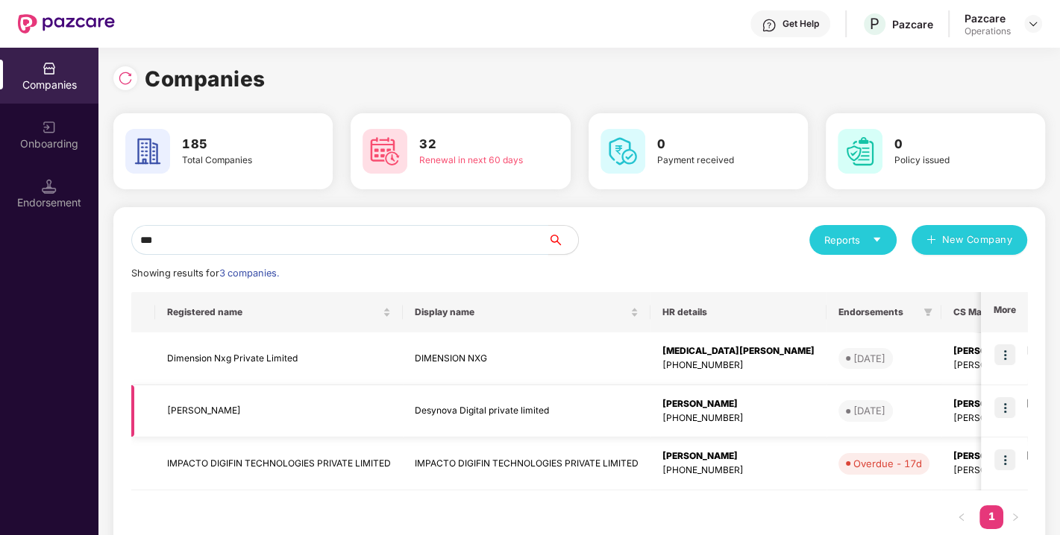
type input "***"
click at [1003, 401] on img at bounding box center [1004, 407] width 21 height 21
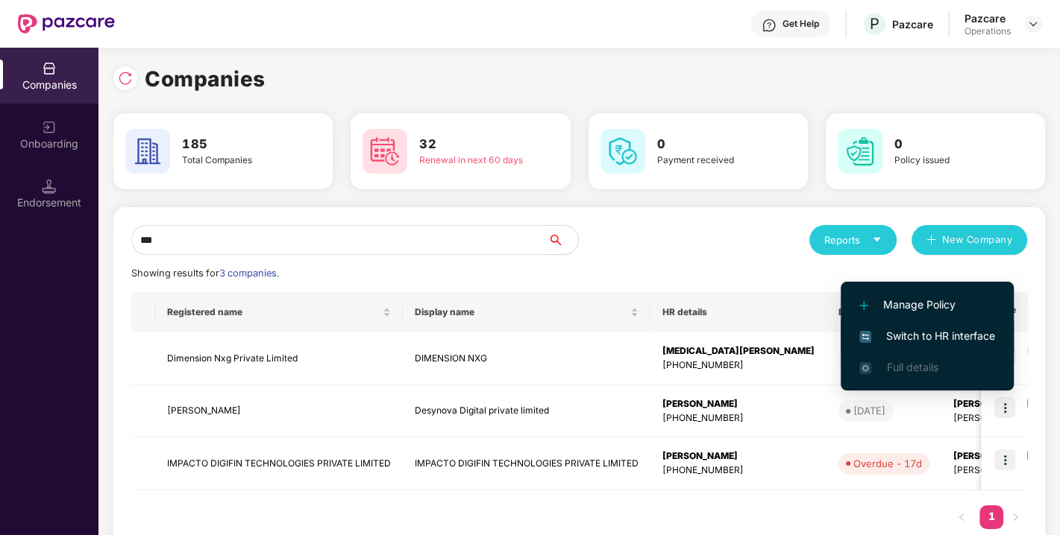
click at [923, 343] on span "Switch to HR interface" at bounding box center [927, 336] width 136 height 16
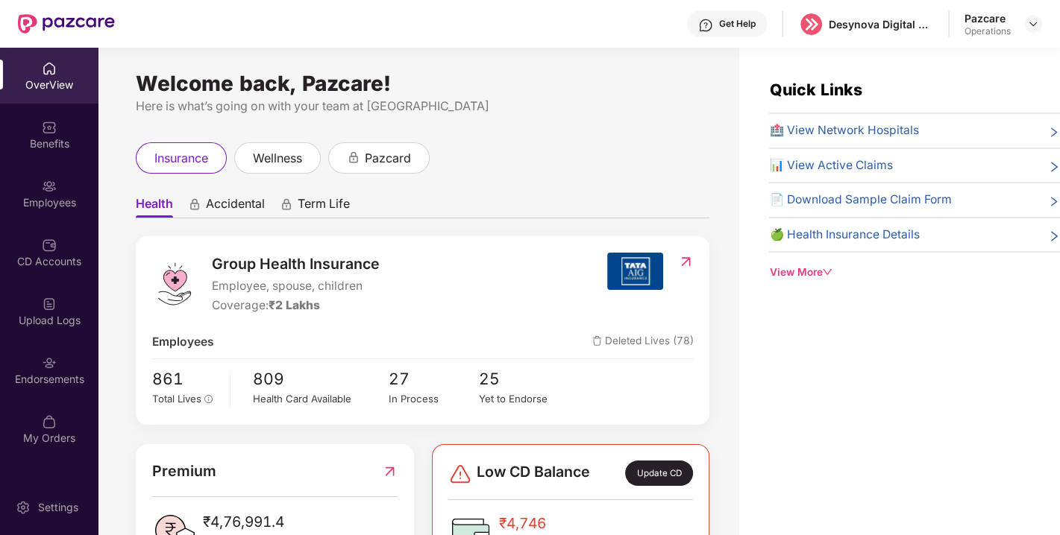
click at [56, 391] on div "Endorsements" at bounding box center [49, 370] width 98 height 56
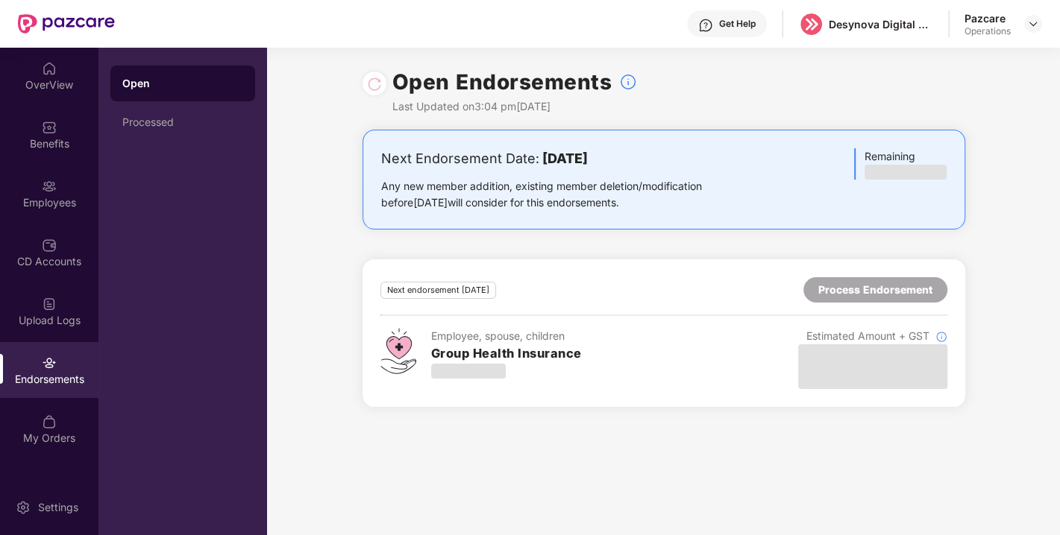
click at [875, 304] on div "Next endorsement [DATE] Process Endorsement Employee, spouse, children Group He…" at bounding box center [663, 333] width 567 height 112
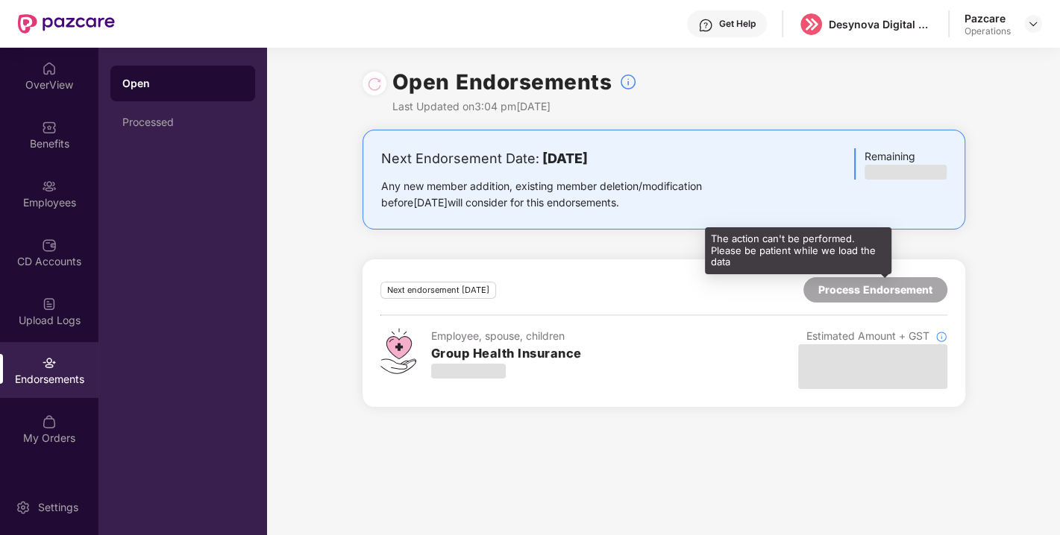
click at [863, 297] on div "Process Endorsement" at bounding box center [875, 290] width 114 height 16
click at [893, 296] on div "Process Endorsement" at bounding box center [875, 290] width 114 height 16
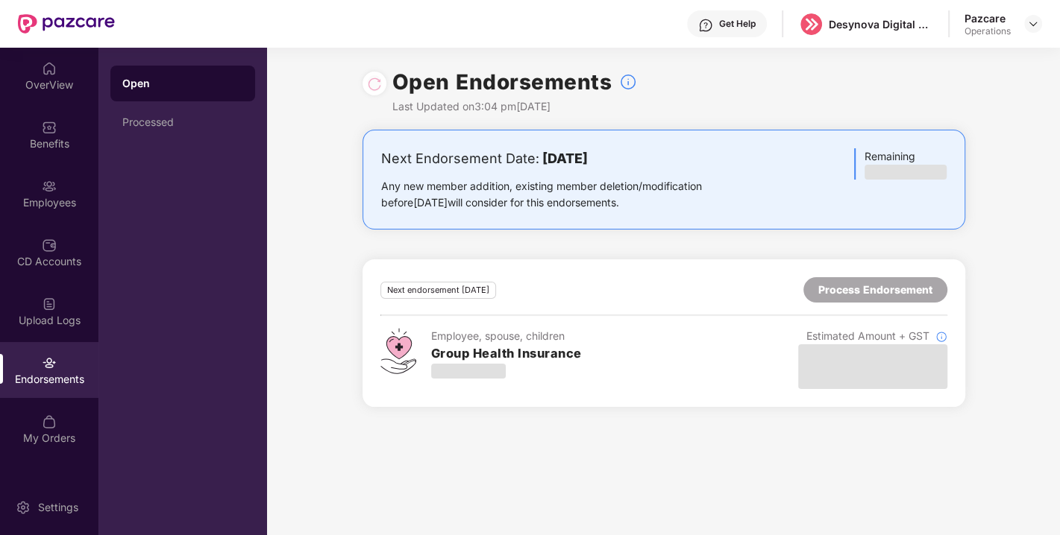
click at [731, 295] on div "Next endorsement [DATE] Process Endorsement" at bounding box center [663, 289] width 567 height 25
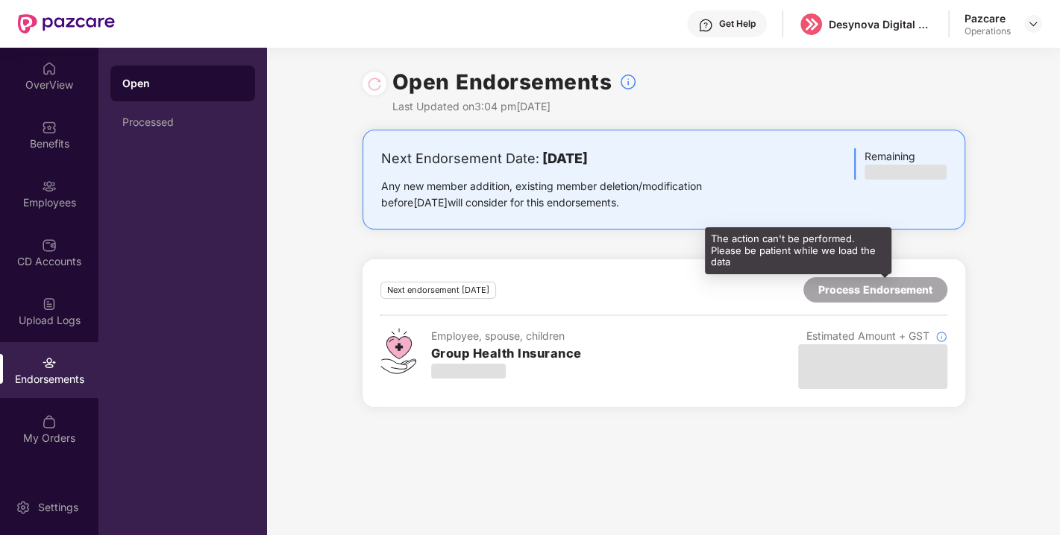
click at [860, 297] on div "Process Endorsement" at bounding box center [875, 290] width 114 height 16
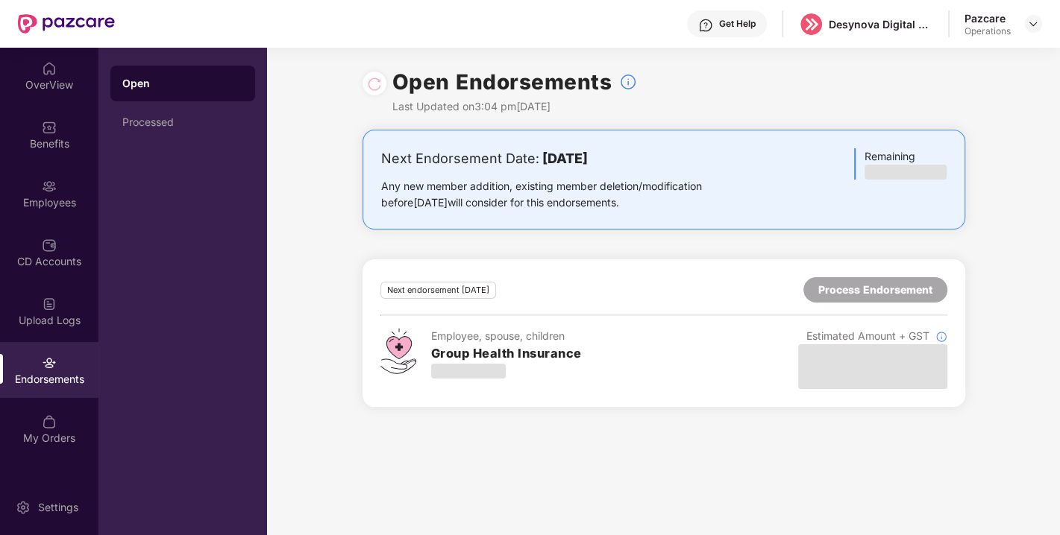
click at [711, 292] on div "Next endorsement [DATE] Process Endorsement" at bounding box center [663, 289] width 567 height 25
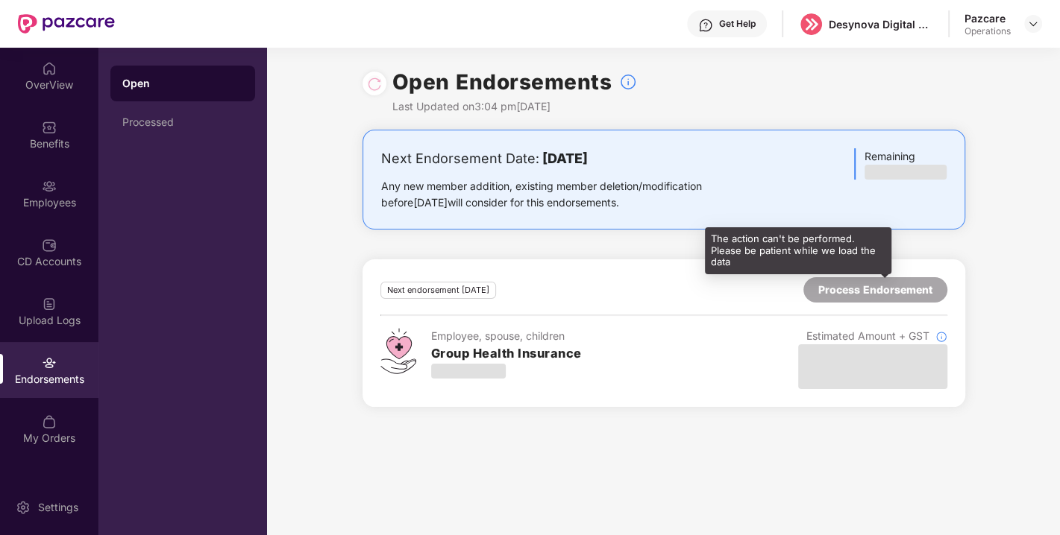
click at [871, 286] on div "Process Endorsement" at bounding box center [875, 290] width 114 height 16
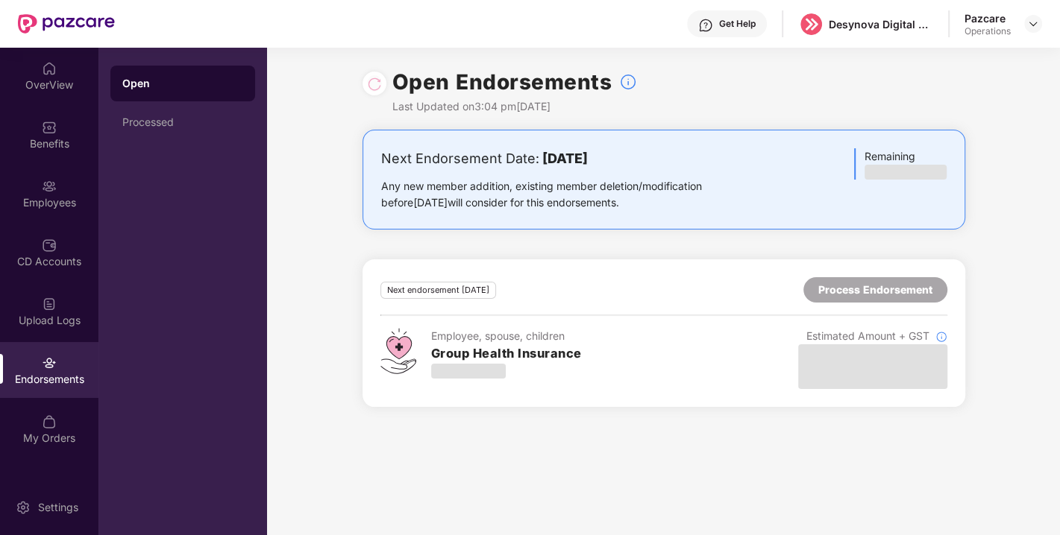
click at [752, 298] on div "Next endorsement [DATE] Process Endorsement" at bounding box center [663, 289] width 567 height 25
click at [986, 294] on div "Next Endorsement Date: [DATE] Any new member addition, existing member deletion…" at bounding box center [663, 277] width 793 height 295
click at [959, 293] on div "Next endorsement [DATE] Process Endorsement Employee, spouse, children Group He…" at bounding box center [663, 333] width 602 height 148
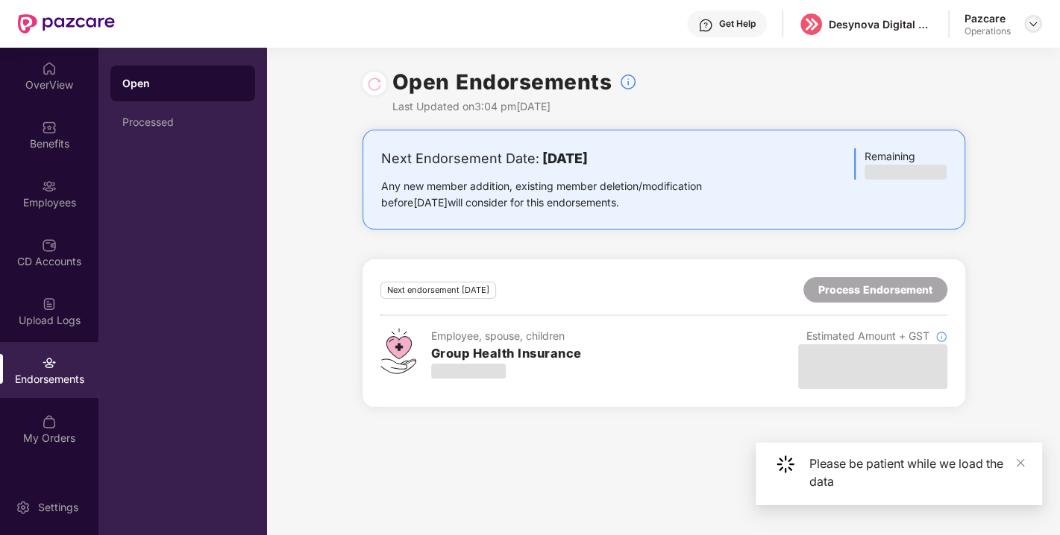
click at [1032, 25] on img at bounding box center [1033, 24] width 12 height 12
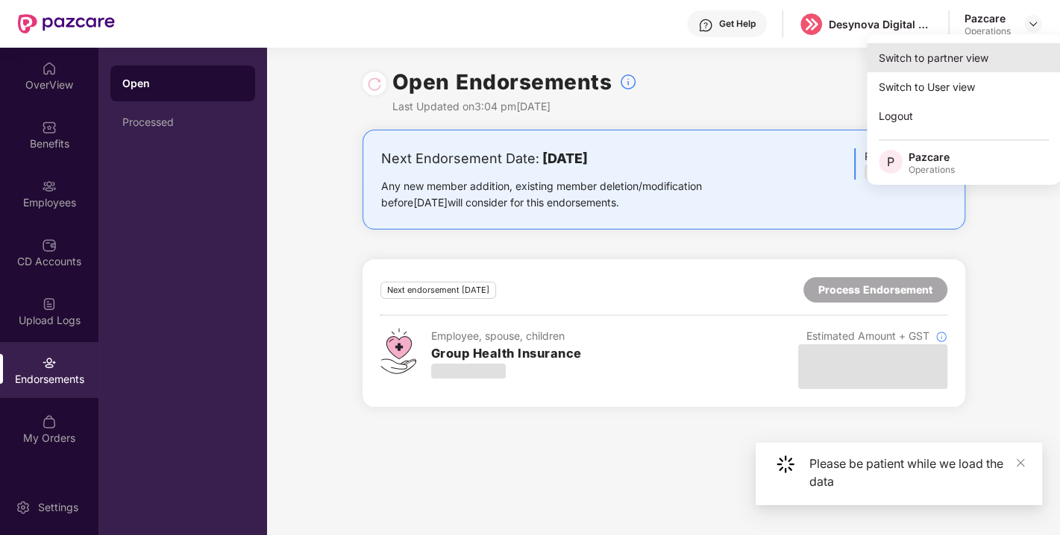
click at [953, 61] on div "Switch to partner view" at bounding box center [963, 57] width 194 height 29
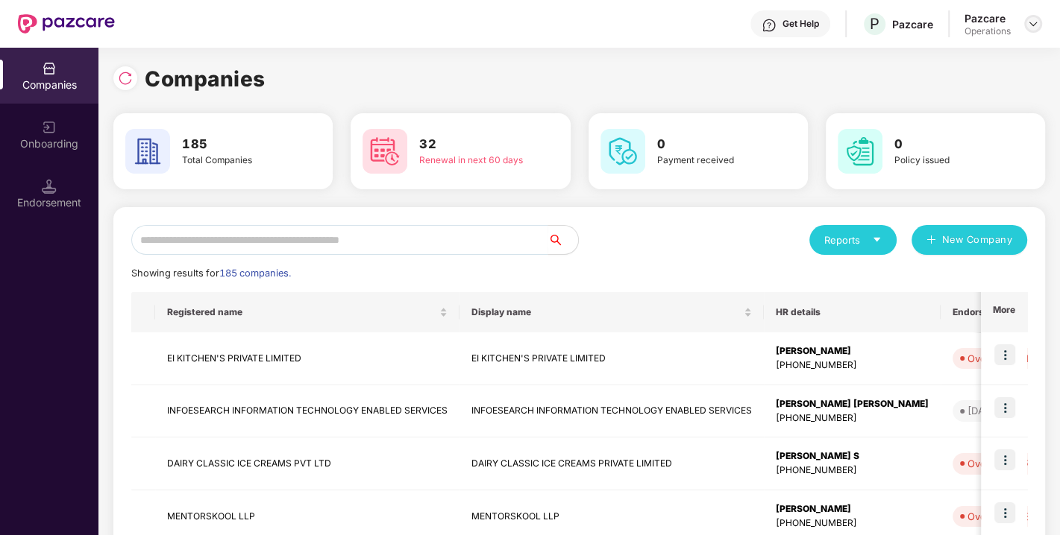
click at [1030, 19] on img at bounding box center [1033, 24] width 12 height 12
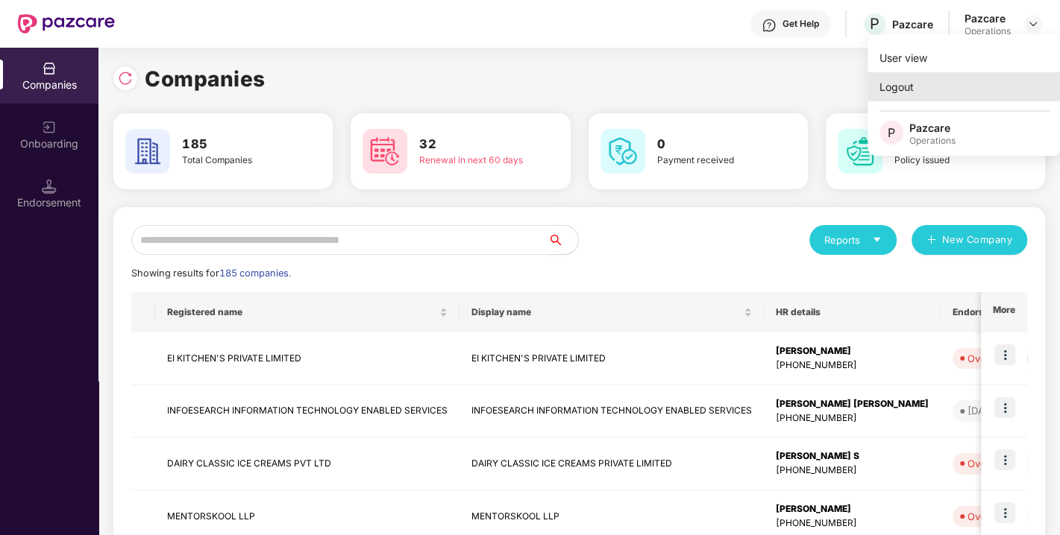
click at [920, 86] on div "Logout" at bounding box center [964, 86] width 194 height 29
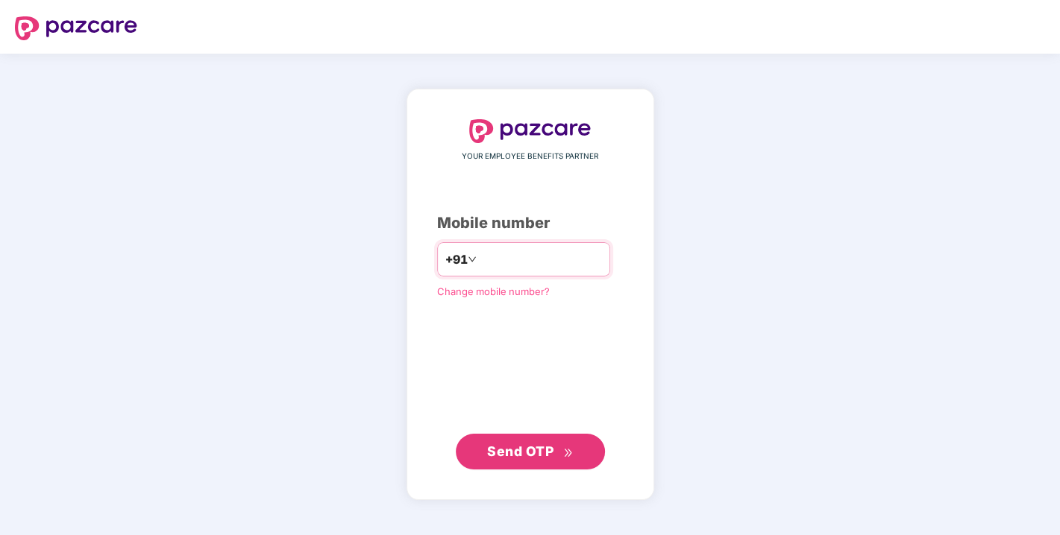
click at [499, 262] on input "number" at bounding box center [540, 260] width 122 height 24
type input "**********"
click at [511, 468] on div "**********" at bounding box center [530, 294] width 248 height 410
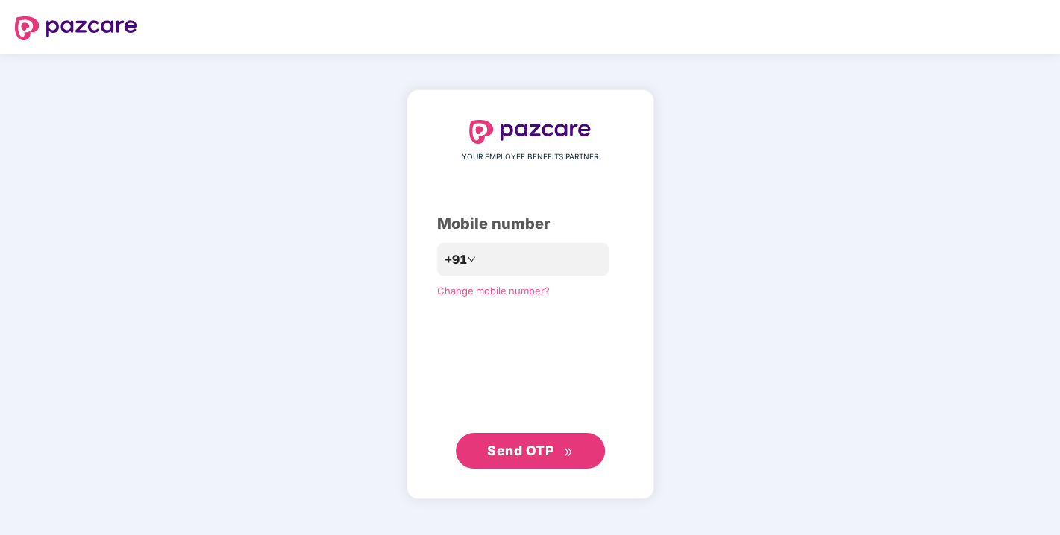
click at [507, 456] on span "Send OTP" at bounding box center [520, 451] width 66 height 16
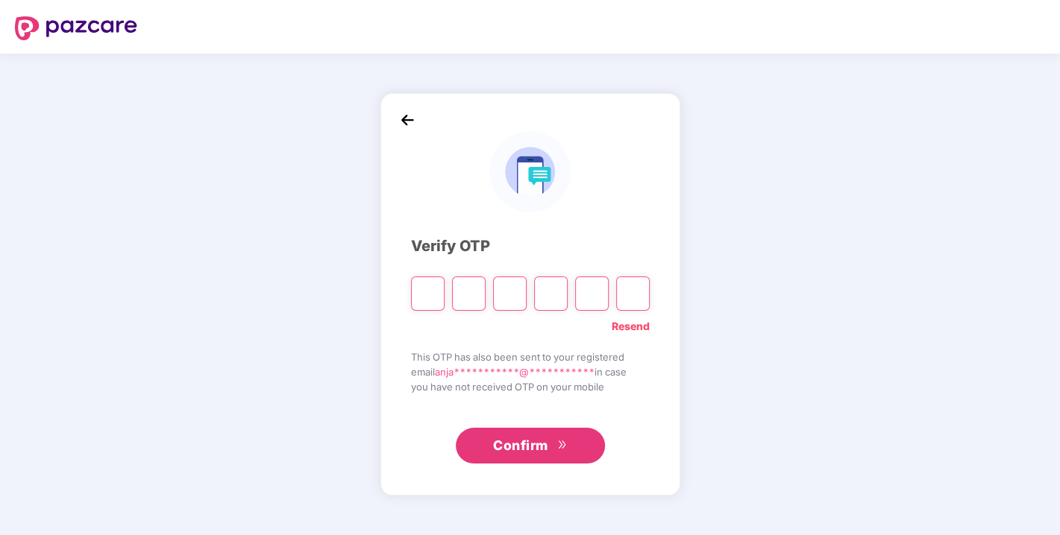
type input "*"
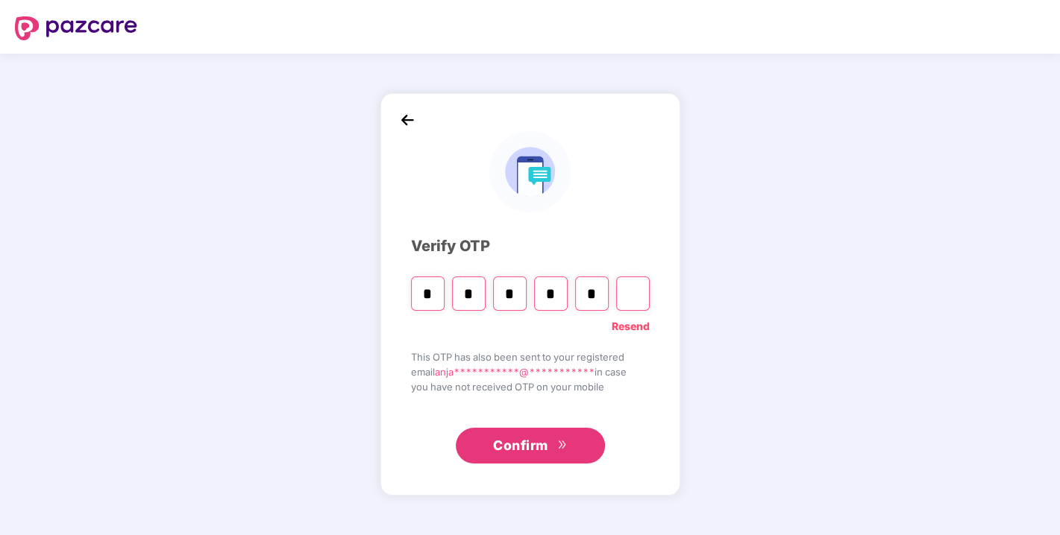
type input "*"
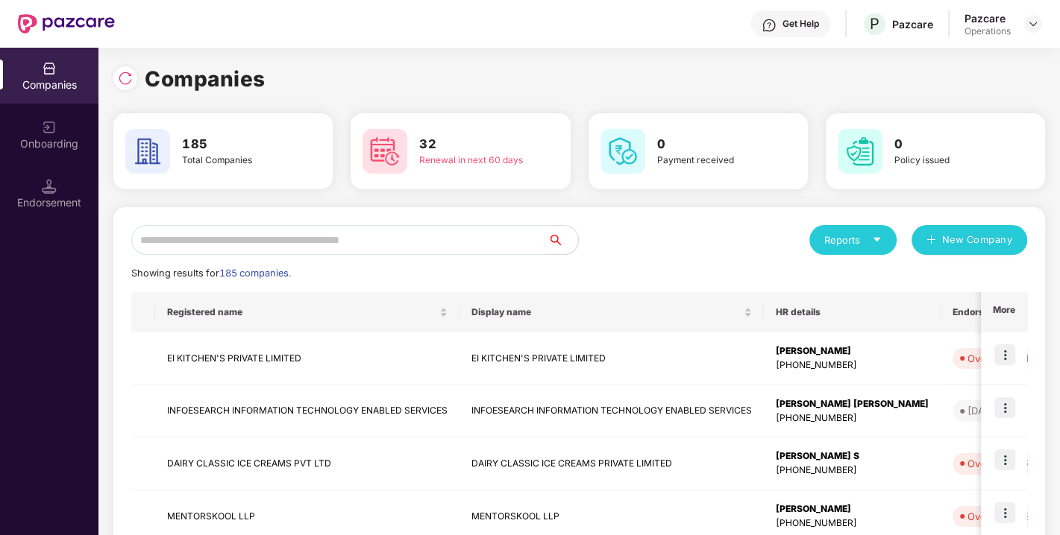
click at [202, 244] on input "text" at bounding box center [339, 240] width 417 height 30
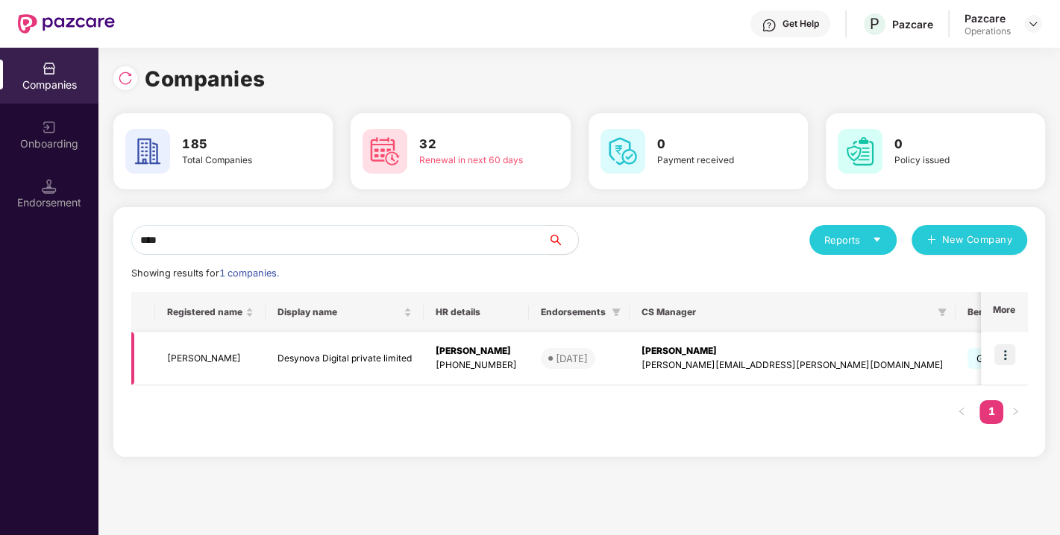
type input "****"
click at [1006, 351] on img at bounding box center [1004, 354] width 21 height 21
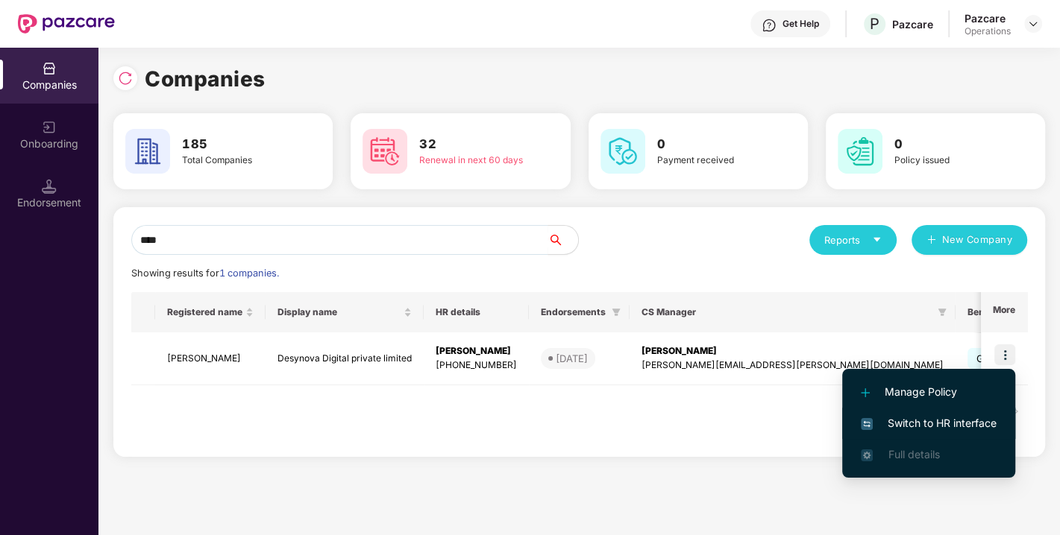
click at [905, 418] on span "Switch to HR interface" at bounding box center [928, 423] width 136 height 16
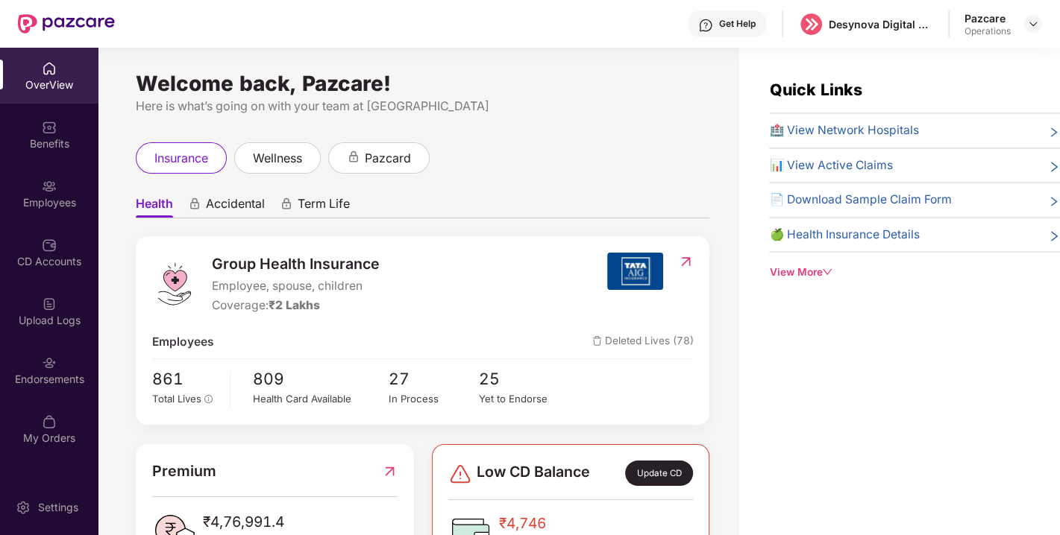
click at [22, 388] on div "Endorsements" at bounding box center [49, 370] width 98 height 56
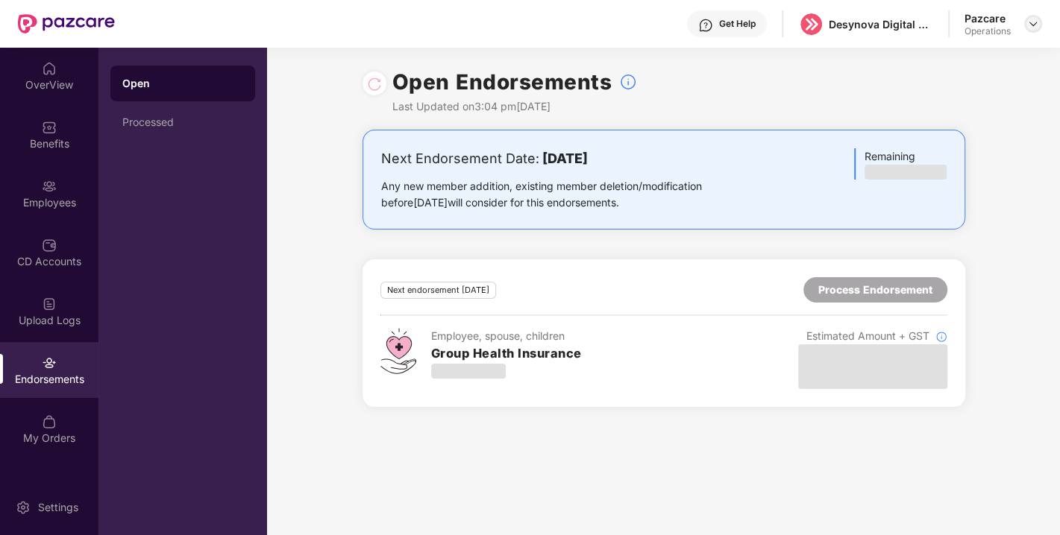
click at [1033, 19] on img at bounding box center [1033, 24] width 12 height 12
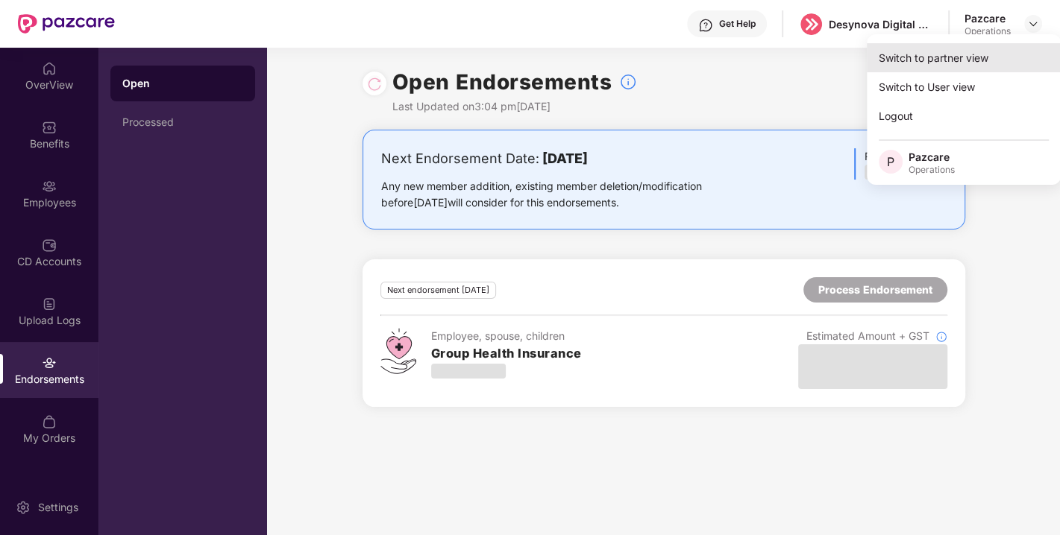
click at [952, 53] on div "Switch to partner view" at bounding box center [963, 57] width 194 height 29
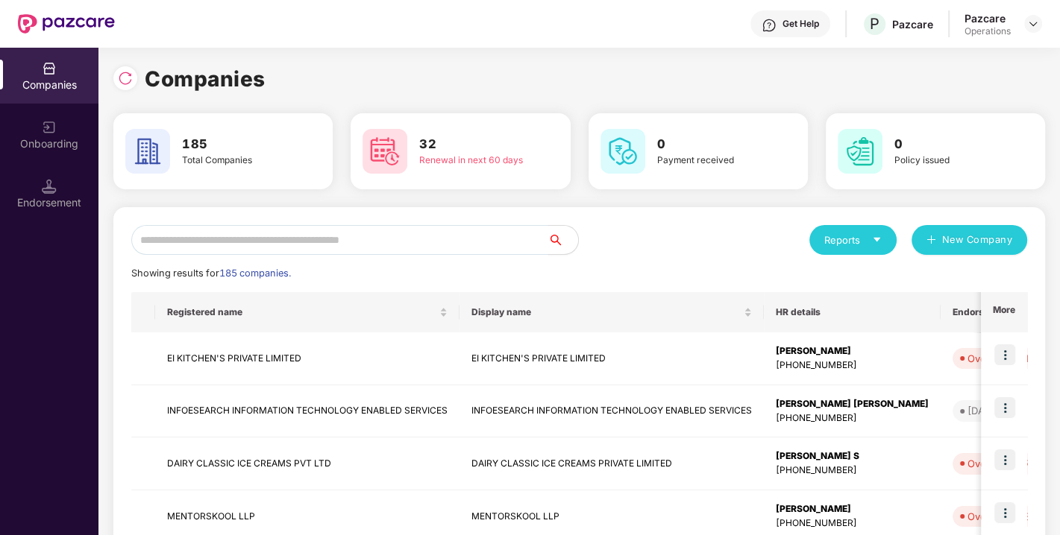
click at [413, 241] on input "text" at bounding box center [339, 240] width 417 height 30
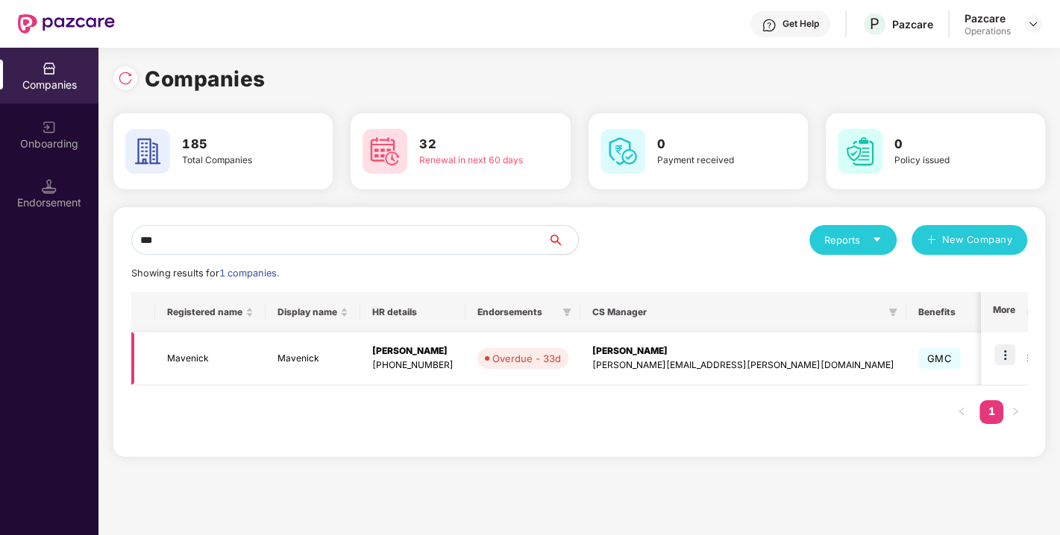
type input "***"
click at [1005, 358] on img at bounding box center [1004, 354] width 21 height 21
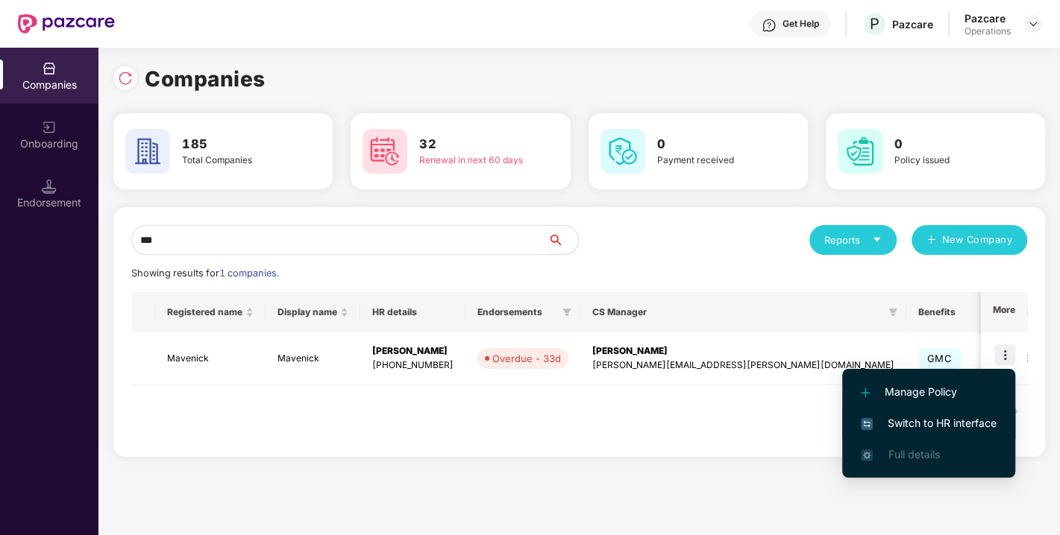
click at [930, 416] on span "Switch to HR interface" at bounding box center [928, 423] width 136 height 16
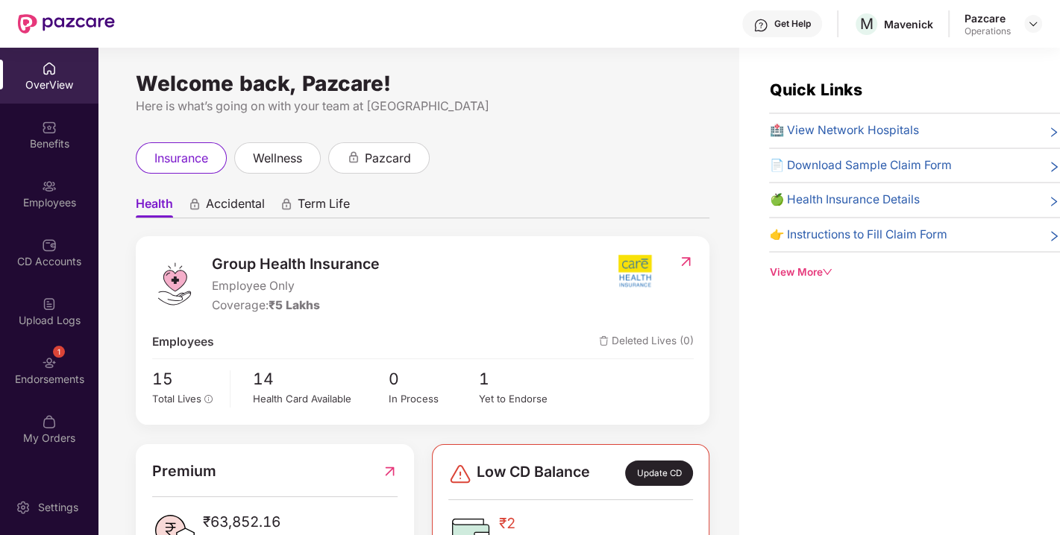
click at [29, 368] on div "1 Endorsements" at bounding box center [49, 370] width 98 height 56
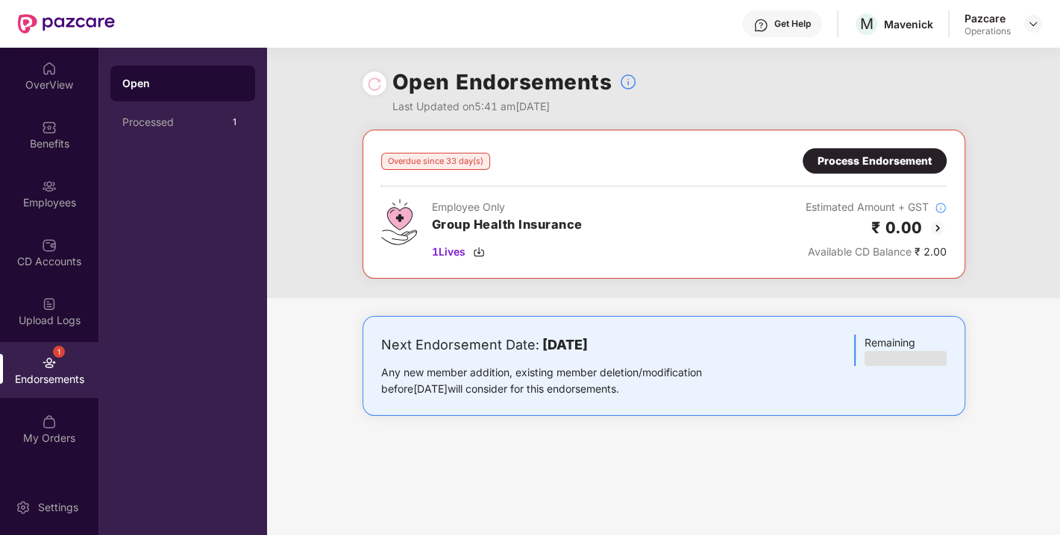
click at [858, 162] on div "Process Endorsement" at bounding box center [874, 161] width 114 height 16
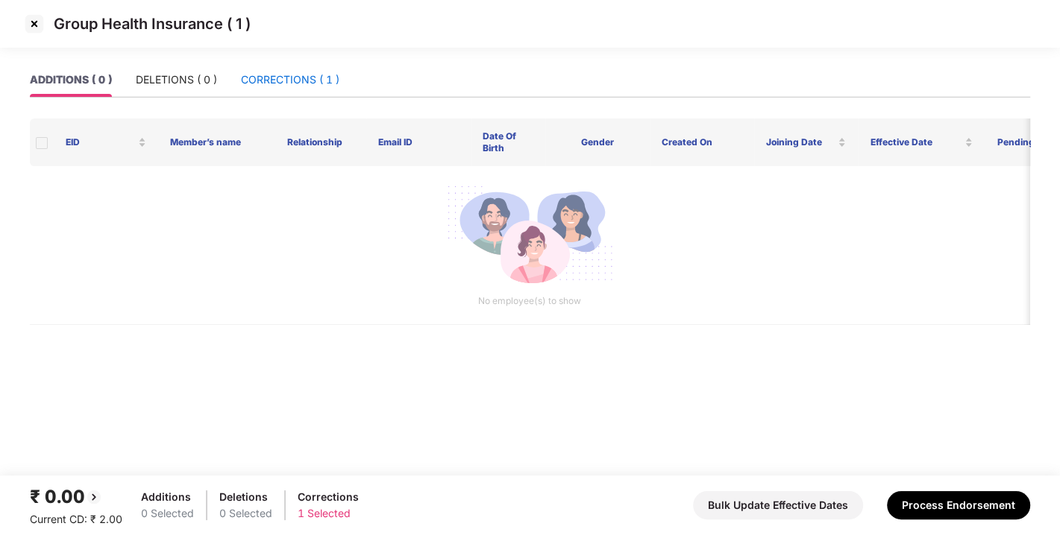
click at [295, 84] on div "CORRECTIONS ( 1 )" at bounding box center [290, 80] width 98 height 16
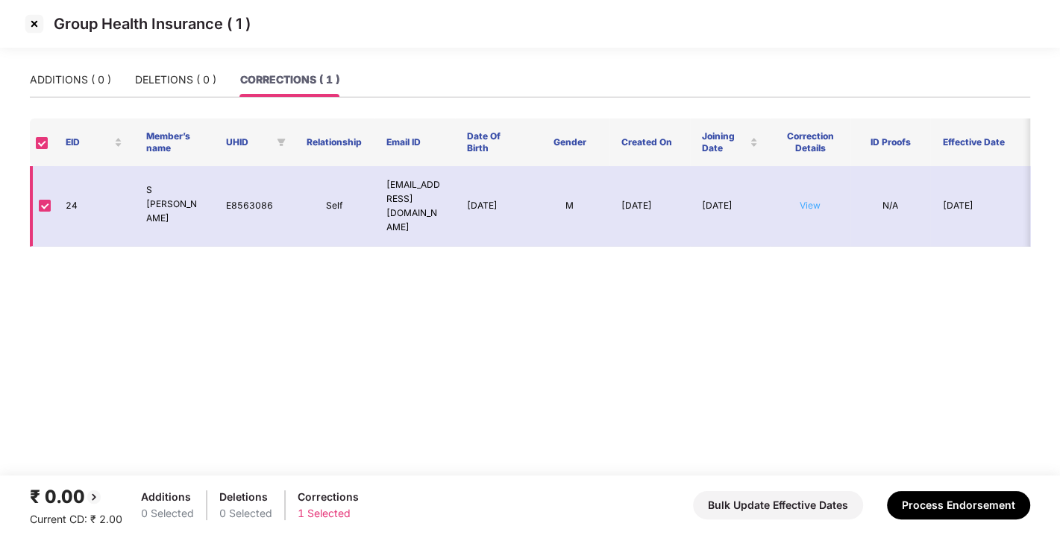
click at [811, 200] on link "View" at bounding box center [809, 205] width 21 height 11
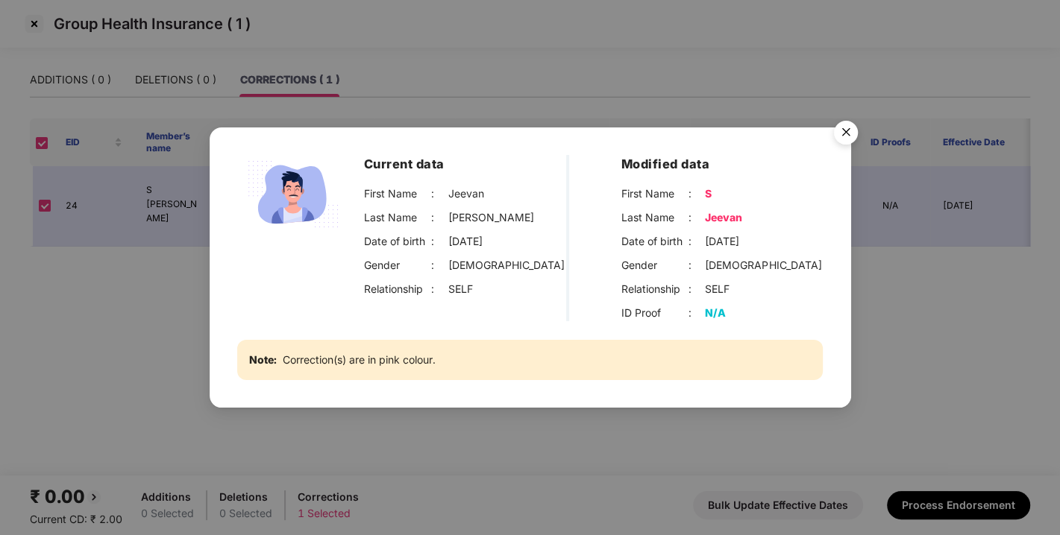
click at [843, 136] on img "Close" at bounding box center [846, 135] width 42 height 42
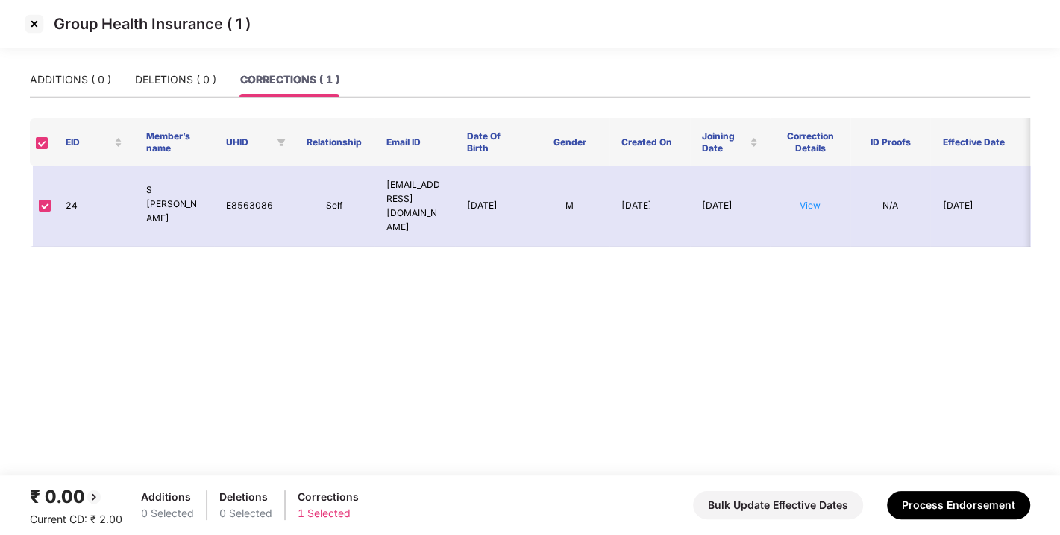
click at [37, 23] on img at bounding box center [34, 24] width 24 height 24
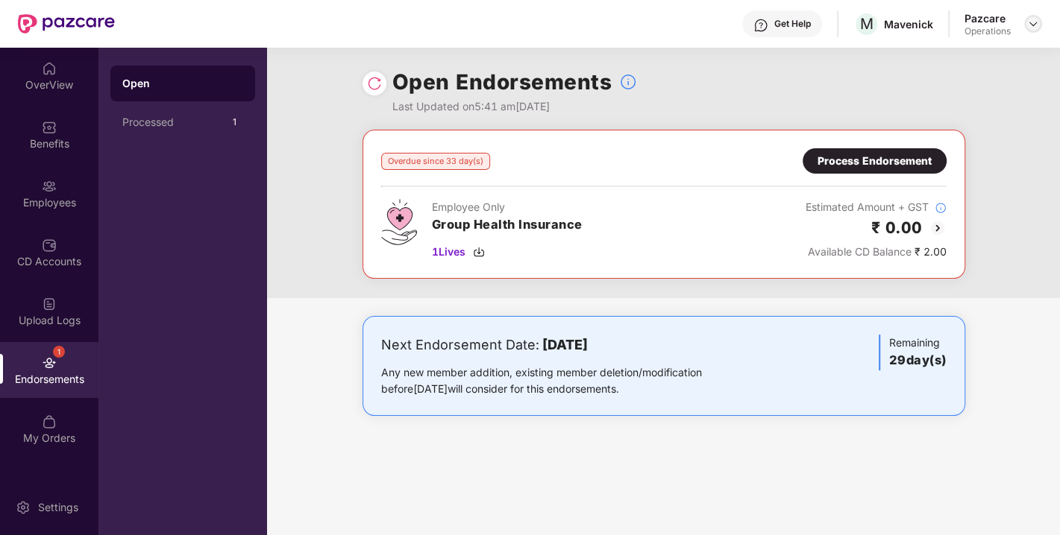
click at [1036, 25] on img at bounding box center [1033, 24] width 12 height 12
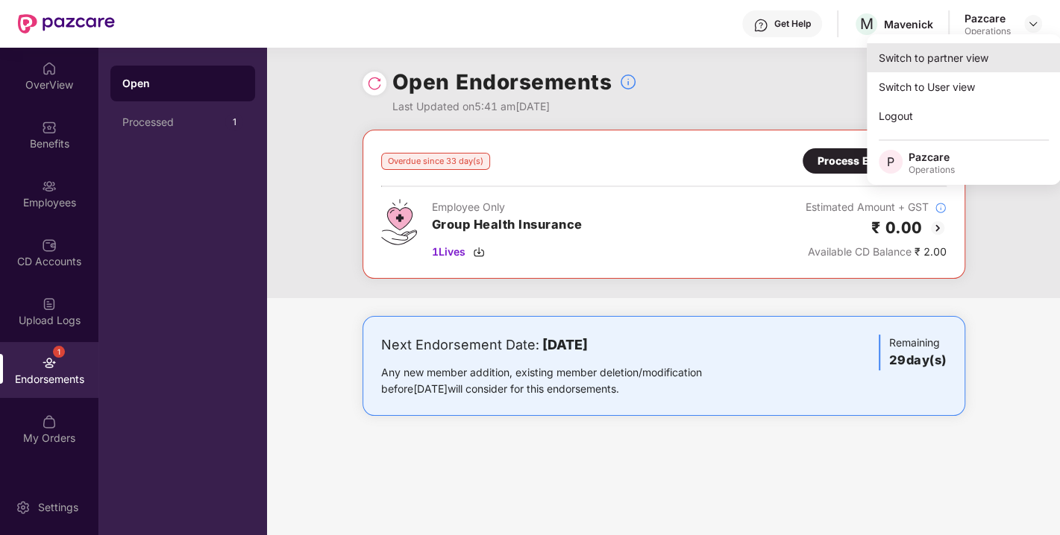
click at [934, 51] on div "Switch to partner view" at bounding box center [963, 57] width 194 height 29
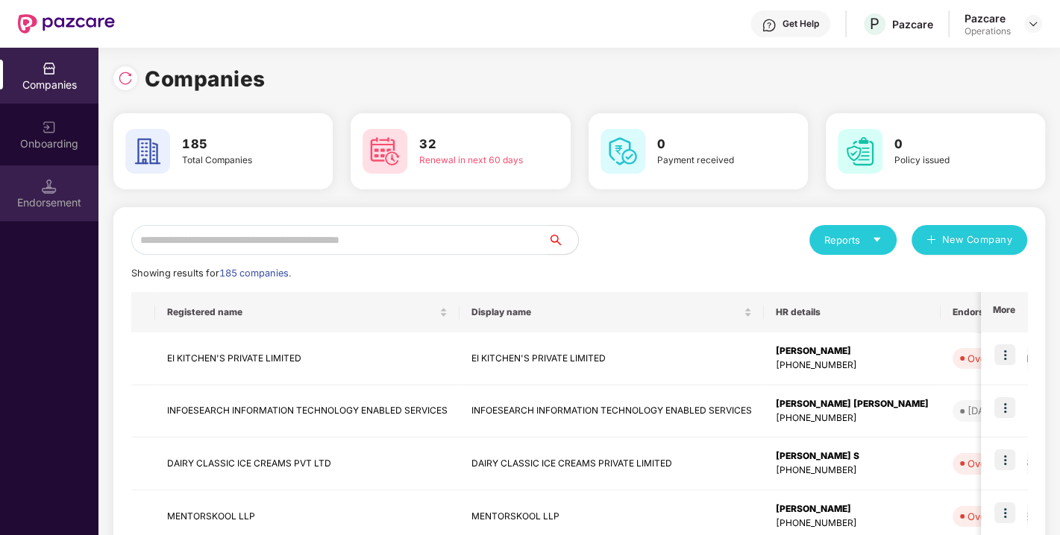
click at [40, 192] on div "Endorsement" at bounding box center [49, 194] width 98 height 56
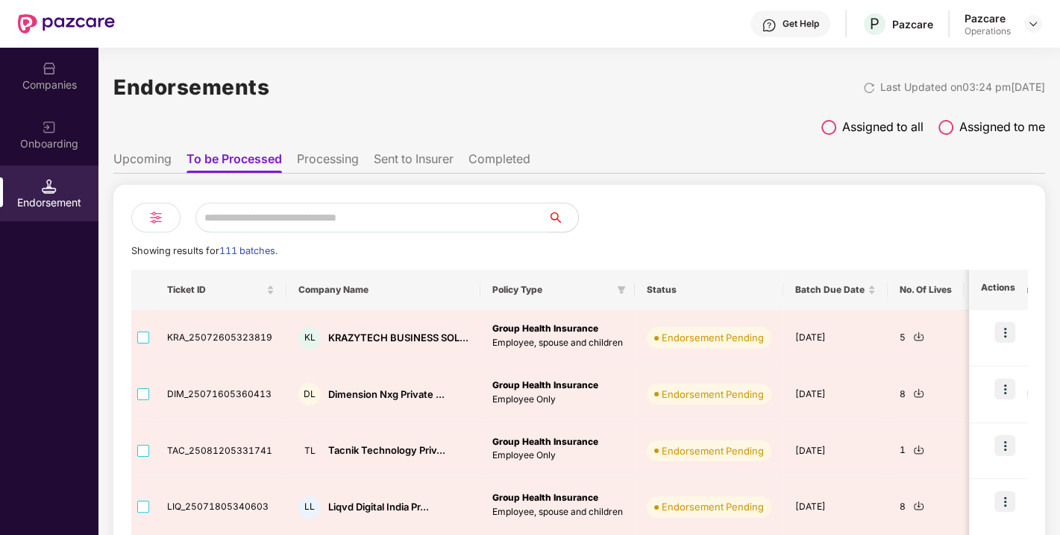
click at [148, 218] on img at bounding box center [156, 218] width 18 height 18
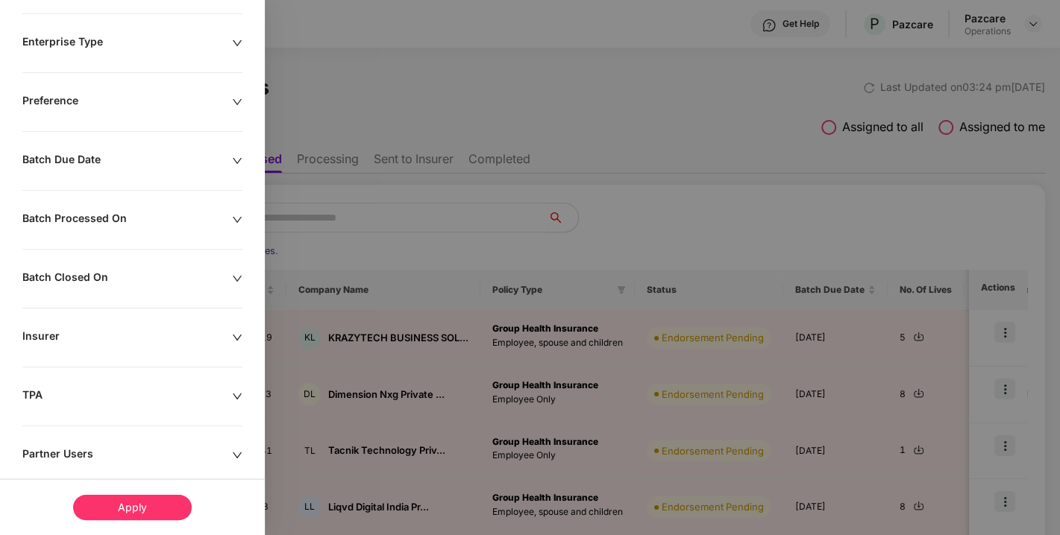
scroll to position [299, 0]
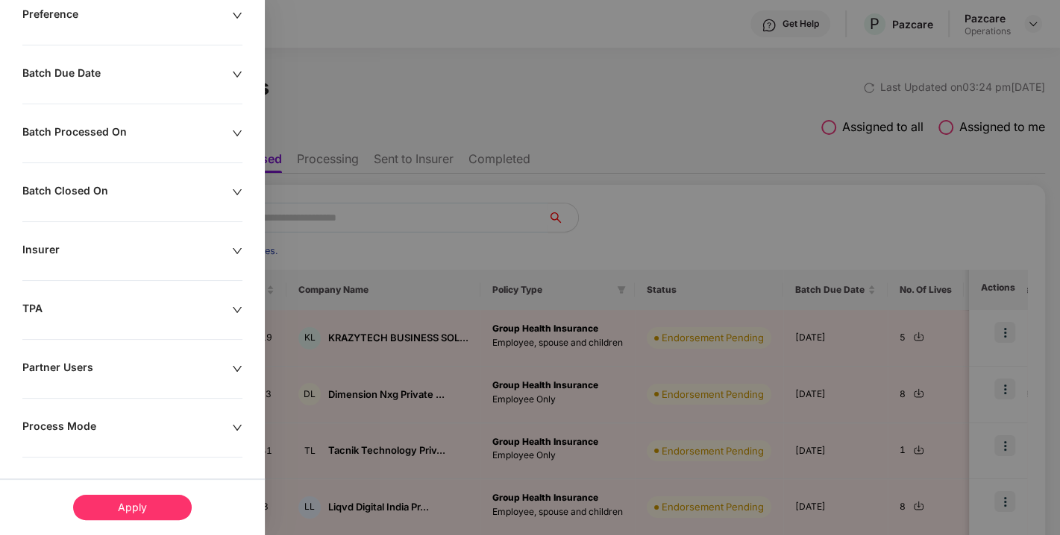
click at [122, 259] on div "Remove Test Companies Policy Types Enterprise Type Preference Batch Due Date Ba…" at bounding box center [132, 185] width 265 height 708
click at [175, 243] on div "Insurer" at bounding box center [127, 251] width 210 height 16
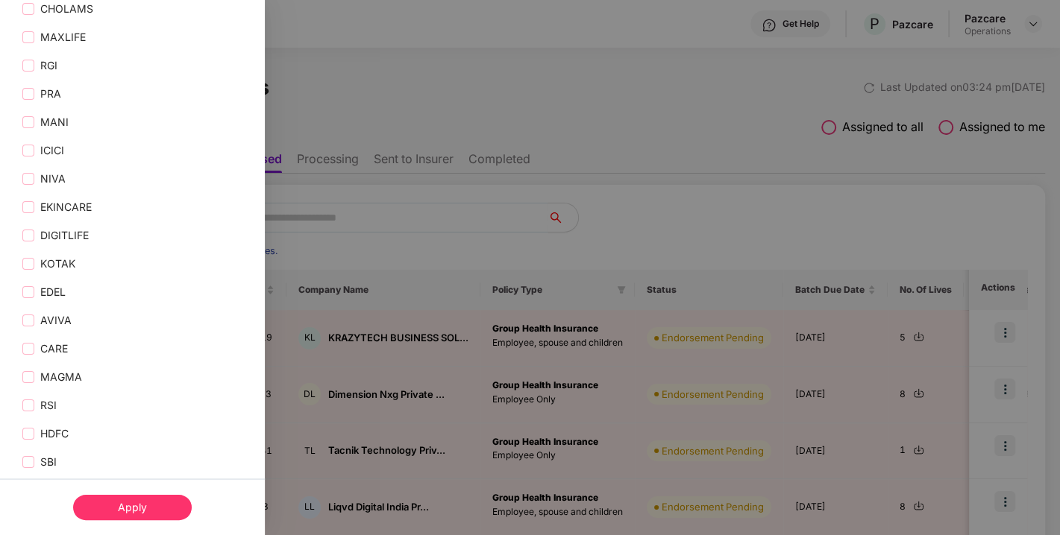
scroll to position [1189, 0]
click at [37, 352] on span "CARE" at bounding box center [54, 349] width 40 height 16
click at [134, 495] on div "Apply" at bounding box center [132, 507] width 119 height 25
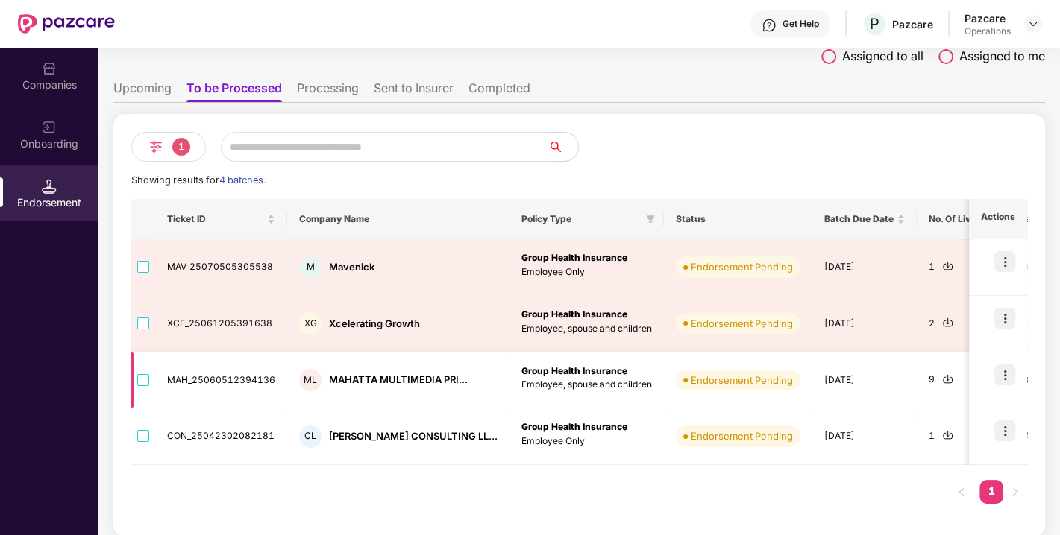
scroll to position [0, 0]
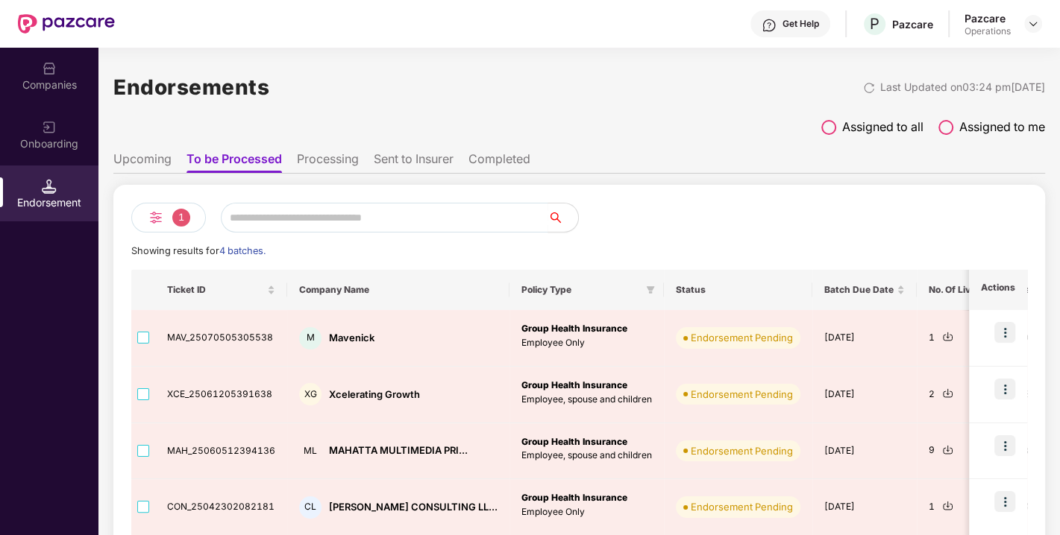
click at [163, 227] on div "1" at bounding box center [168, 218] width 75 height 30
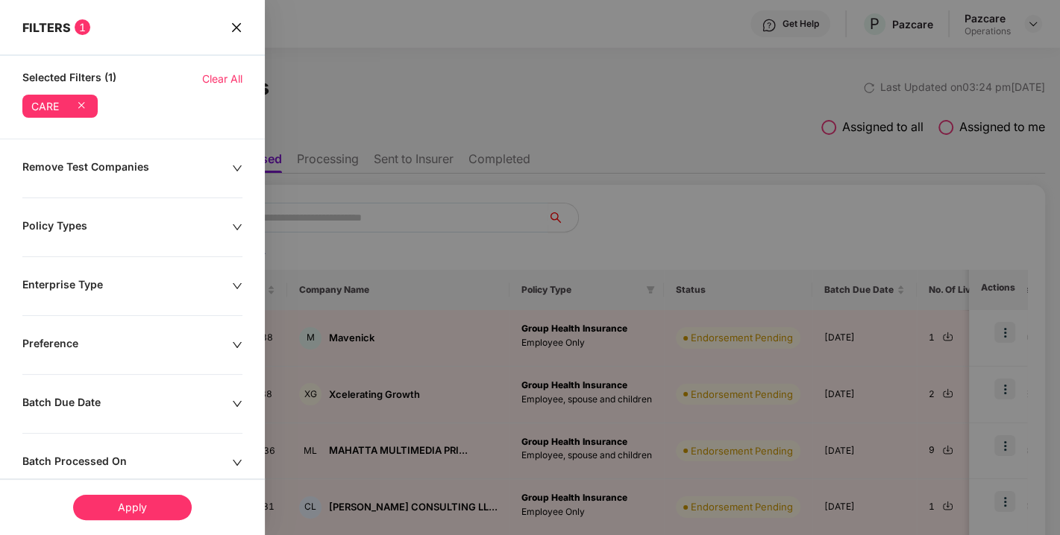
click at [230, 31] on icon "close" at bounding box center [236, 28] width 12 height 12
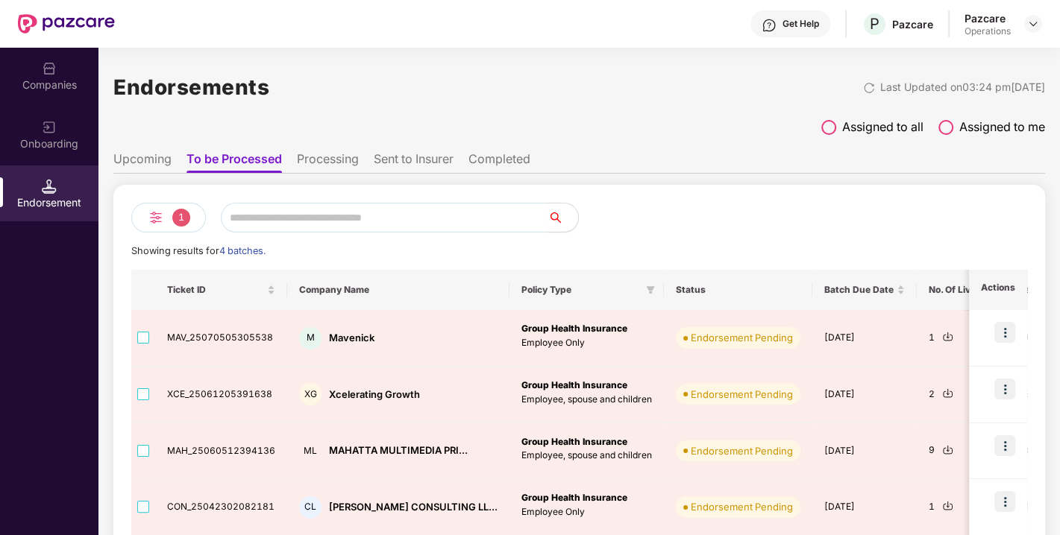
click at [155, 149] on ul "Upcoming To be Processed Processing Sent to Insurer Completed" at bounding box center [578, 159] width 931 height 30
click at [152, 154] on li "Upcoming" at bounding box center [142, 162] width 58 height 22
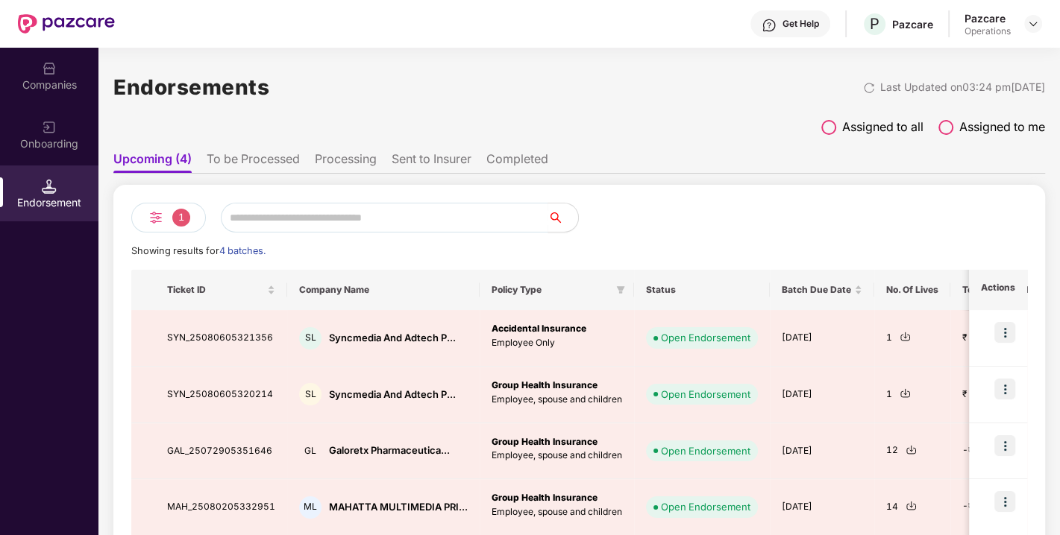
click at [240, 164] on li "To be Processed" at bounding box center [253, 162] width 93 height 22
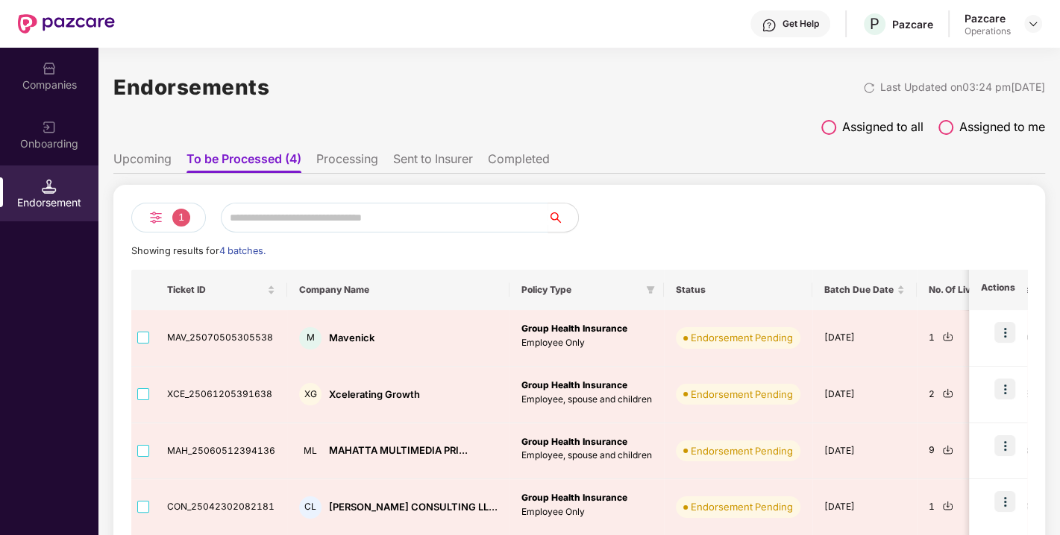
click at [47, 71] on img at bounding box center [49, 68] width 15 height 15
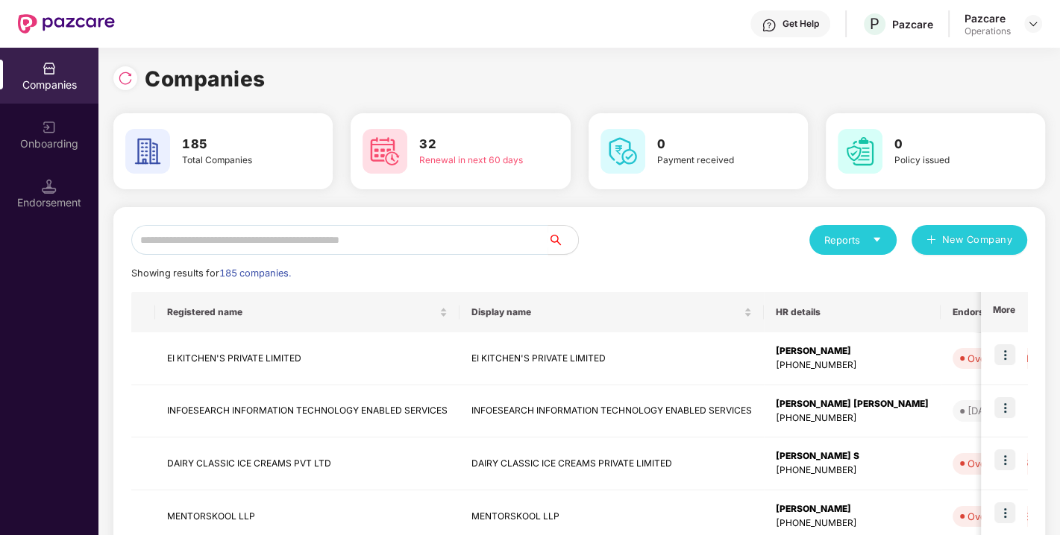
click at [37, 212] on div "Endorsement" at bounding box center [49, 194] width 98 height 56
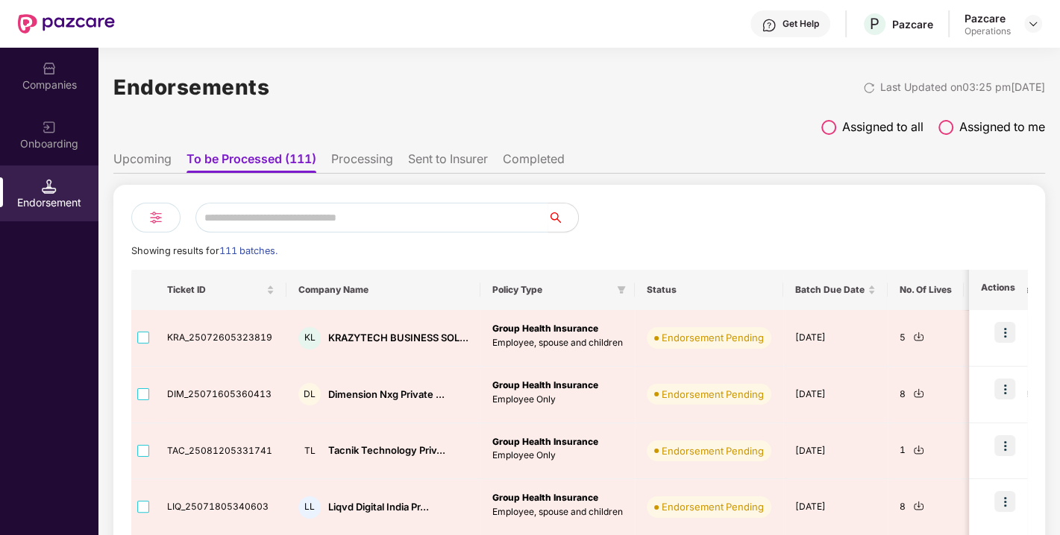
click at [52, 80] on div "Companies" at bounding box center [49, 85] width 98 height 15
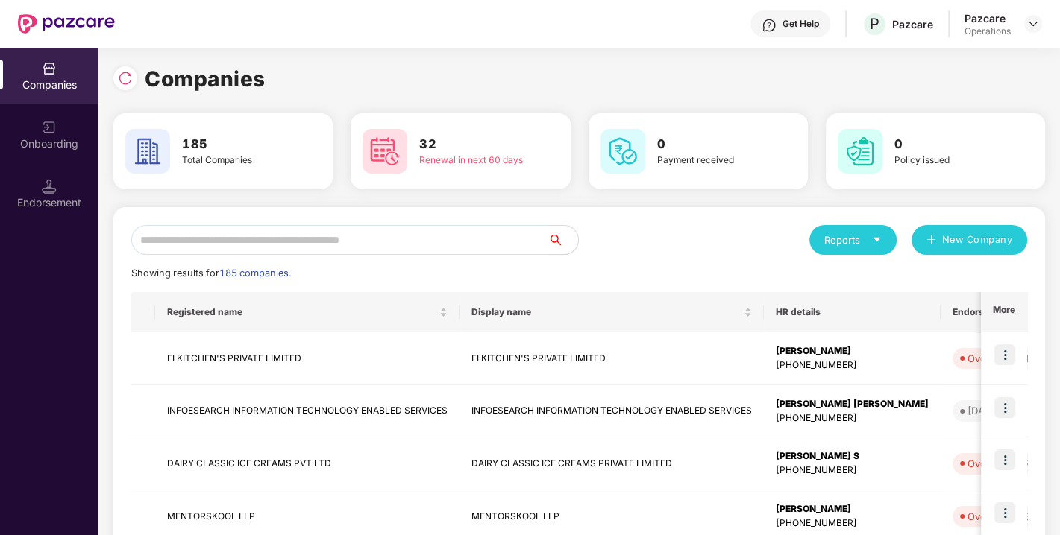
click at [261, 243] on input "text" at bounding box center [339, 240] width 417 height 30
click at [617, 272] on div "Showing results for 185 companies." at bounding box center [579, 273] width 896 height 15
click at [318, 233] on input "text" at bounding box center [339, 240] width 417 height 30
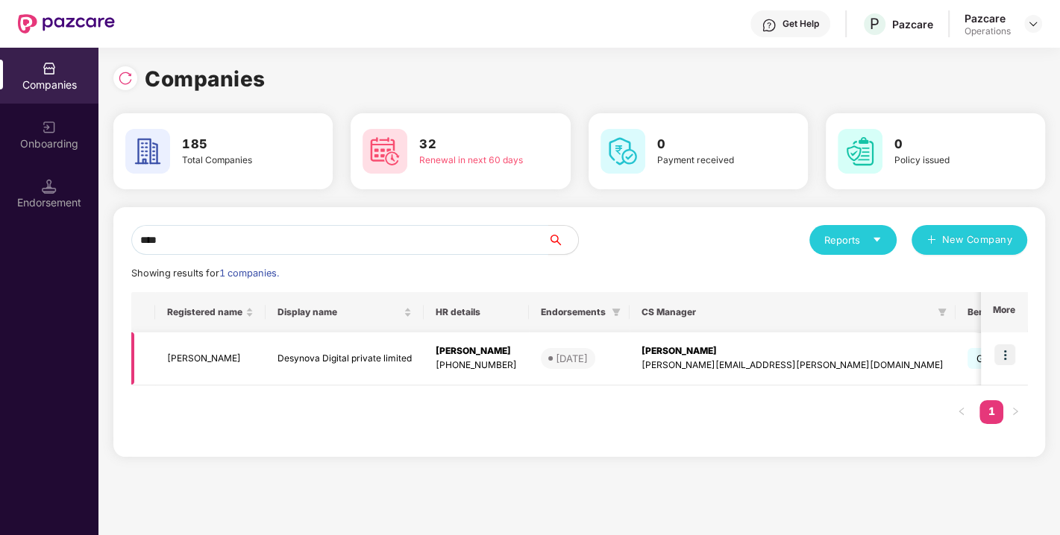
type input "****"
click at [1007, 354] on img at bounding box center [1004, 354] width 21 height 21
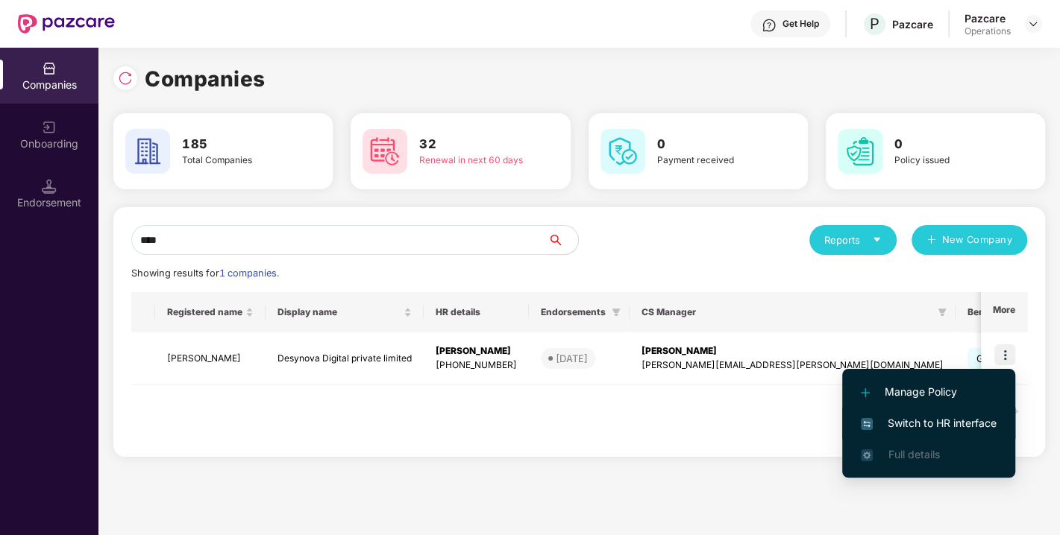
click at [928, 421] on span "Switch to HR interface" at bounding box center [928, 423] width 136 height 16
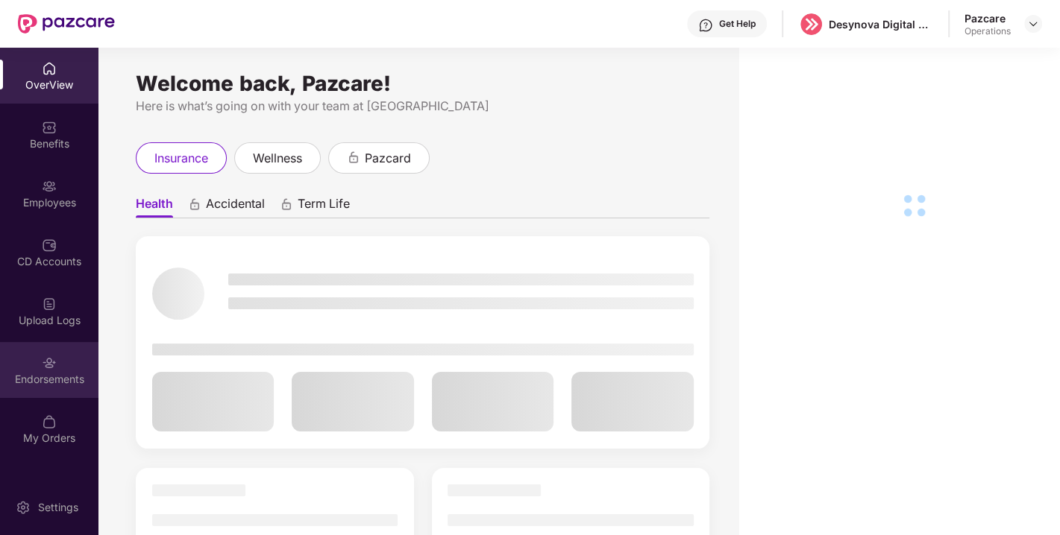
click at [51, 381] on div "Endorsements" at bounding box center [49, 379] width 98 height 15
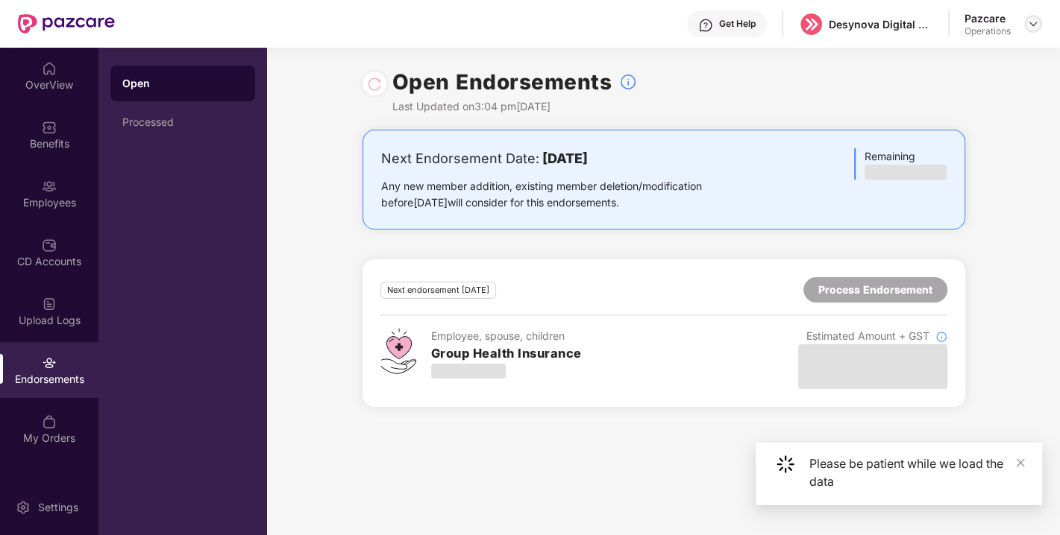
click at [1032, 27] on img at bounding box center [1033, 24] width 12 height 12
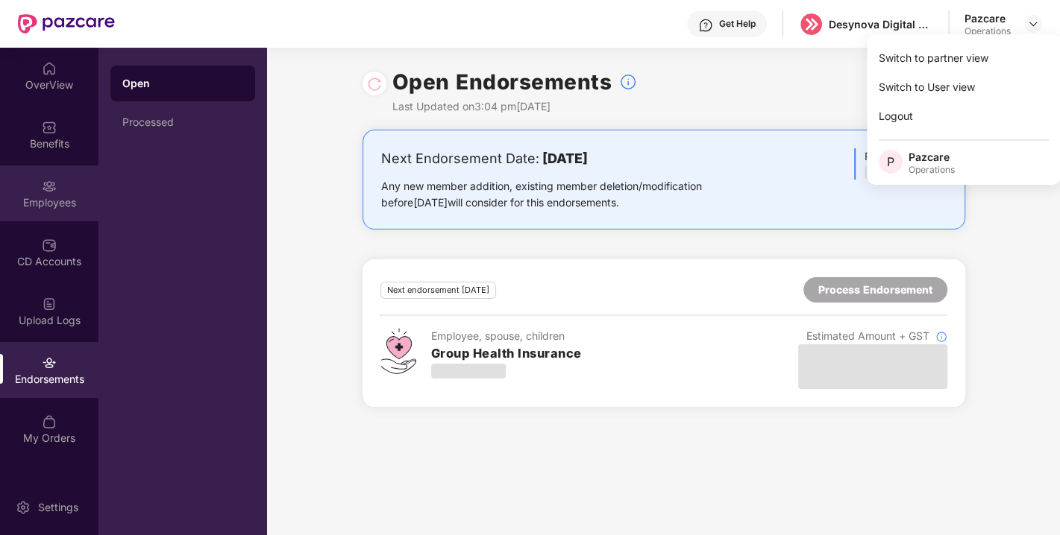
click at [60, 195] on div "Employees" at bounding box center [49, 202] width 98 height 15
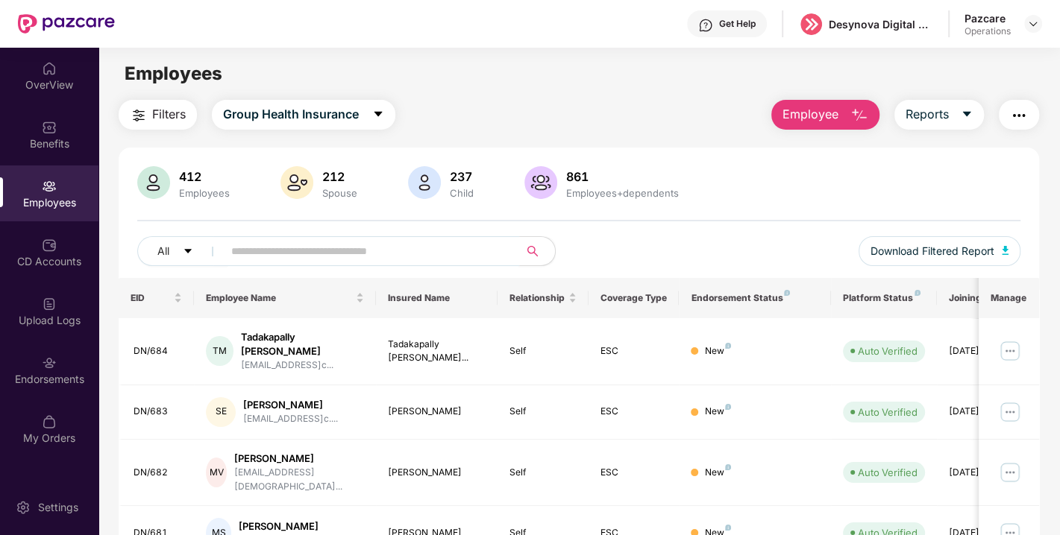
click at [304, 246] on input "text" at bounding box center [365, 251] width 268 height 22
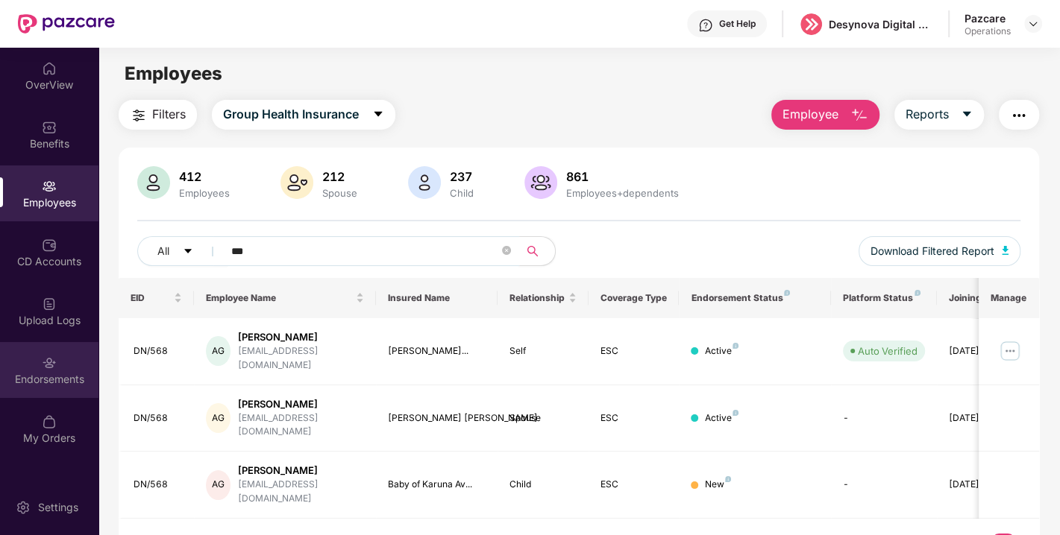
type input "***"
click at [65, 369] on div "Endorsements" at bounding box center [49, 370] width 98 height 56
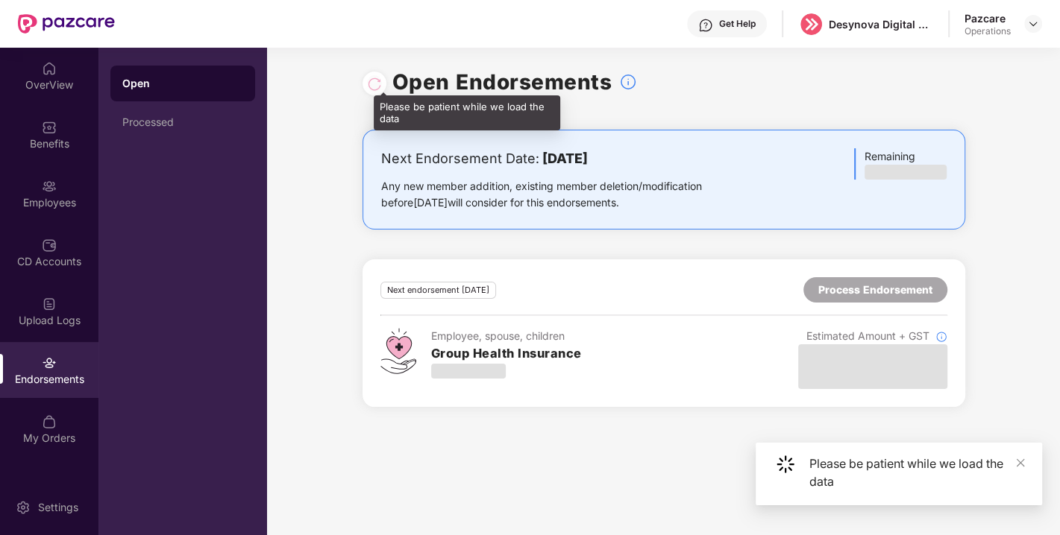
click at [369, 86] on div at bounding box center [374, 83] width 15 height 16
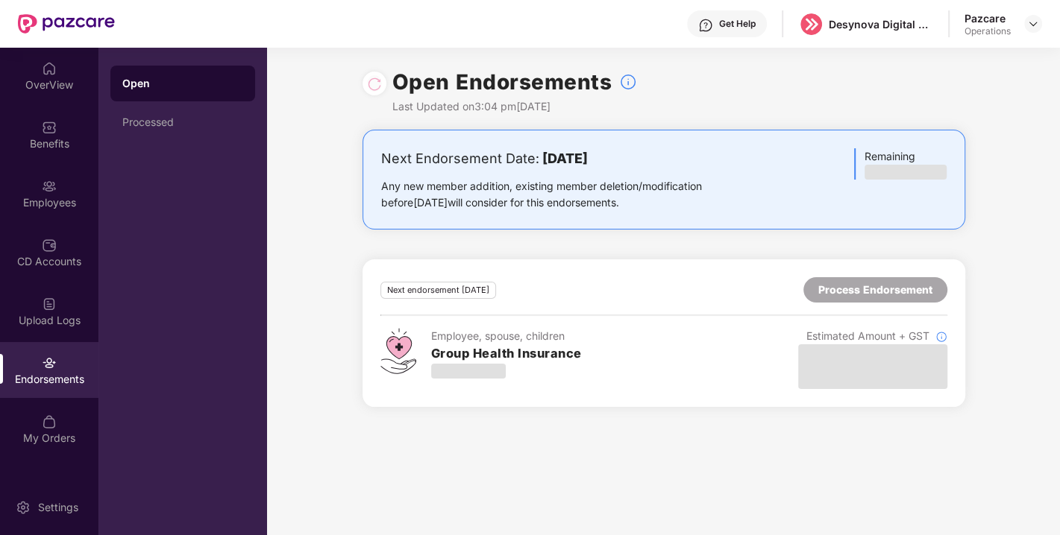
click at [396, 174] on div "Next Endorsement Date: [DATE] Any new member addition, existing member deletion…" at bounding box center [565, 179] width 368 height 63
click at [1029, 28] on img at bounding box center [1033, 24] width 12 height 12
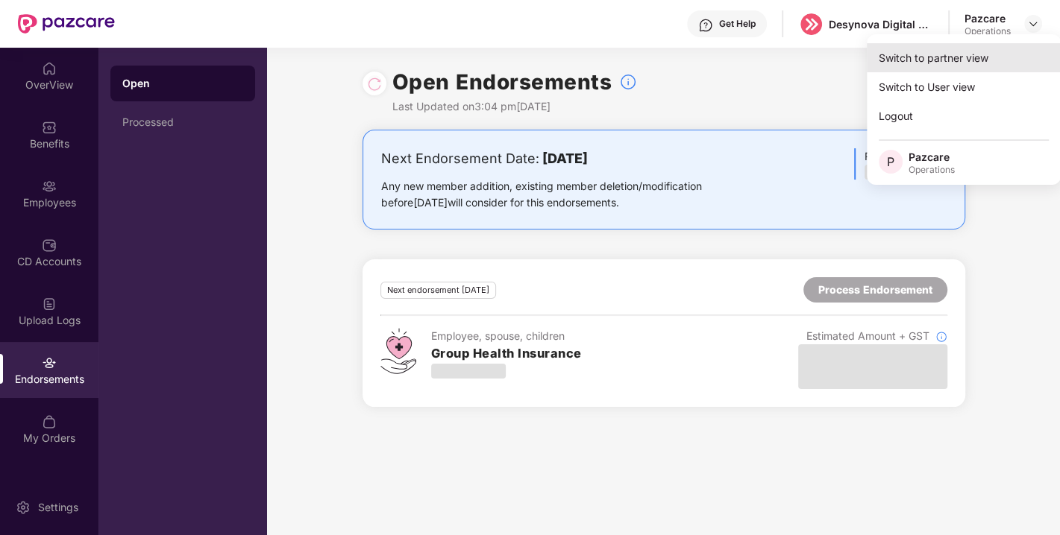
click at [928, 44] on div "Switch to partner view" at bounding box center [963, 57] width 194 height 29
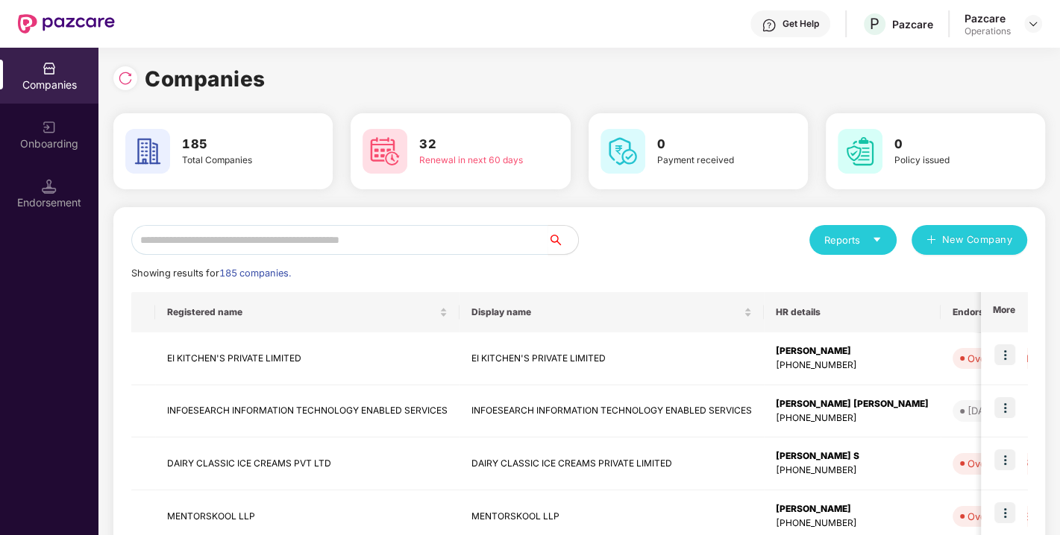
click at [10, 192] on div "Endorsement" at bounding box center [49, 194] width 98 height 56
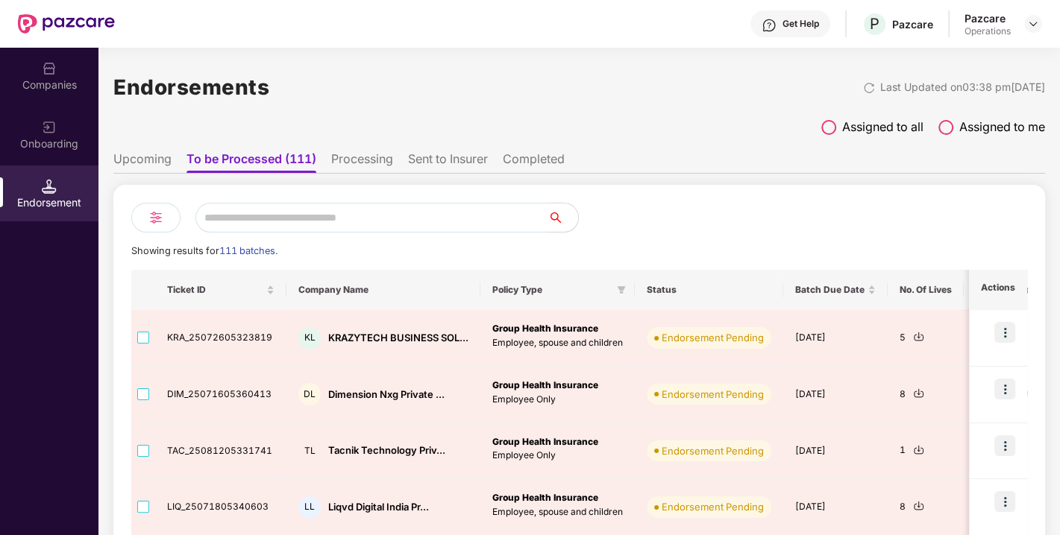
click at [306, 227] on input "text" at bounding box center [371, 218] width 353 height 30
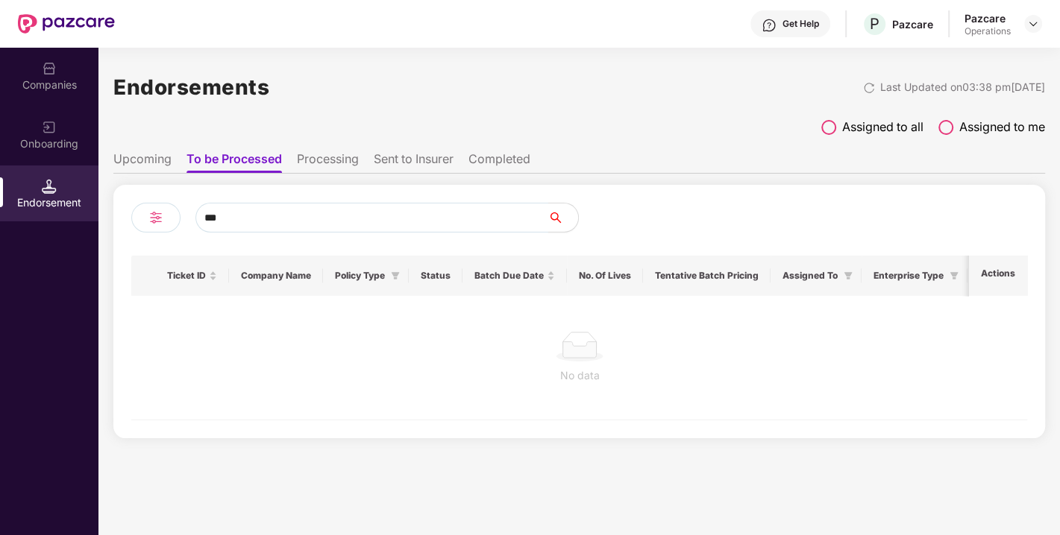
type input "***"
click at [139, 160] on li "Upcoming" at bounding box center [142, 162] width 58 height 22
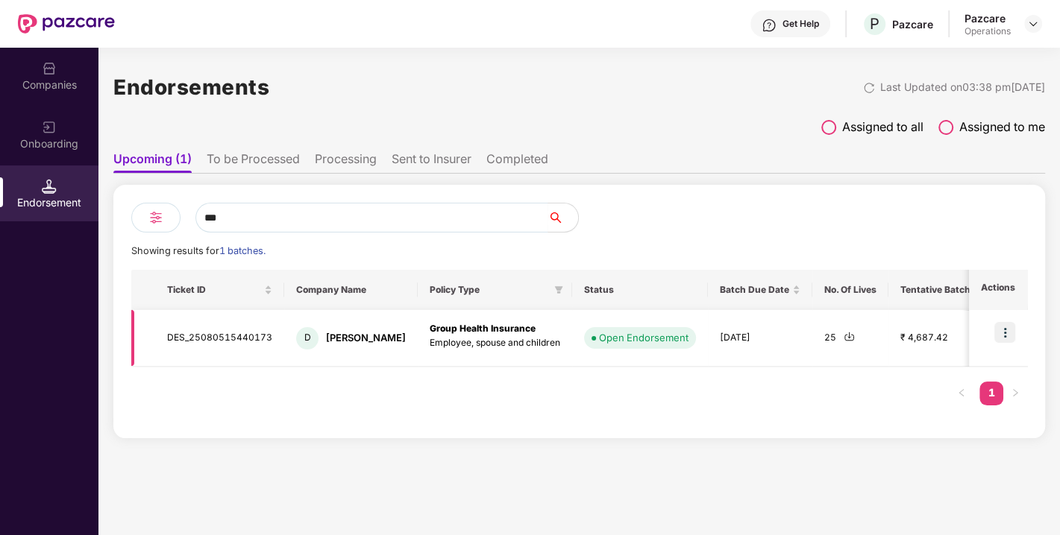
click at [843, 336] on img at bounding box center [848, 336] width 11 height 11
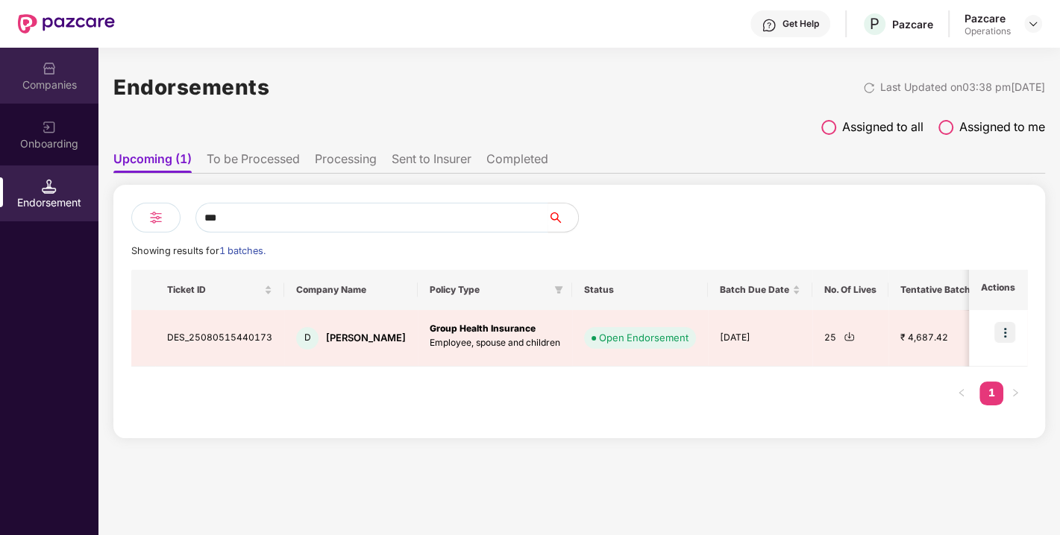
click at [40, 59] on div "Companies" at bounding box center [49, 76] width 98 height 56
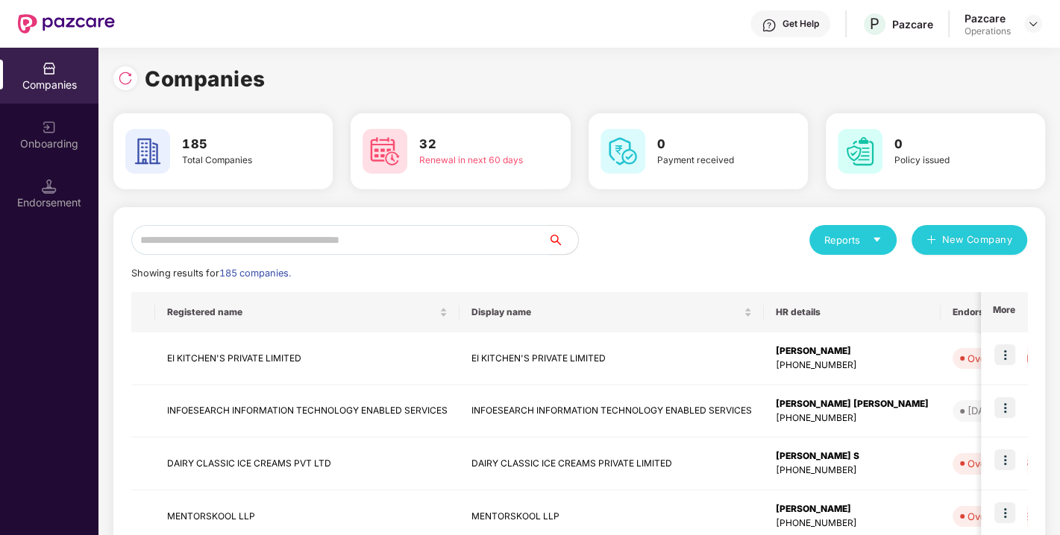
click at [251, 239] on input "text" at bounding box center [339, 240] width 417 height 30
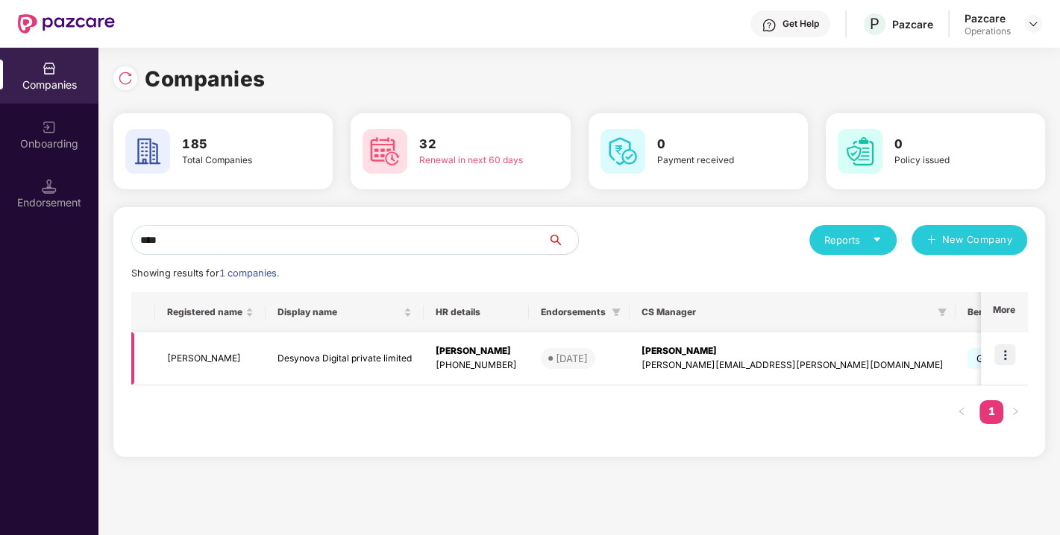
type input "****"
click at [1005, 350] on img at bounding box center [1004, 354] width 21 height 21
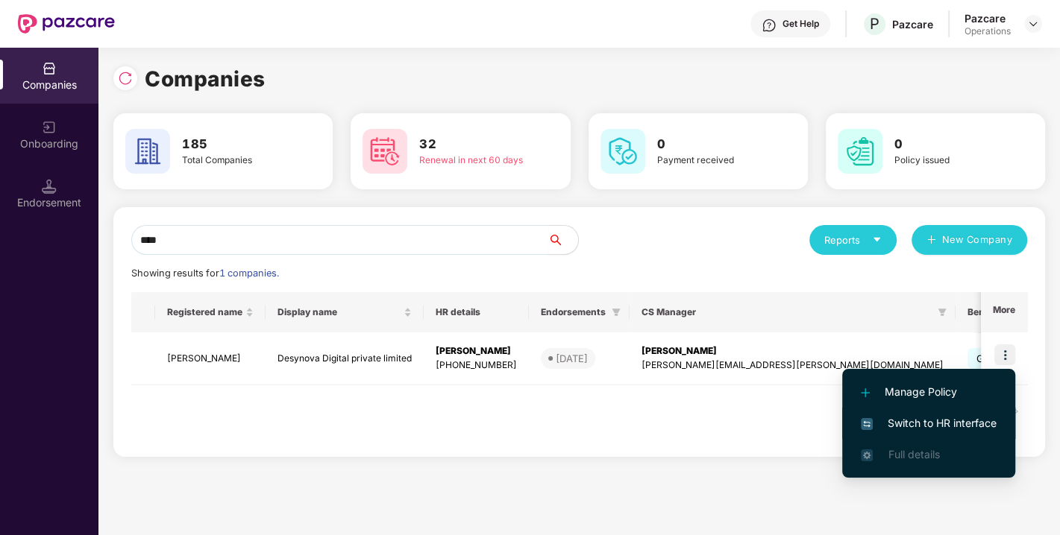
click at [930, 418] on span "Switch to HR interface" at bounding box center [928, 423] width 136 height 16
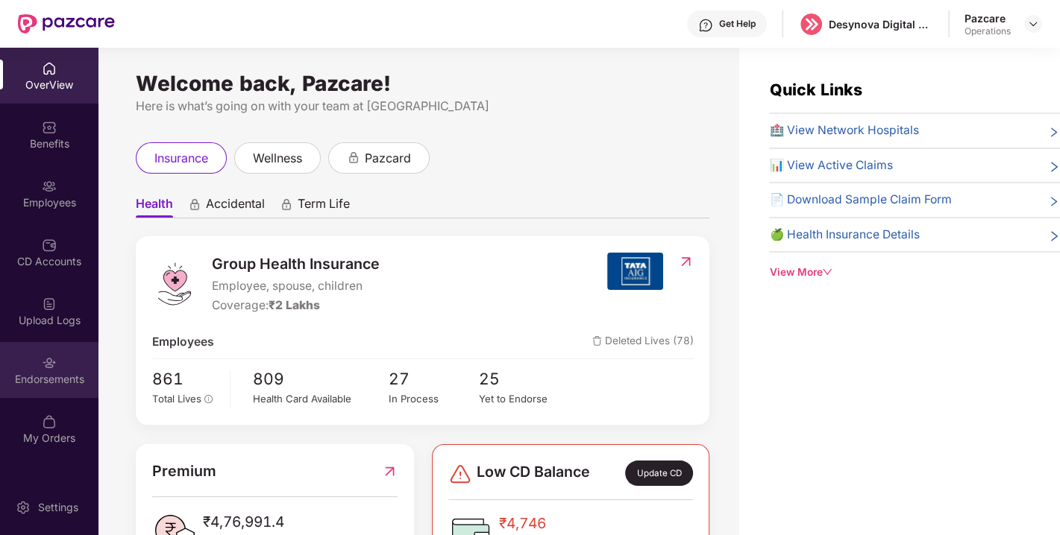
click at [43, 382] on div "Endorsements" at bounding box center [49, 379] width 98 height 15
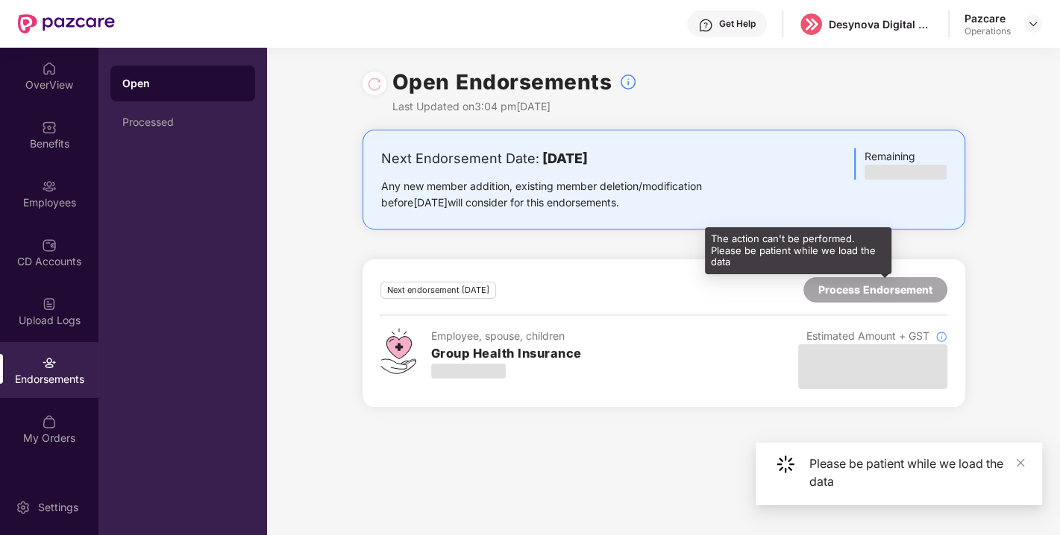
click at [858, 283] on div "Process Endorsement" at bounding box center [875, 290] width 114 height 16
click at [866, 298] on div "Process Endorsement" at bounding box center [875, 289] width 144 height 25
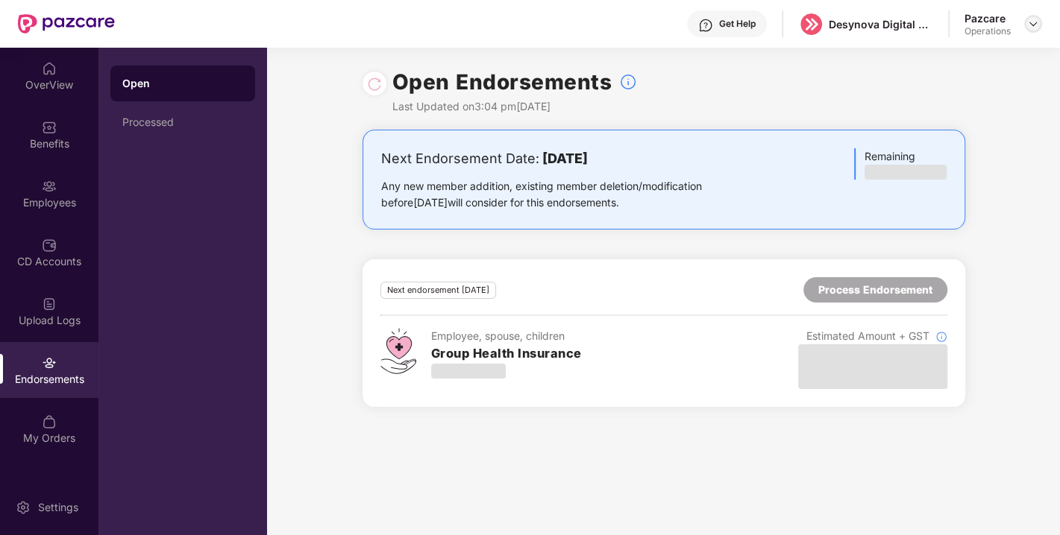
click at [1032, 22] on img at bounding box center [1033, 24] width 12 height 12
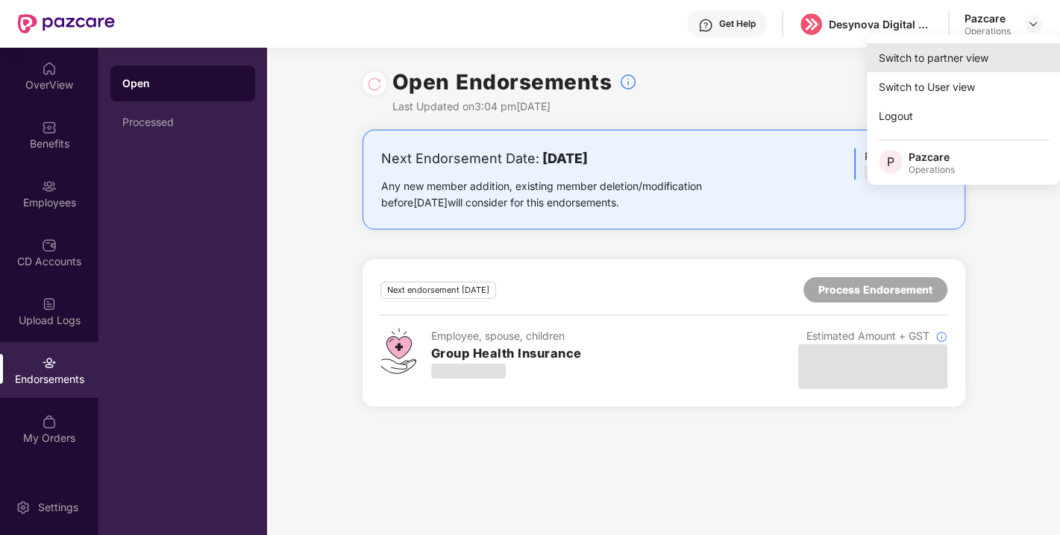
click at [934, 50] on div "Switch to partner view" at bounding box center [963, 57] width 194 height 29
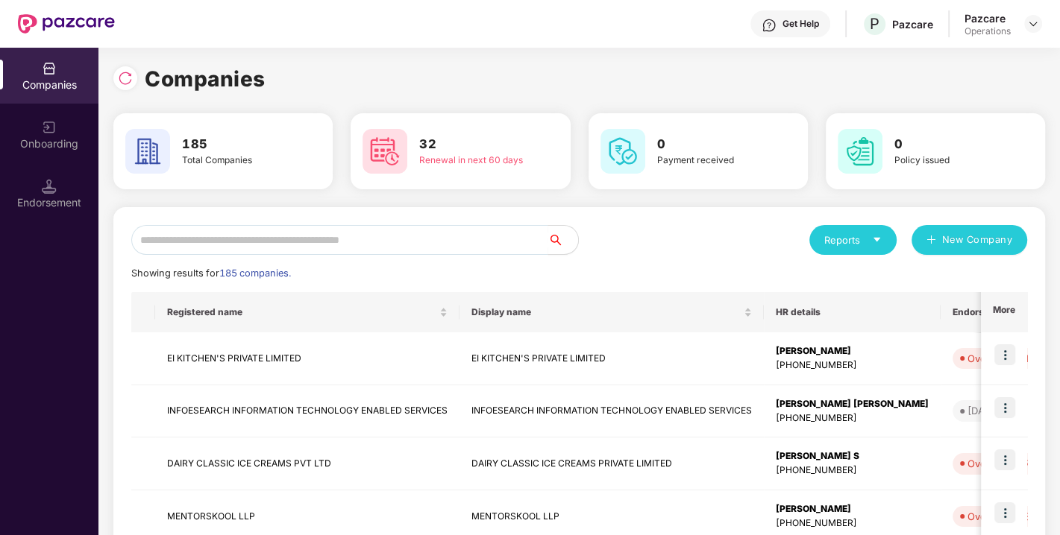
click at [48, 179] on img at bounding box center [49, 186] width 15 height 15
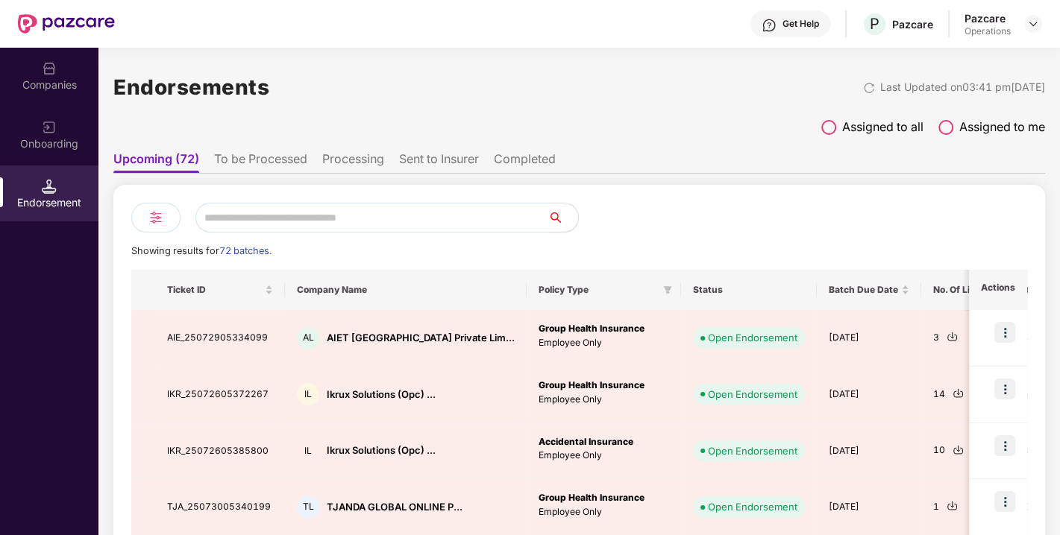
click at [306, 221] on input "text" at bounding box center [371, 218] width 353 height 30
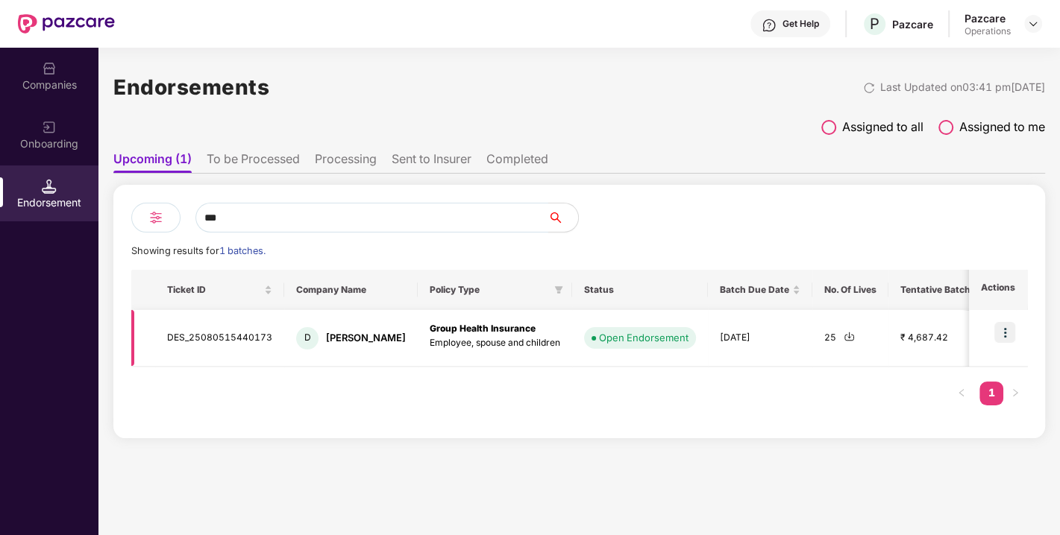
type input "***"
click at [1001, 330] on img at bounding box center [1004, 332] width 21 height 21
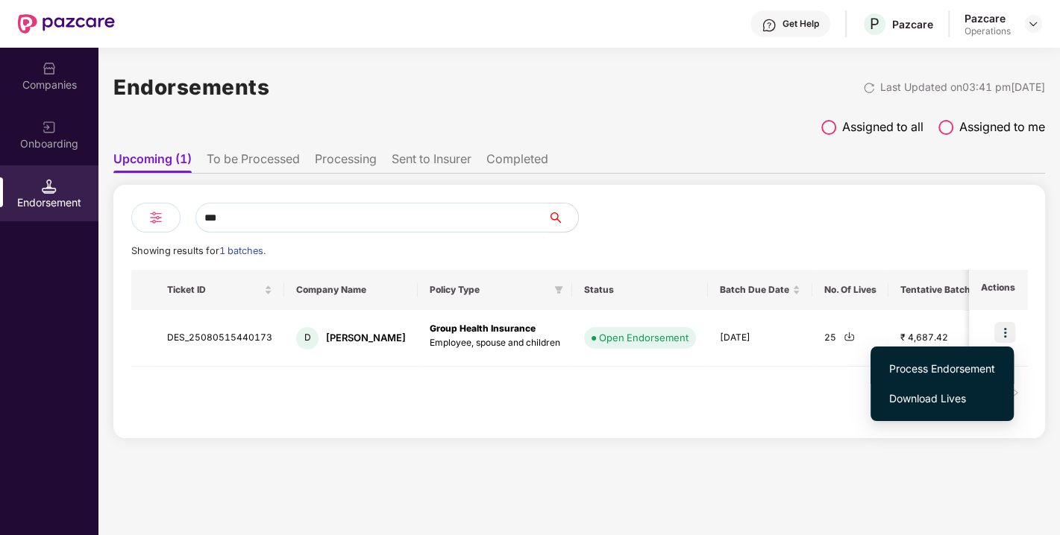
click at [918, 364] on span "Process Endorsement" at bounding box center [942, 369] width 106 height 16
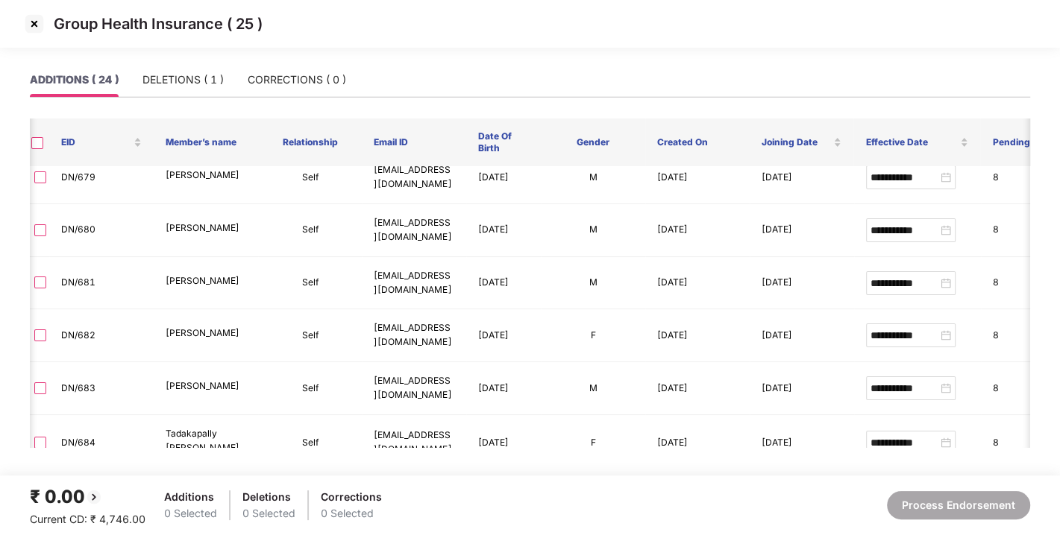
scroll to position [998, 4]
click at [34, 29] on img at bounding box center [34, 24] width 24 height 24
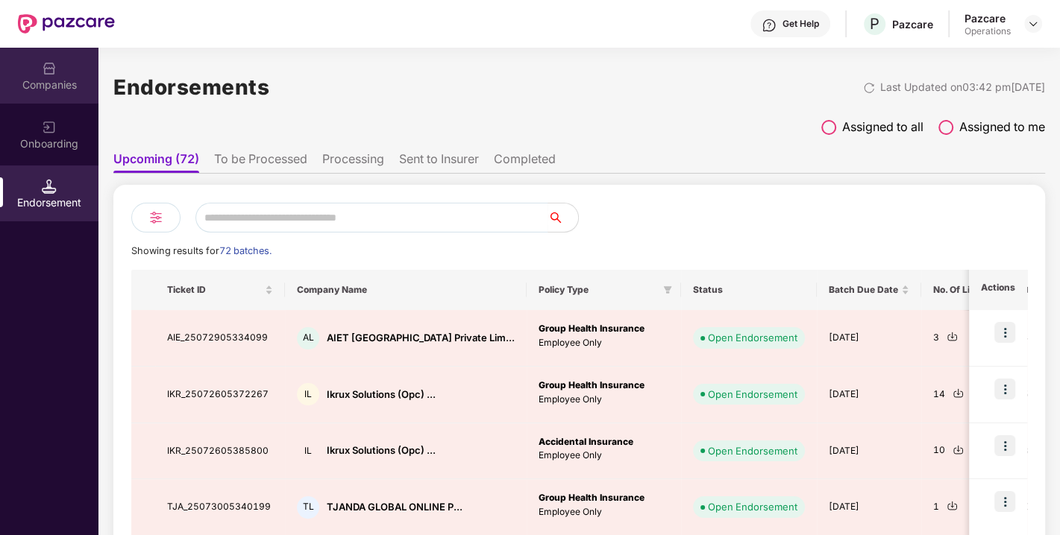
click at [52, 80] on div "Companies" at bounding box center [49, 85] width 98 height 15
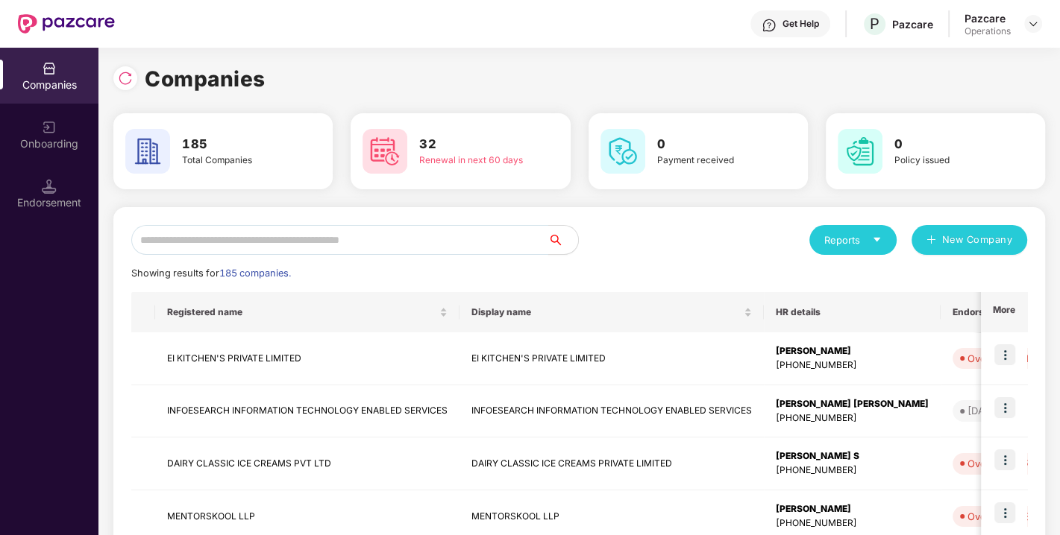
click at [249, 246] on input "text" at bounding box center [339, 240] width 417 height 30
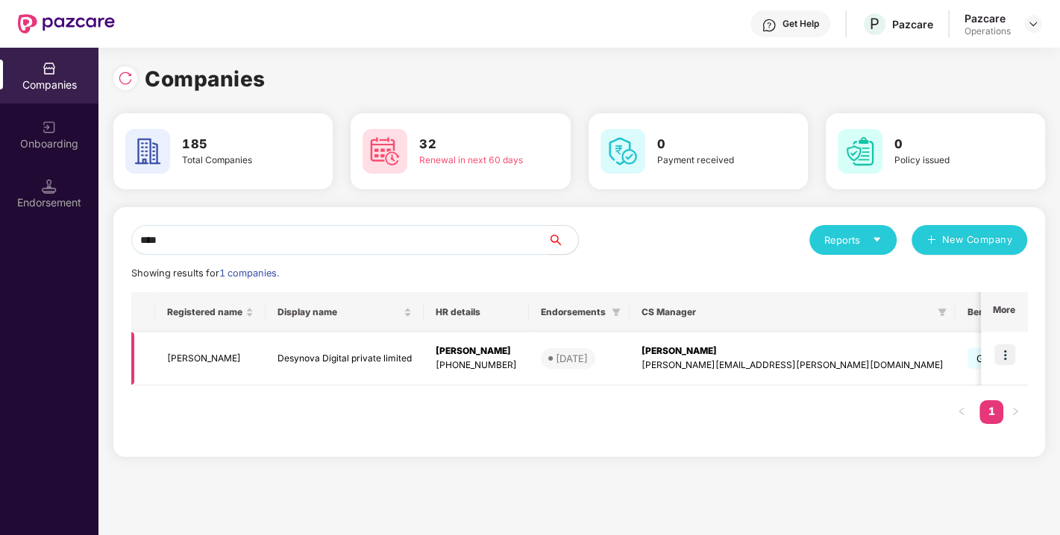
type input "****"
click at [1007, 354] on img at bounding box center [1004, 354] width 21 height 21
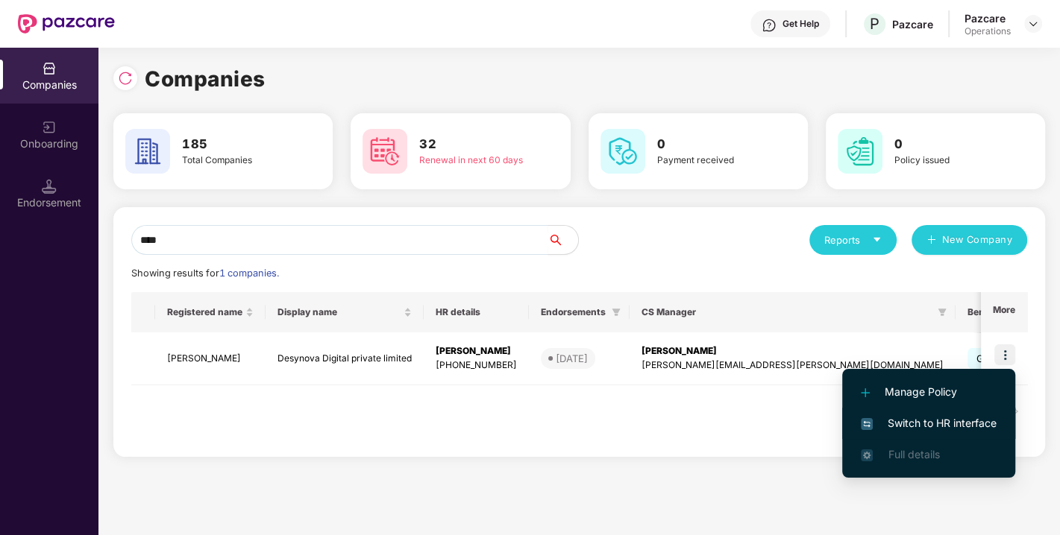
click at [914, 425] on span "Switch to HR interface" at bounding box center [928, 423] width 136 height 16
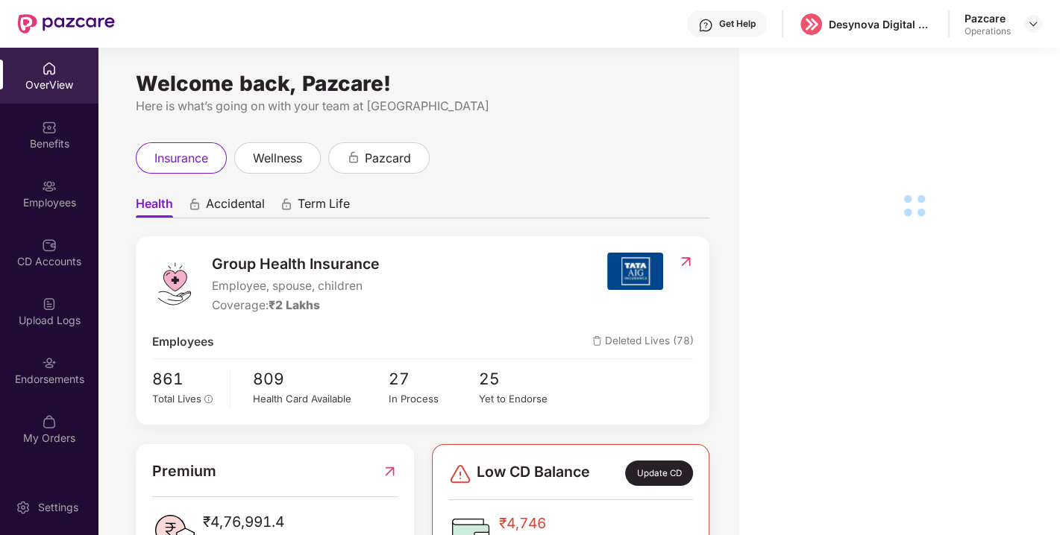
click at [53, 375] on div "Endorsements" at bounding box center [49, 379] width 98 height 15
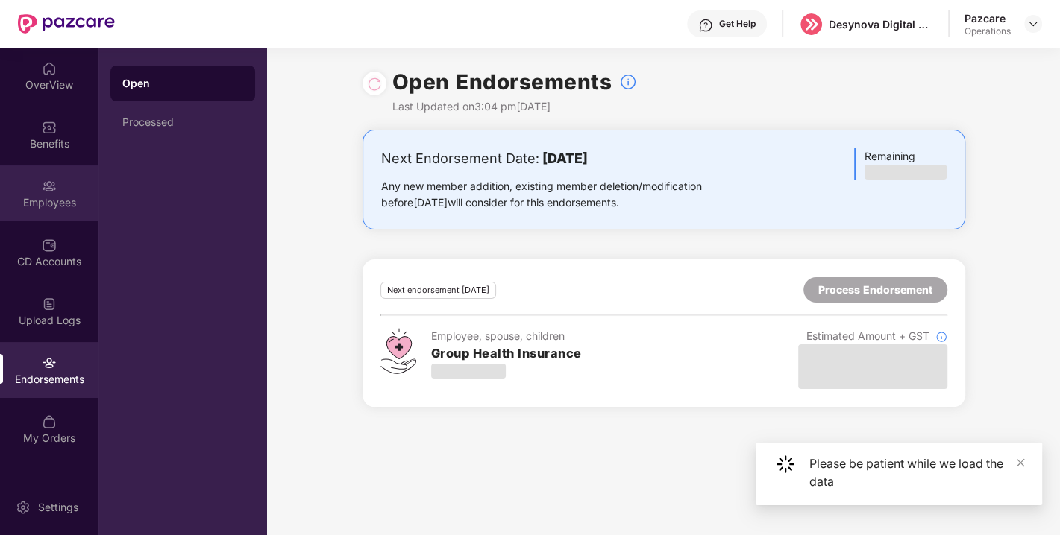
click at [31, 198] on div "Employees" at bounding box center [49, 202] width 98 height 15
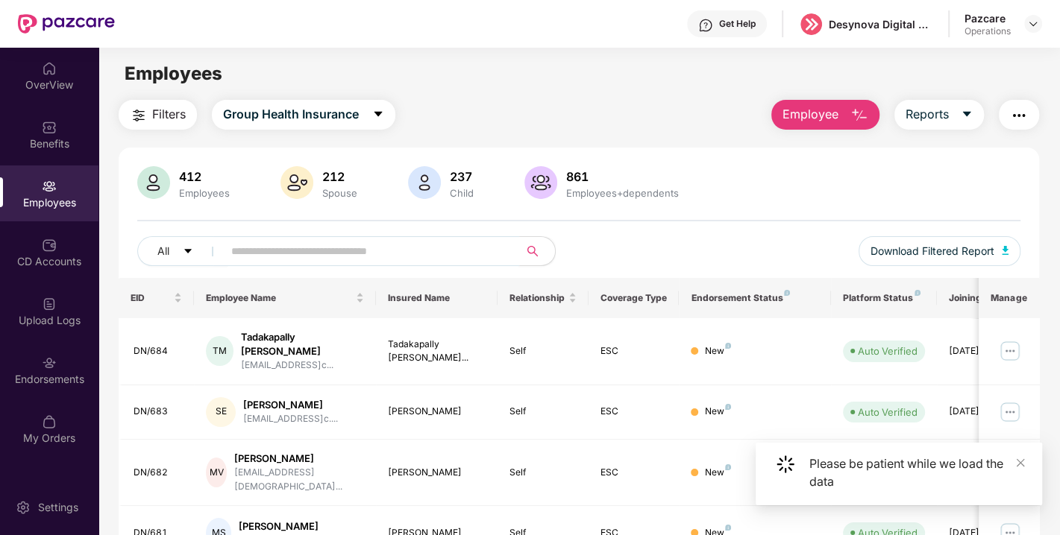
click at [272, 253] on input "text" at bounding box center [365, 251] width 268 height 22
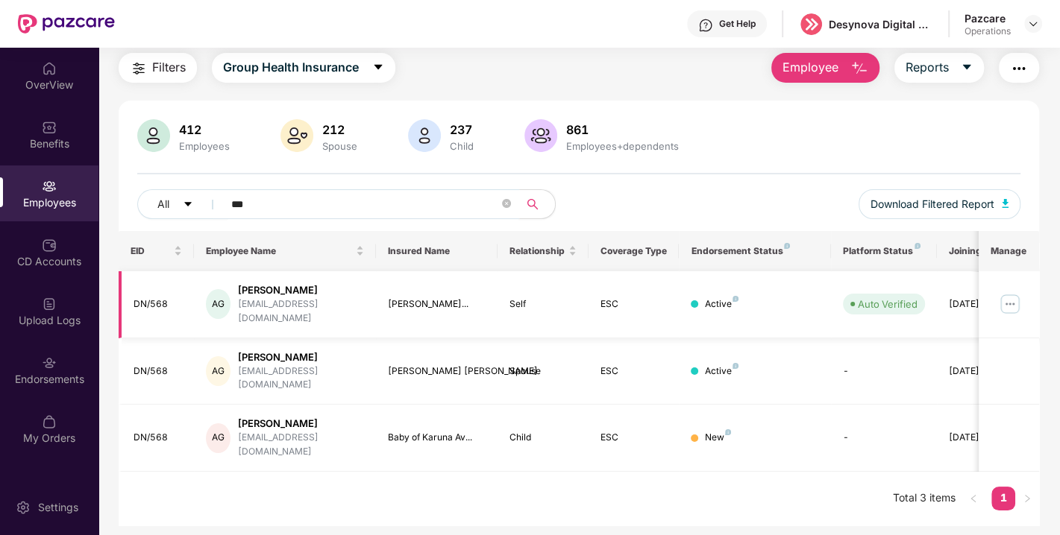
type input "***"
click at [1007, 301] on img at bounding box center [1010, 304] width 24 height 24
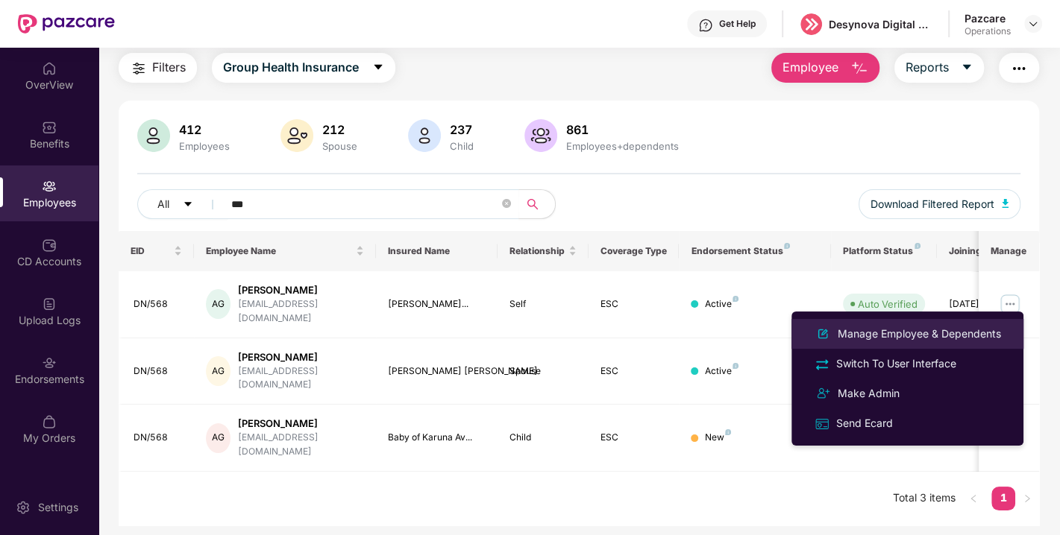
click at [923, 332] on div "Manage Employee & Dependents" at bounding box center [918, 334] width 169 height 16
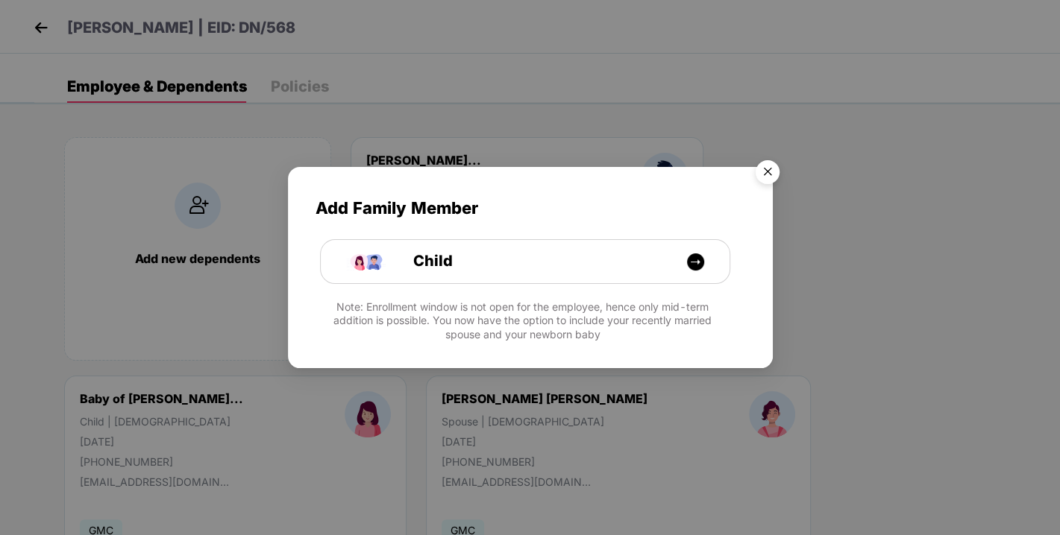
click at [764, 173] on img "Close" at bounding box center [767, 175] width 42 height 42
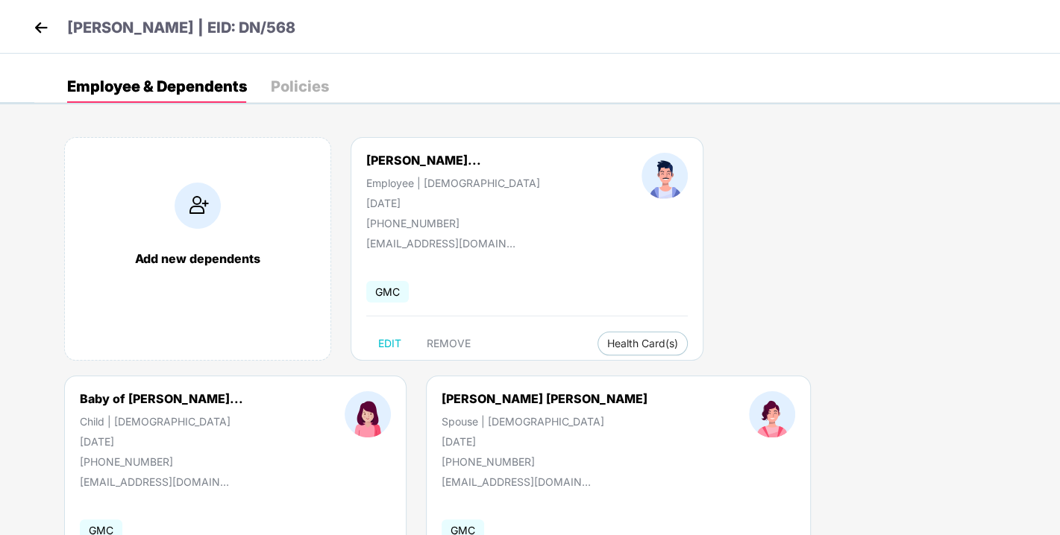
scroll to position [26, 0]
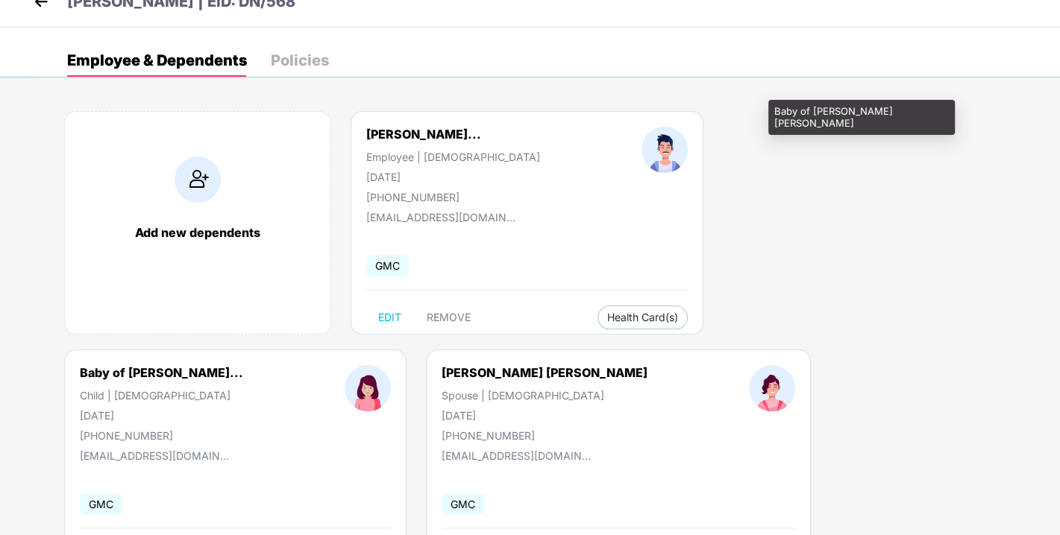
click at [243, 365] on div "Baby of [PERSON_NAME]..." at bounding box center [161, 372] width 163 height 15
copy div "Baby of [PERSON_NAME]..."
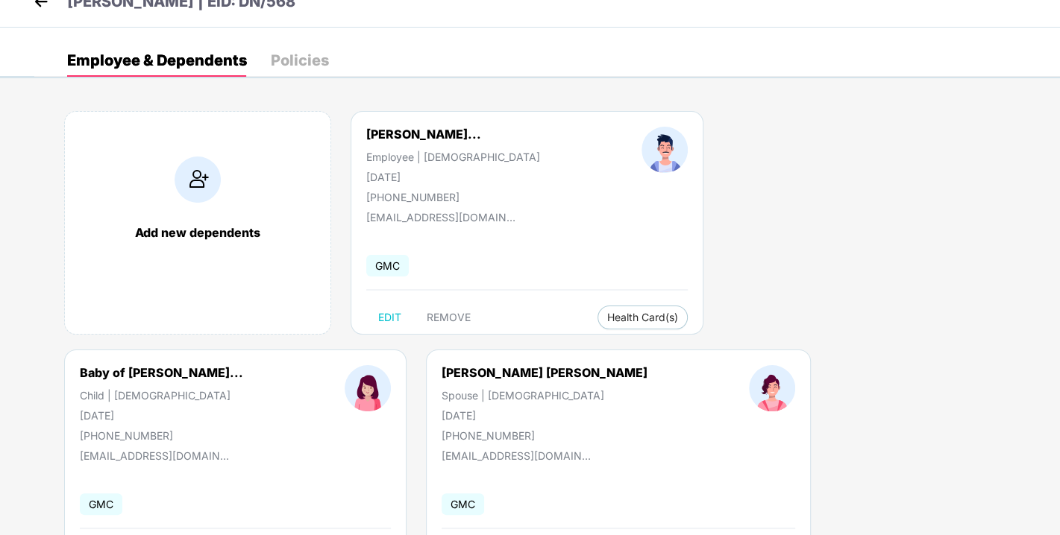
click at [243, 409] on div "[DATE]" at bounding box center [161, 415] width 163 height 13
click at [243, 389] on div "Child | [DEMOGRAPHIC_DATA]" at bounding box center [161, 395] width 163 height 13
copy div "[DEMOGRAPHIC_DATA]"
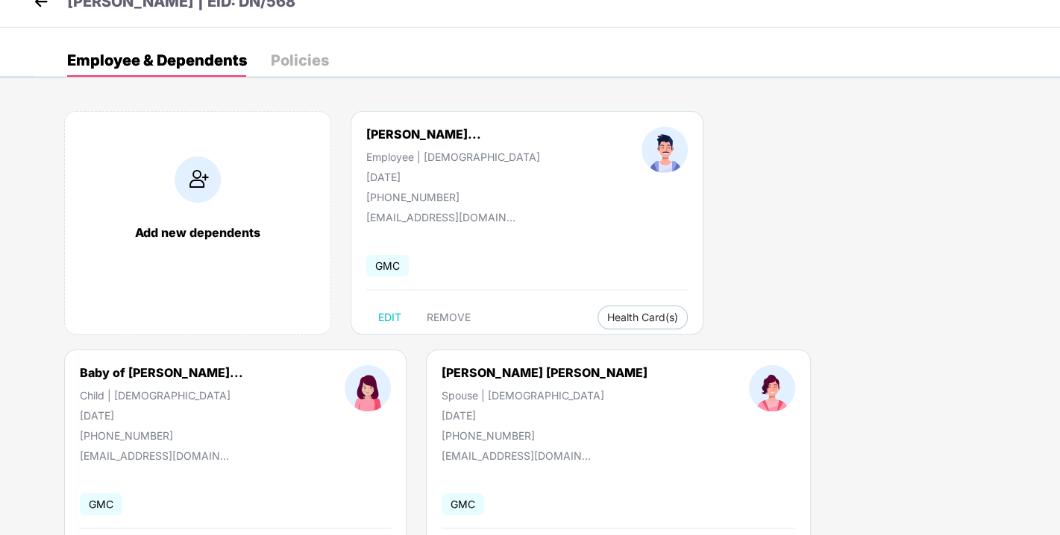
click at [243, 429] on div "[PHONE_NUMBER]" at bounding box center [161, 435] width 163 height 13
click at [243, 389] on div "Child | [DEMOGRAPHIC_DATA]" at bounding box center [161, 395] width 163 height 13
copy div "[DEMOGRAPHIC_DATA]"
click at [243, 389] on div "Child | [DEMOGRAPHIC_DATA]" at bounding box center [161, 395] width 163 height 13
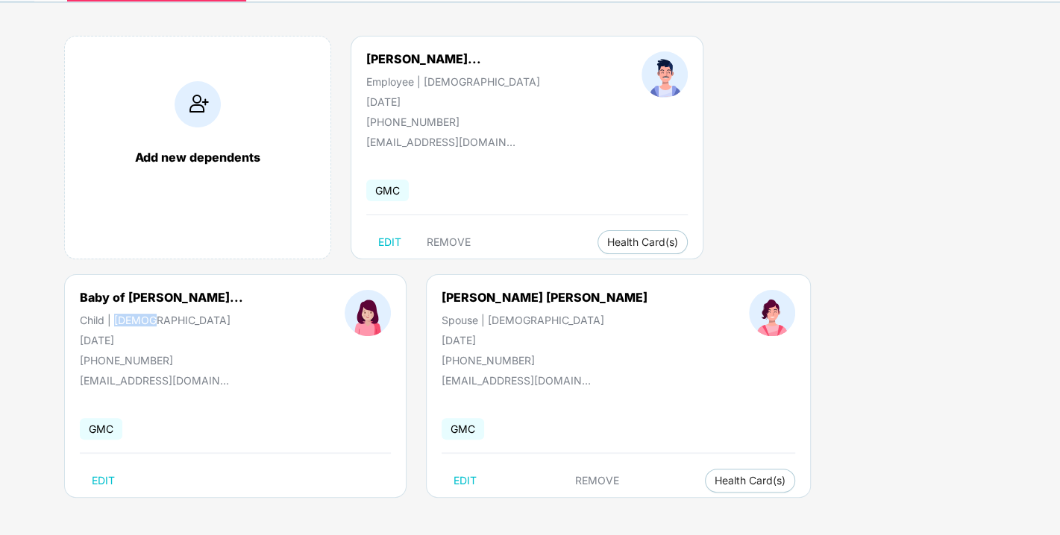
scroll to position [0, 0]
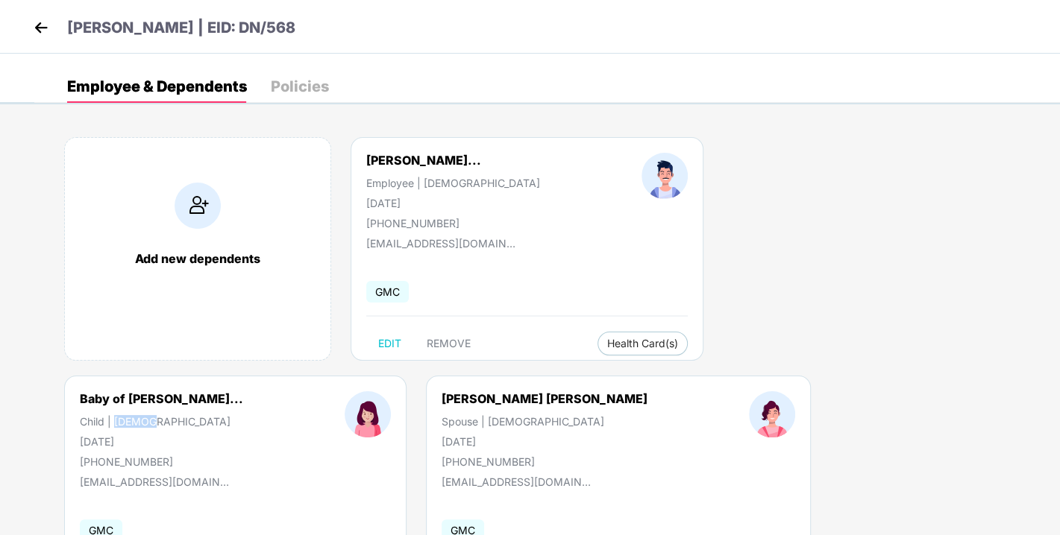
click at [43, 25] on img at bounding box center [41, 27] width 22 height 22
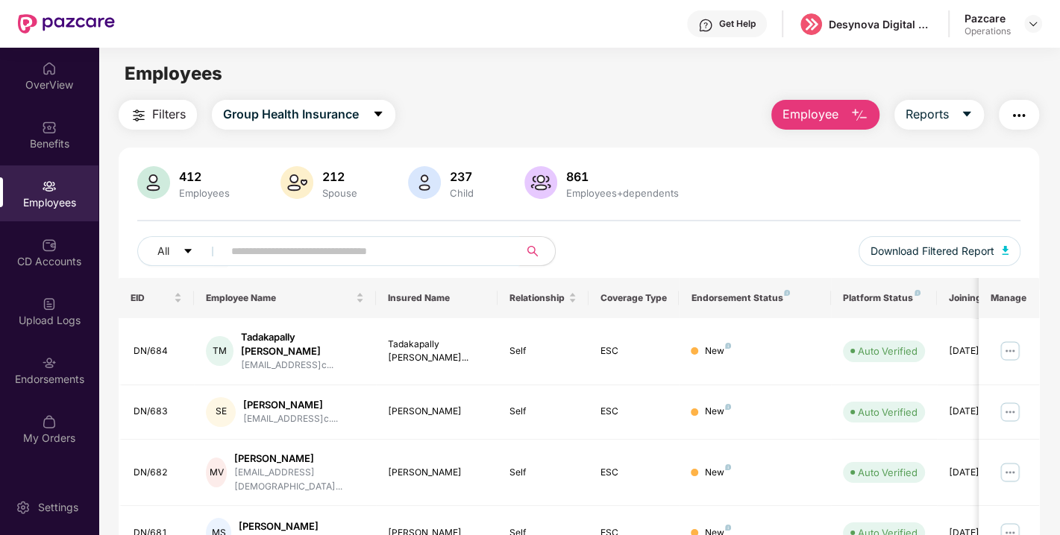
click at [311, 245] on input "text" at bounding box center [365, 251] width 268 height 22
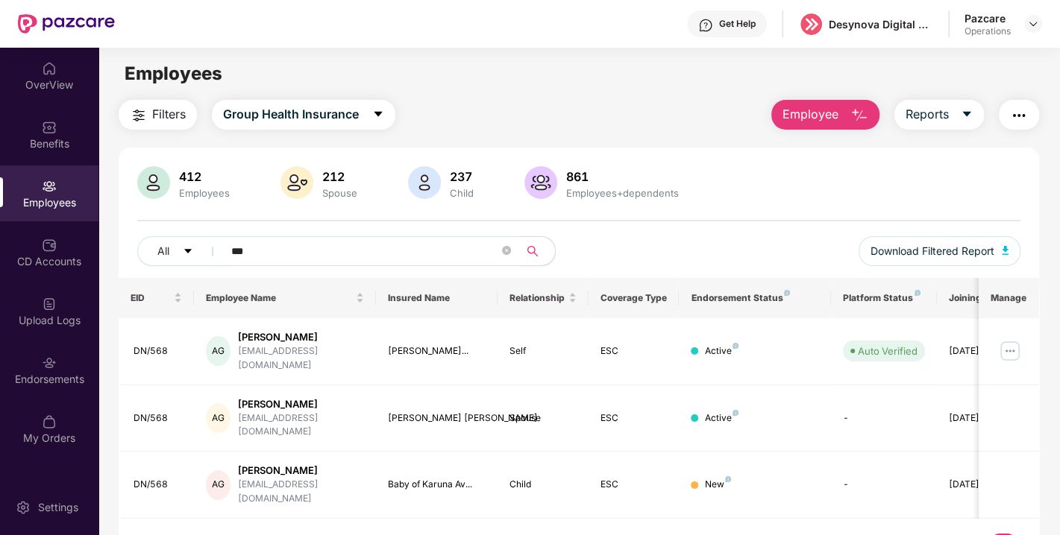
scroll to position [47, 0]
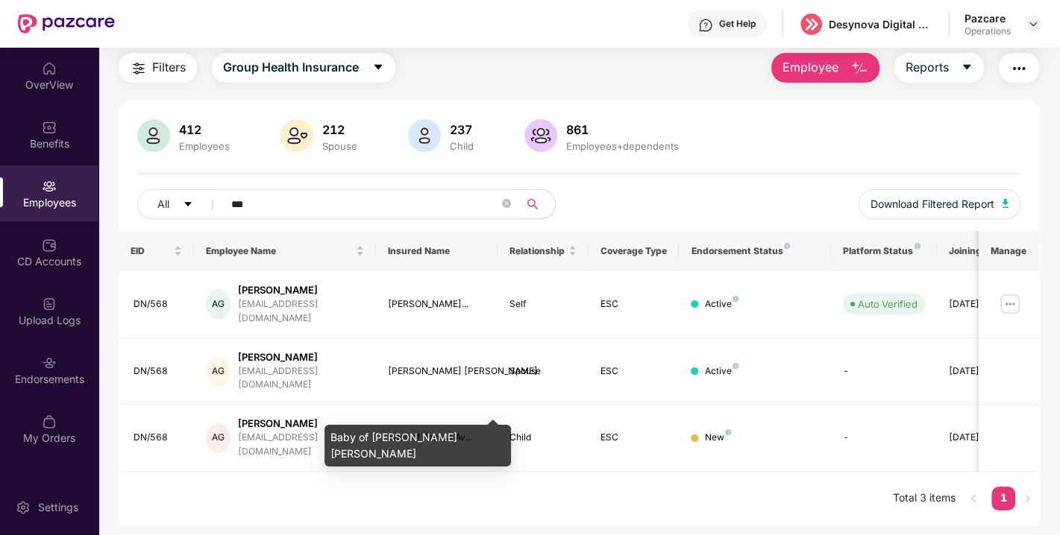
type input "***"
click at [441, 439] on div "Baby of [PERSON_NAME] [PERSON_NAME]" at bounding box center [417, 446] width 186 height 42
drag, startPoint x: 441, startPoint y: 438, endPoint x: 396, endPoint y: 441, distance: 44.8
click at [396, 441] on div "Baby of [PERSON_NAME] [PERSON_NAME]" at bounding box center [417, 446] width 186 height 42
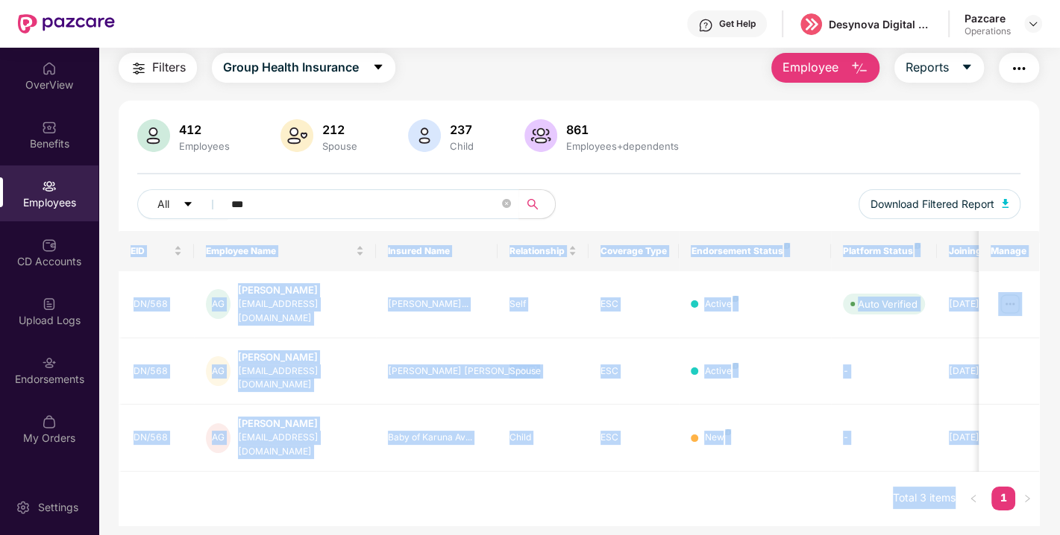
drag, startPoint x: 330, startPoint y: 436, endPoint x: 503, endPoint y: 445, distance: 174.0
click at [503, 445] on body "Get Help Desynova Digital private limited Pazcare Operations OverView Benefits …" at bounding box center [530, 267] width 1060 height 535
click at [473, 442] on div "EID Employee Name Insured Name Relationship Coverage Type Endorsement Status Pl…" at bounding box center [579, 378] width 920 height 295
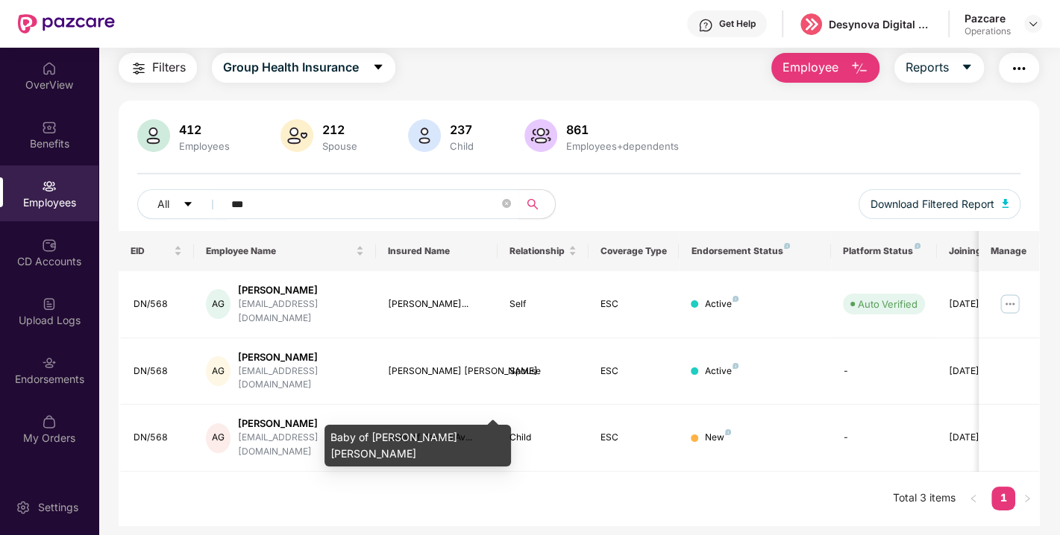
click at [338, 435] on div "Baby of [PERSON_NAME] [PERSON_NAME]" at bounding box center [417, 446] width 186 height 42
copy div "Baby of [PERSON_NAME] [PERSON_NAME]"
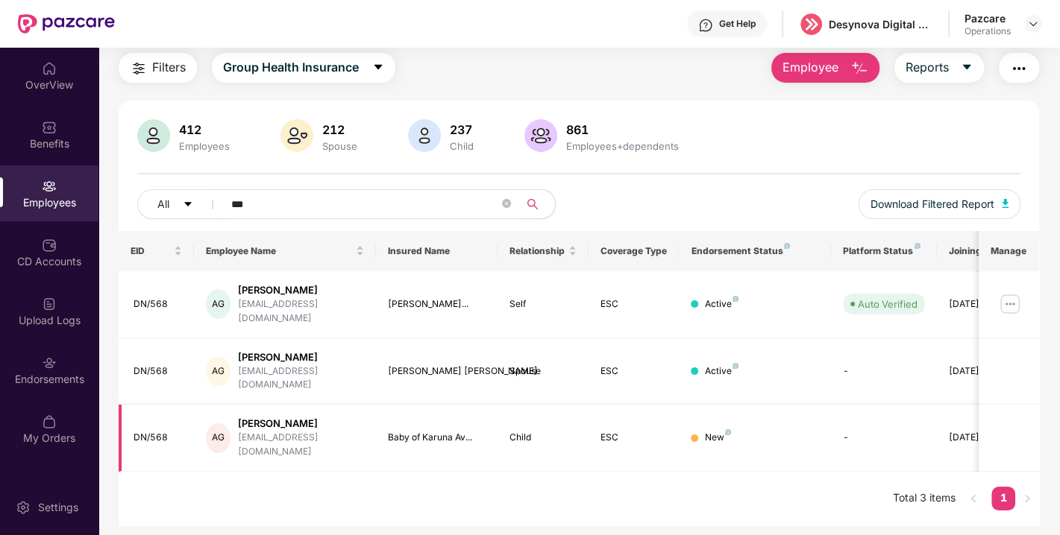
click at [436, 413] on td "Baby of Karuna Av..." at bounding box center [437, 438] width 122 height 67
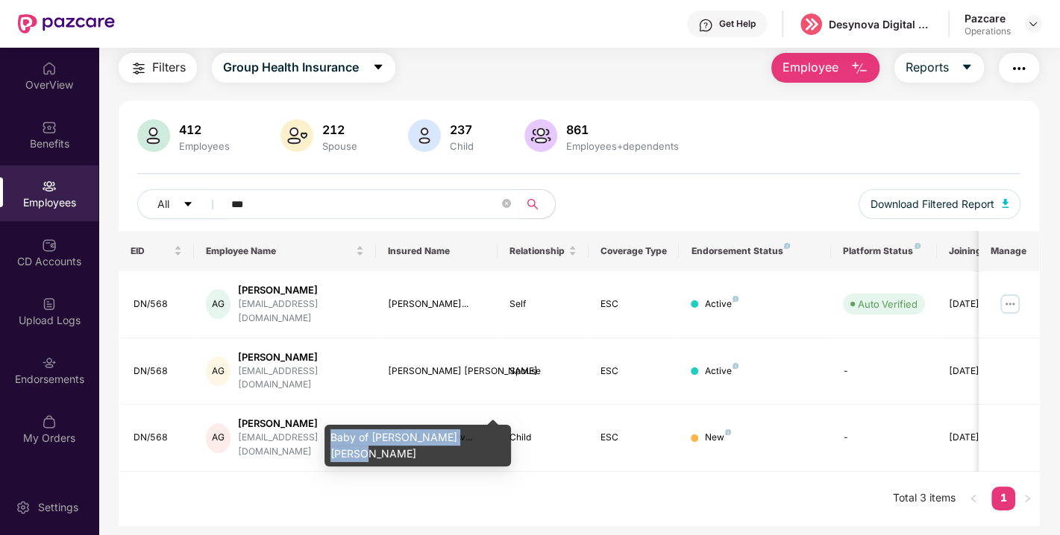
drag, startPoint x: 330, startPoint y: 436, endPoint x: 479, endPoint y: 442, distance: 149.2
click at [479, 442] on div "Baby of [PERSON_NAME] [PERSON_NAME]" at bounding box center [417, 446] width 186 height 42
copy div "Baby of [PERSON_NAME] [PERSON_NAME]"
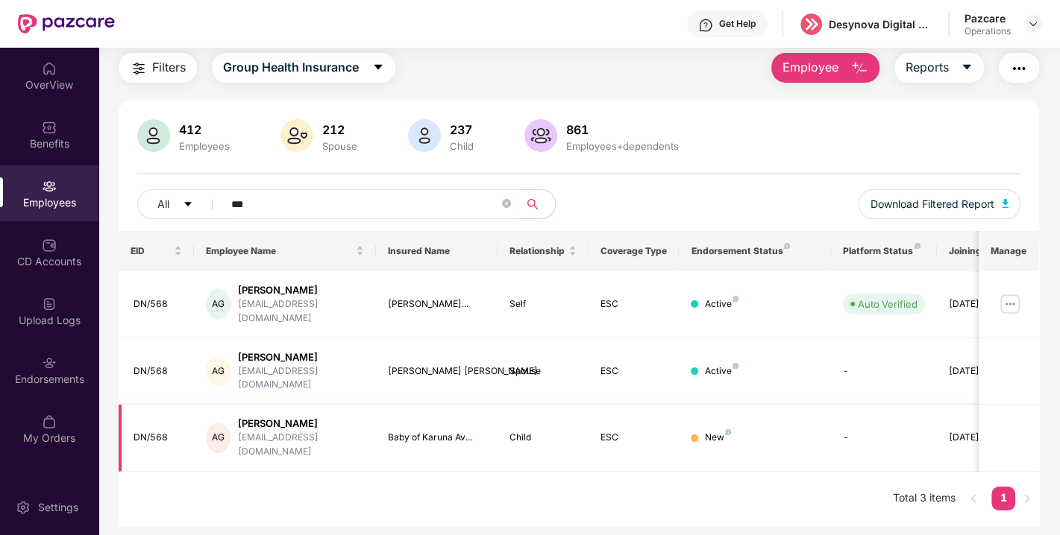
click at [151, 405] on td "DN/568" at bounding box center [157, 438] width 76 height 67
copy div "568"
click at [140, 431] on div "DN/568" at bounding box center [157, 438] width 49 height 14
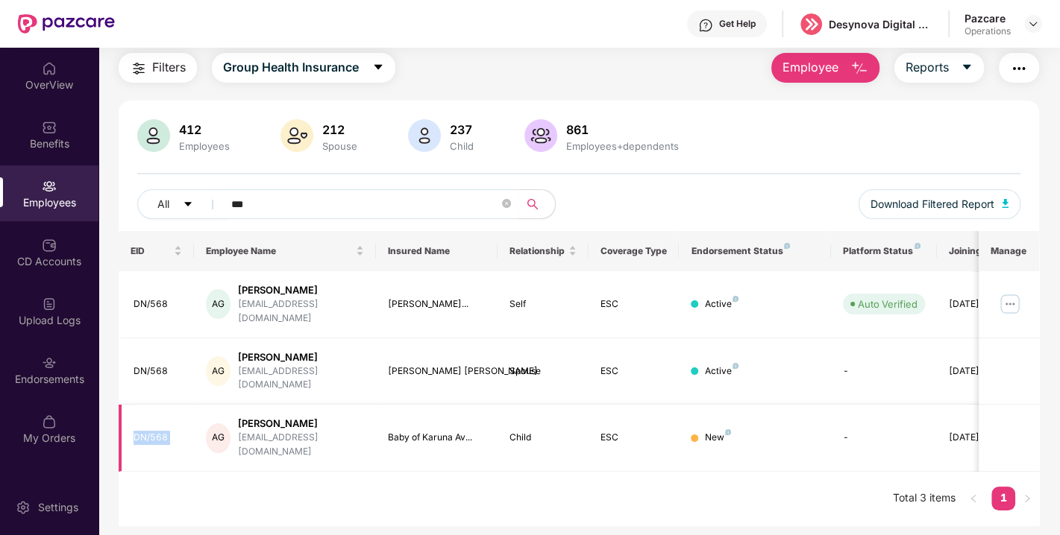
click at [140, 431] on div "DN/568" at bounding box center [157, 438] width 49 height 14
copy div "DN/568"
